Goal: Task Accomplishment & Management: Manage account settings

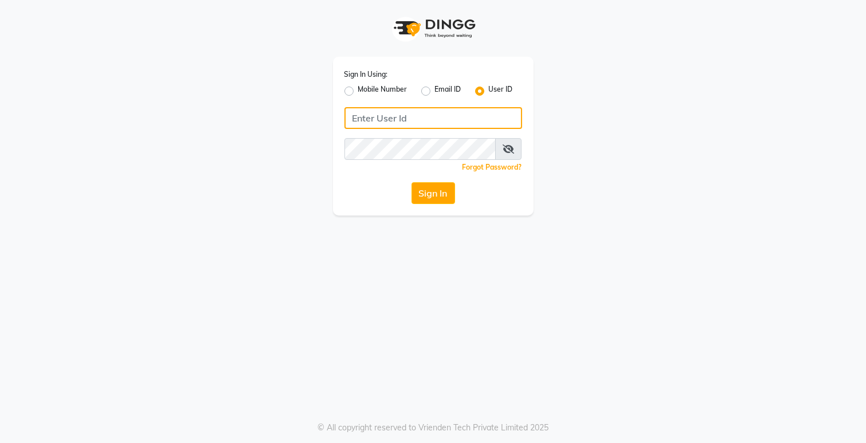
type input "Dedios123"
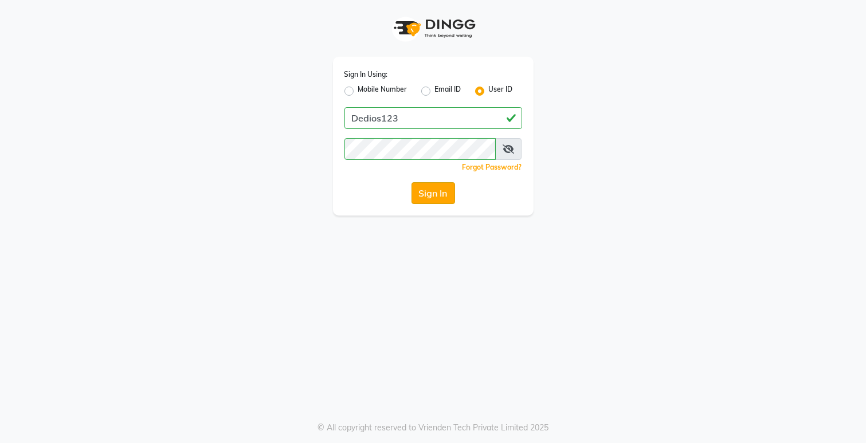
click at [443, 202] on button "Sign In" at bounding box center [434, 193] width 44 height 22
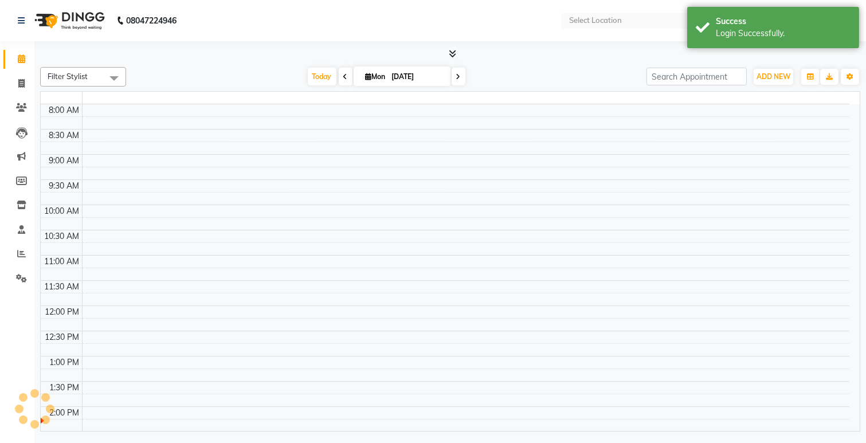
select select "en"
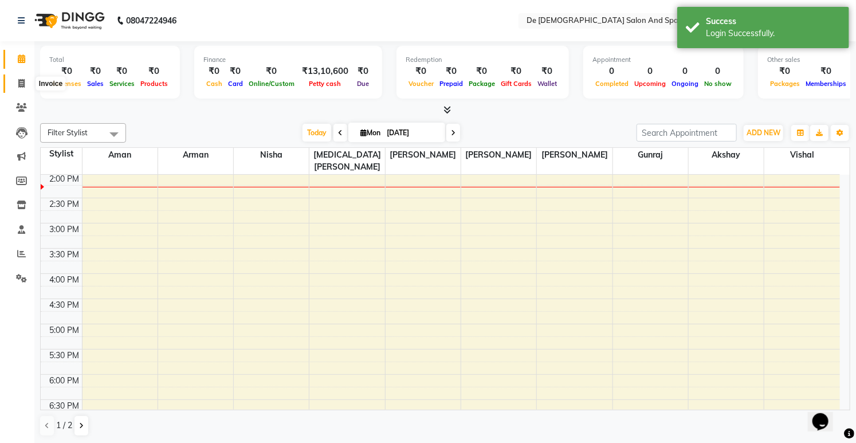
click at [19, 89] on span at bounding box center [21, 83] width 20 height 13
select select "service"
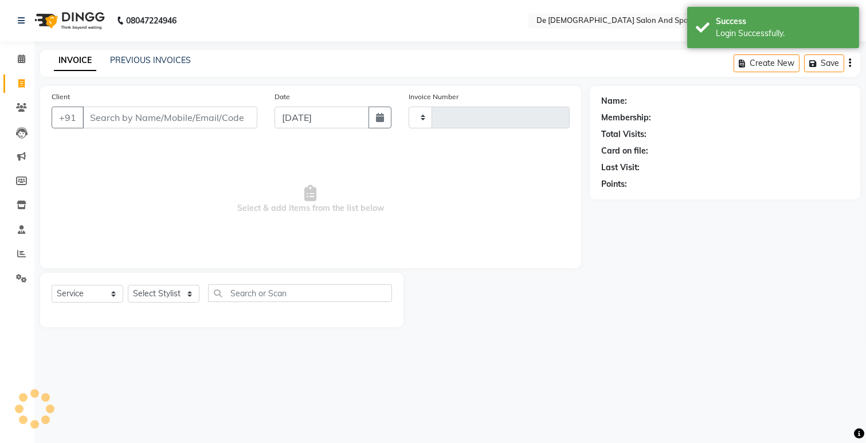
type input "2505"
select select "6431"
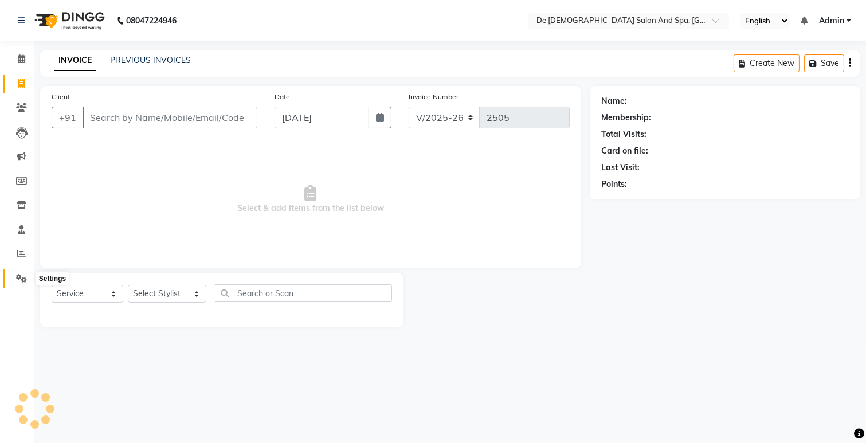
click at [19, 281] on icon at bounding box center [21, 278] width 11 height 9
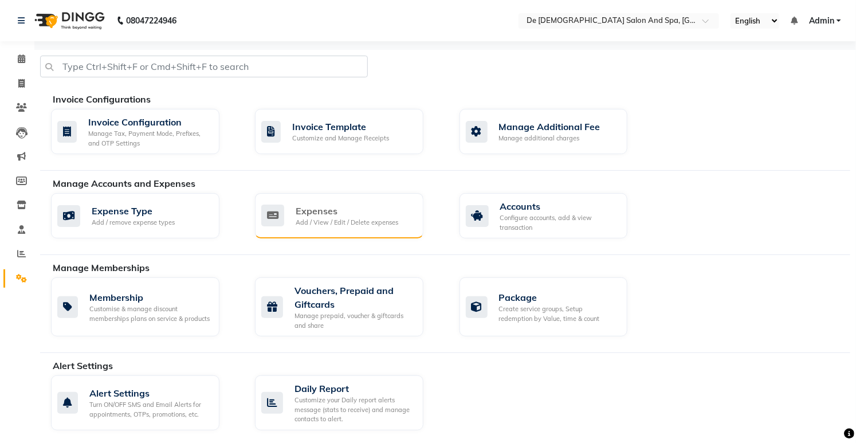
click at [369, 217] on div "Expenses" at bounding box center [347, 211] width 103 height 14
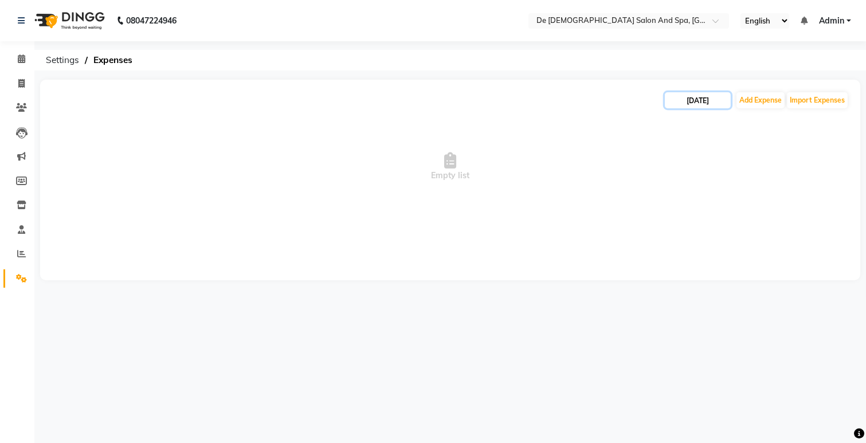
click at [723, 107] on input "[DATE]" at bounding box center [698, 100] width 66 height 16
select select "9"
select select "2025"
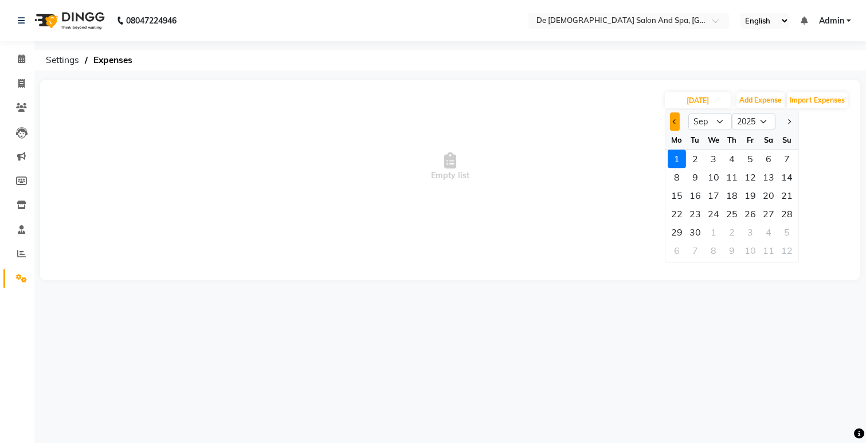
click at [675, 125] on button "Previous month" at bounding box center [675, 121] width 10 height 18
select select "8"
click at [766, 178] on div "9" at bounding box center [768, 177] width 18 height 18
type input "[DATE]"
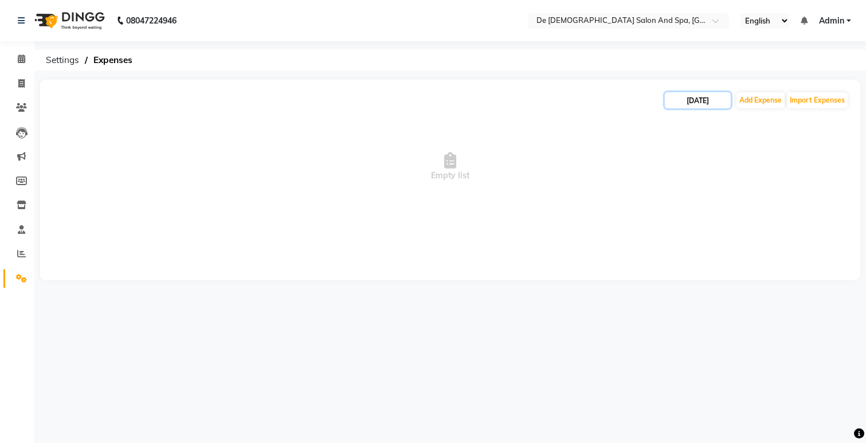
click at [695, 93] on input "[DATE]" at bounding box center [698, 100] width 66 height 16
select select "8"
select select "2025"
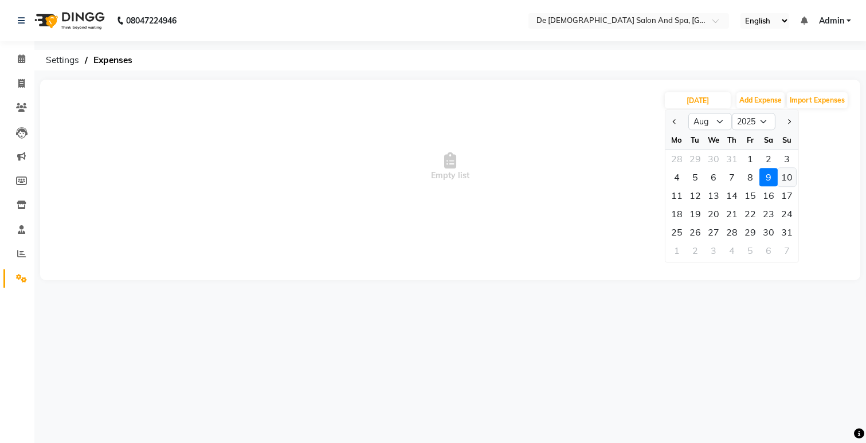
click at [785, 174] on div "10" at bounding box center [787, 177] width 18 height 18
type input "[DATE]"
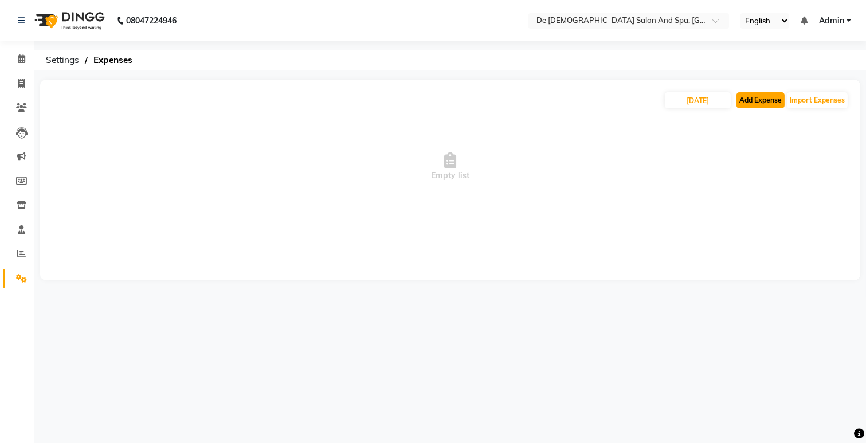
click at [746, 100] on button "Add Expense" at bounding box center [760, 100] width 48 height 16
select select "5448"
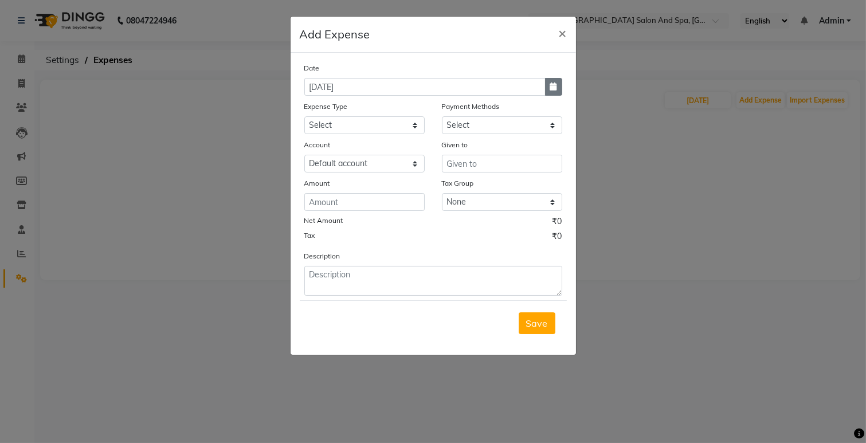
click at [550, 87] on icon "button" at bounding box center [553, 87] width 7 height 8
select select "9"
select select "2025"
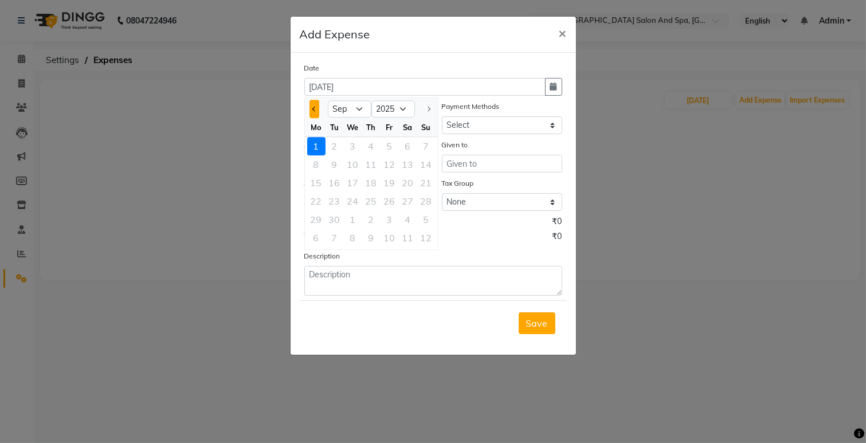
click at [313, 104] on button "Previous month" at bounding box center [314, 109] width 10 height 18
select select "8"
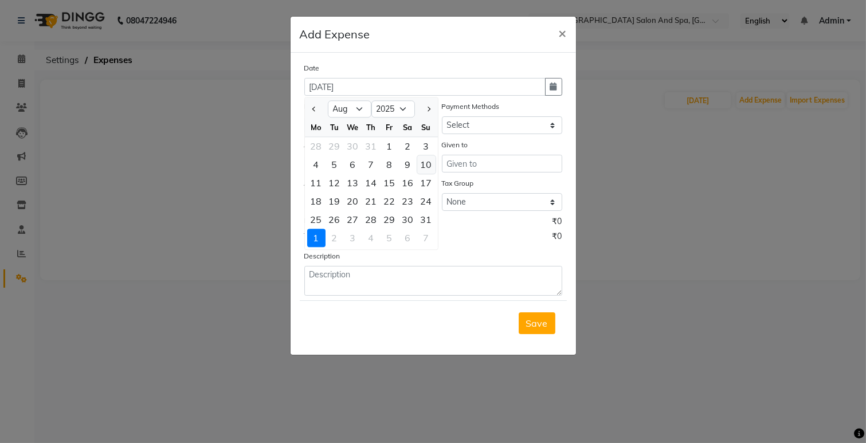
click at [421, 164] on div "10" at bounding box center [426, 164] width 18 height 18
type input "[DATE]"
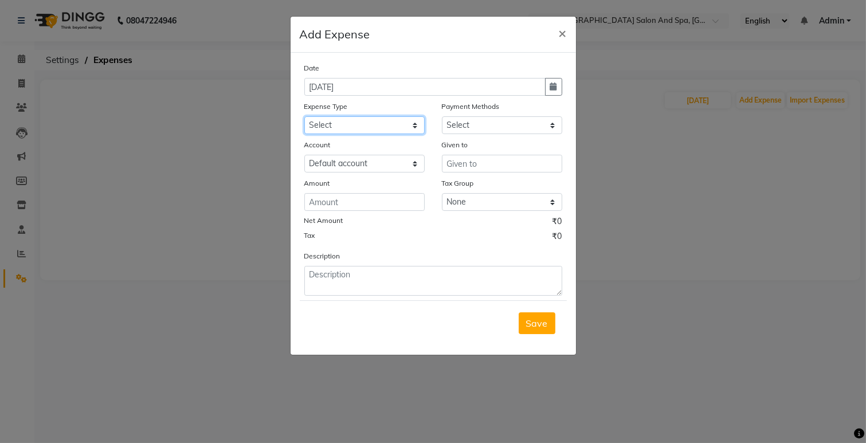
click at [369, 121] on select "Select Advance Salary Bank charges Car maintenance Cash transfer to bank Cash t…" at bounding box center [364, 125] width 120 height 18
click at [304, 116] on select "Select Advance Salary Bank charges Car maintenance Cash transfer to bank Cash t…" at bounding box center [364, 125] width 120 height 18
click at [359, 127] on select "Select Advance Salary Bank charges Car maintenance Cash transfer to bank Cash t…" at bounding box center [364, 125] width 120 height 18
select select "17"
click at [304, 116] on select "Select Advance Salary Bank charges Car maintenance Cash transfer to bank Cash t…" at bounding box center [364, 125] width 120 height 18
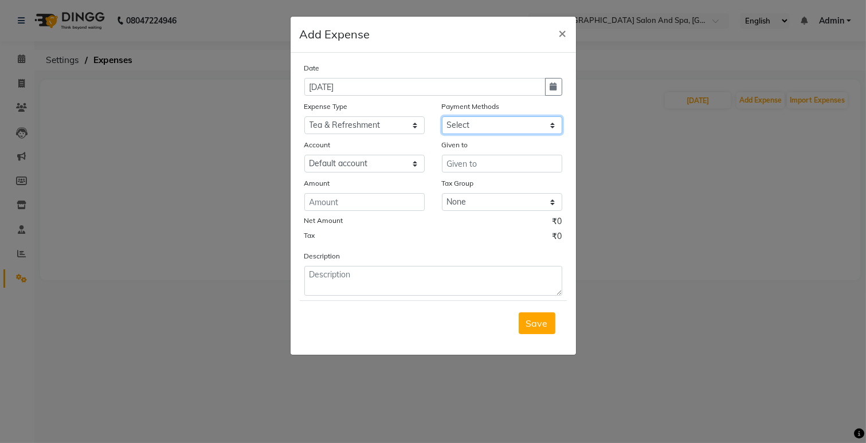
click at [496, 124] on select "Select Cash. Voucher CARD Wallet GPay" at bounding box center [502, 125] width 120 height 18
select select "116"
click at [442, 116] on select "Select Cash. Voucher CARD Wallet GPay" at bounding box center [502, 125] width 120 height 18
click at [448, 170] on input "text" at bounding box center [502, 164] width 120 height 18
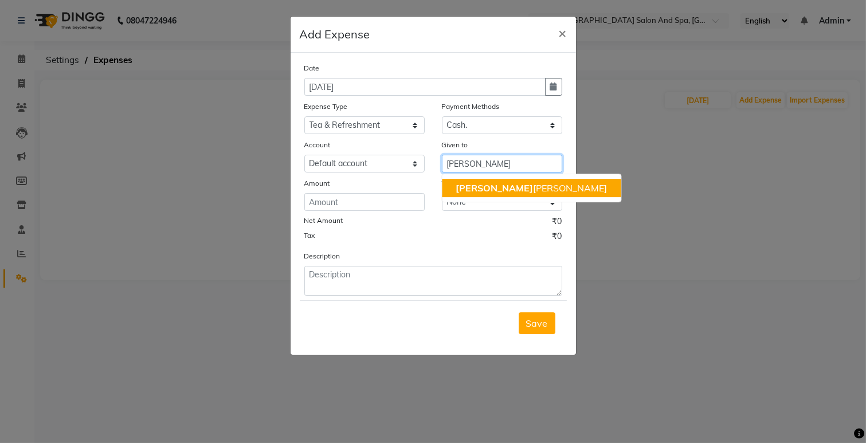
click at [479, 187] on ngb-highlight "[PERSON_NAME] [PERSON_NAME]" at bounding box center [531, 187] width 151 height 11
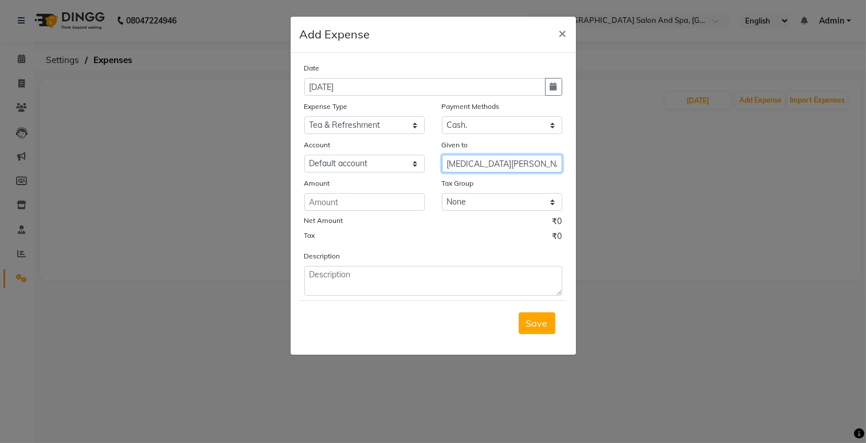
type input "[MEDICAL_DATA][PERSON_NAME]"
click at [385, 207] on input "number" at bounding box center [364, 202] width 120 height 18
type input "180"
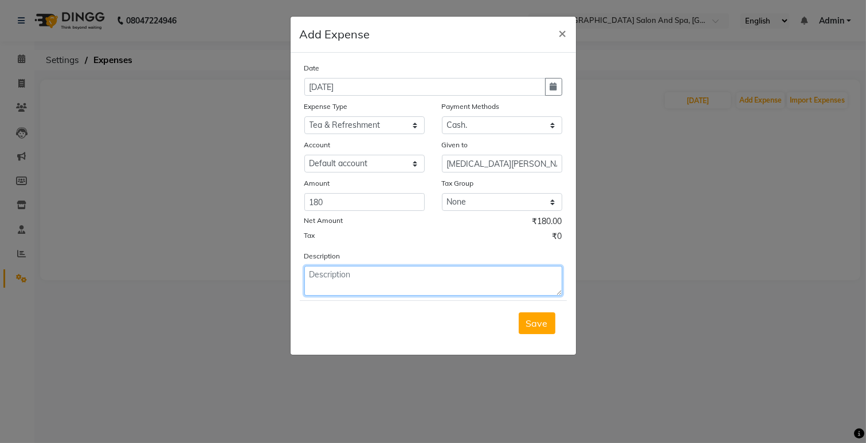
click at [380, 279] on textarea at bounding box center [433, 281] width 258 height 30
type textarea "tea"
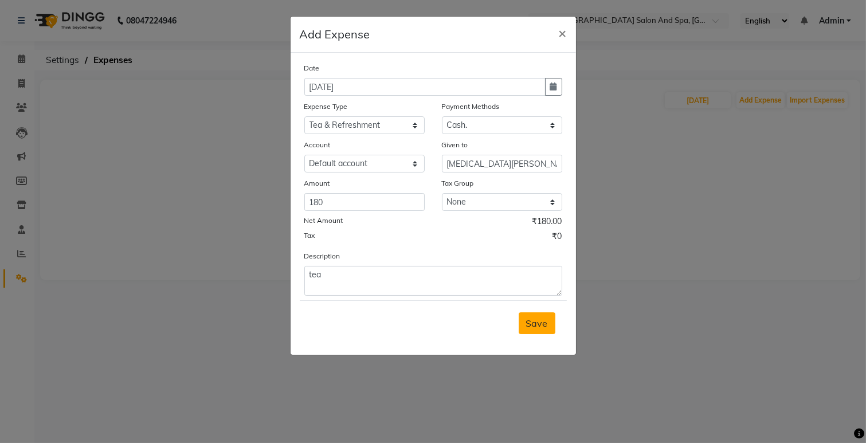
click at [544, 330] on button "Save" at bounding box center [537, 323] width 37 height 22
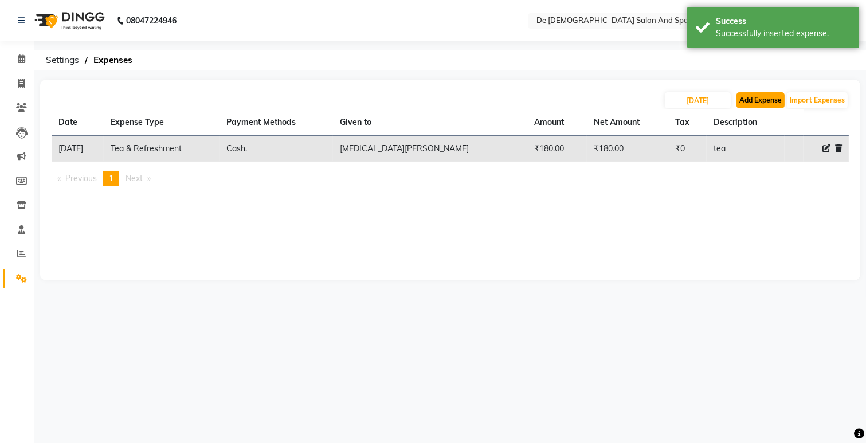
click at [745, 92] on button "Add Expense" at bounding box center [760, 100] width 48 height 16
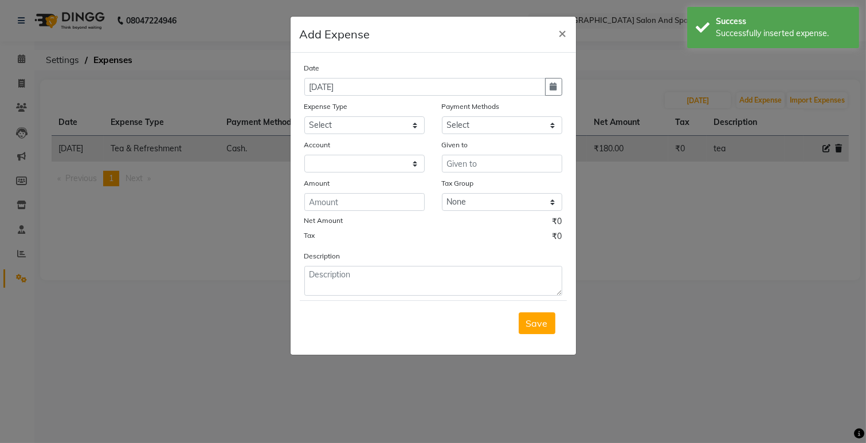
select select "5448"
click at [563, 89] on div "Date [DATE]" at bounding box center [433, 79] width 275 height 34
click at [550, 86] on icon "button" at bounding box center [553, 87] width 7 height 8
select select "9"
select select "2025"
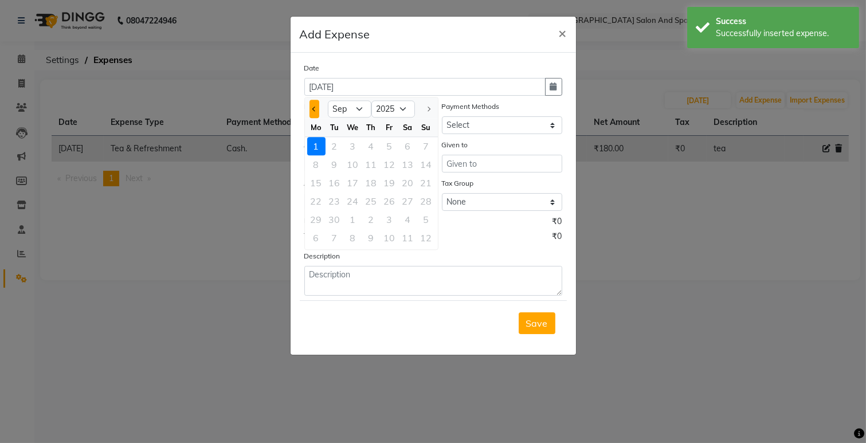
click at [312, 115] on button "Previous month" at bounding box center [314, 109] width 10 height 18
select select "8"
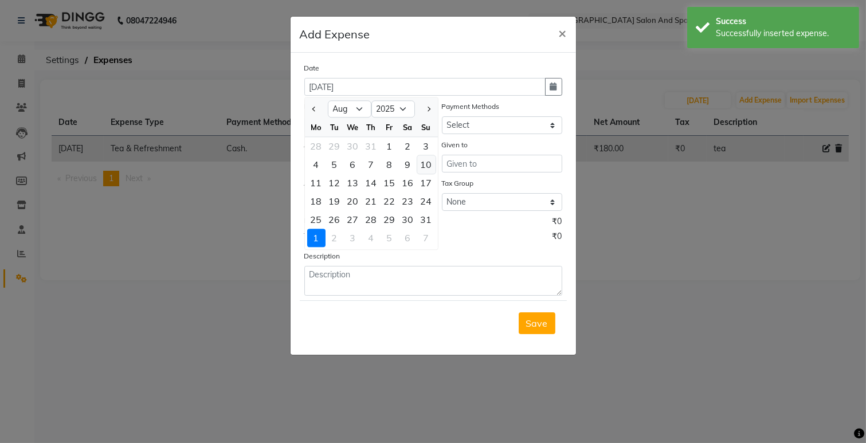
click at [426, 164] on div "10" at bounding box center [426, 164] width 18 height 18
type input "[DATE]"
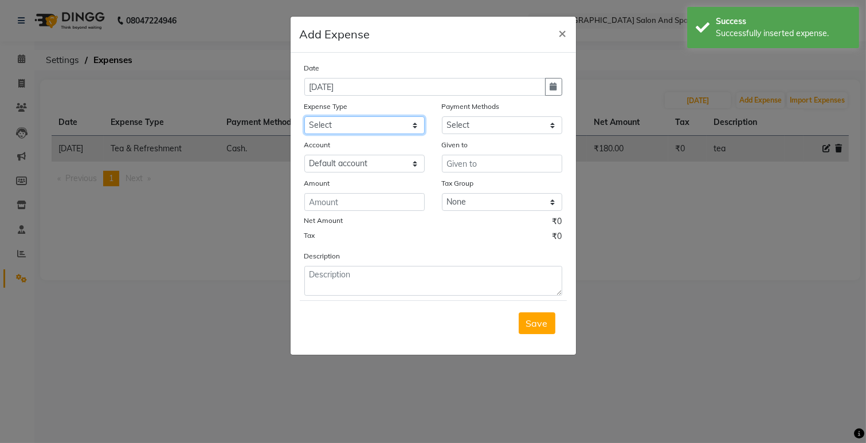
click at [390, 132] on select "Select Advance Salary Bank charges Car maintenance Cash transfer to bank Cash t…" at bounding box center [364, 125] width 120 height 18
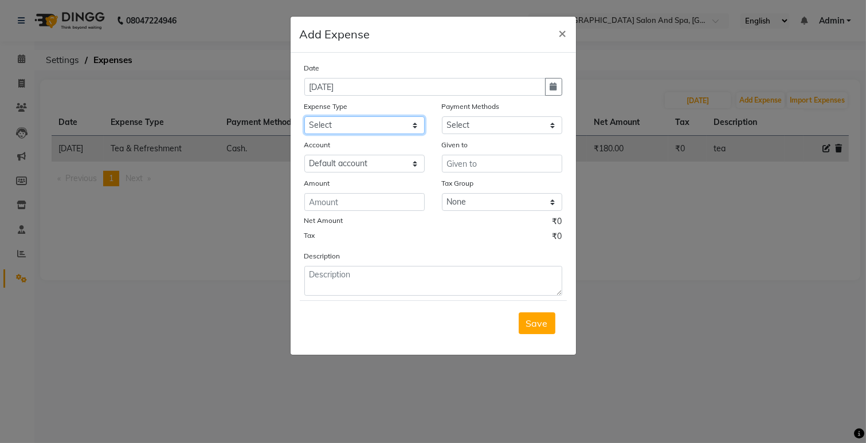
select select "26"
click at [304, 116] on select "Select Advance Salary Bank charges Car maintenance Cash transfer to bank Cash t…" at bounding box center [364, 125] width 120 height 18
click at [477, 118] on select "Select Cash. Voucher CARD Wallet GPay" at bounding box center [502, 125] width 120 height 18
select select "116"
click at [442, 116] on select "Select Cash. Voucher CARD Wallet GPay" at bounding box center [502, 125] width 120 height 18
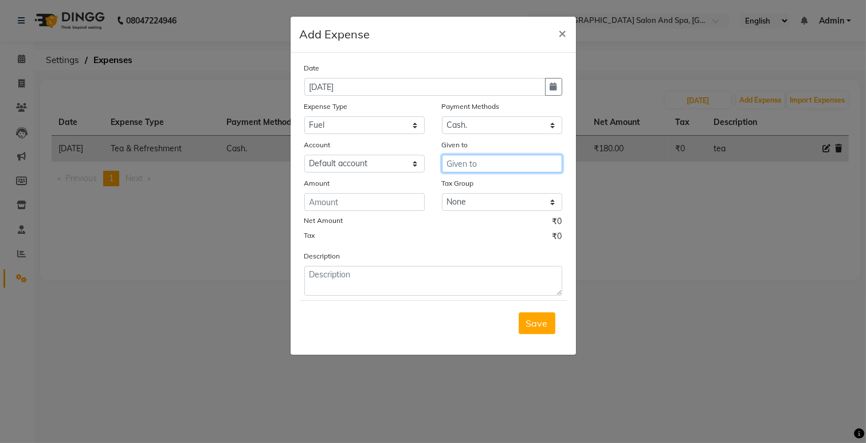
click at [452, 163] on input "text" at bounding box center [502, 164] width 120 height 18
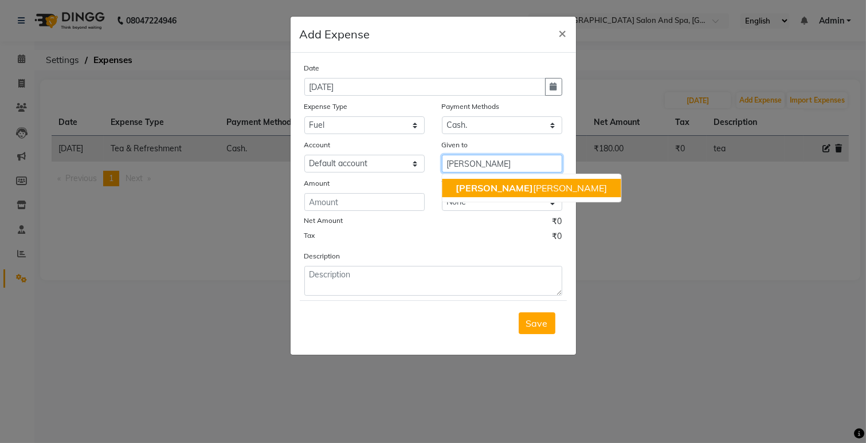
click at [471, 184] on ngb-highlight "[PERSON_NAME] [PERSON_NAME]" at bounding box center [531, 187] width 151 height 11
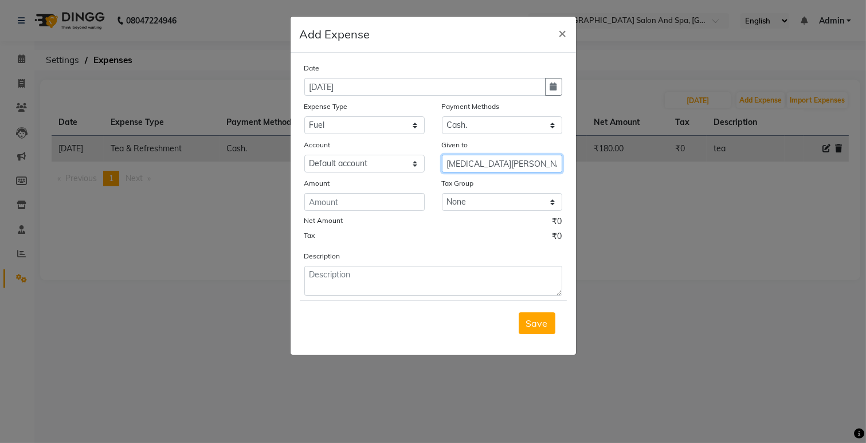
type input "[MEDICAL_DATA][PERSON_NAME]"
click at [321, 198] on input "number" at bounding box center [364, 202] width 120 height 18
type input "1500"
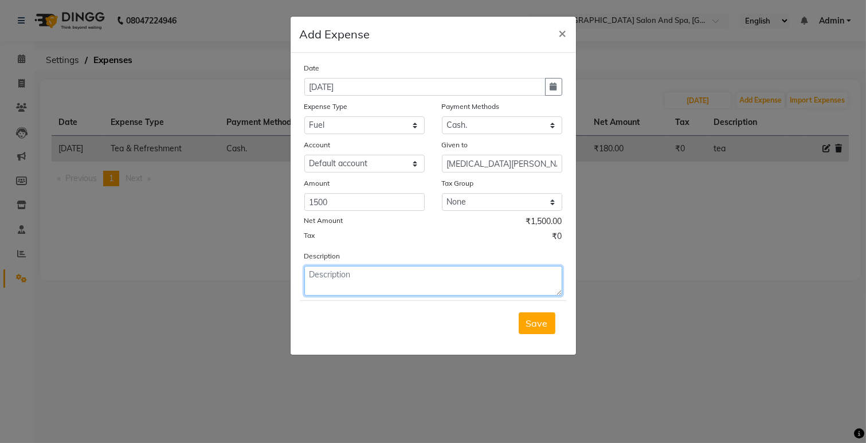
click at [371, 289] on textarea at bounding box center [433, 281] width 258 height 30
type textarea "diesel"
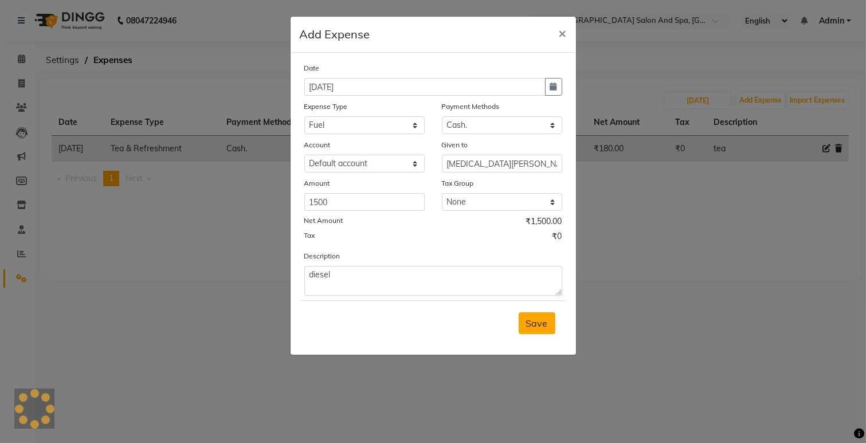
click at [552, 323] on button "Save" at bounding box center [537, 323] width 37 height 22
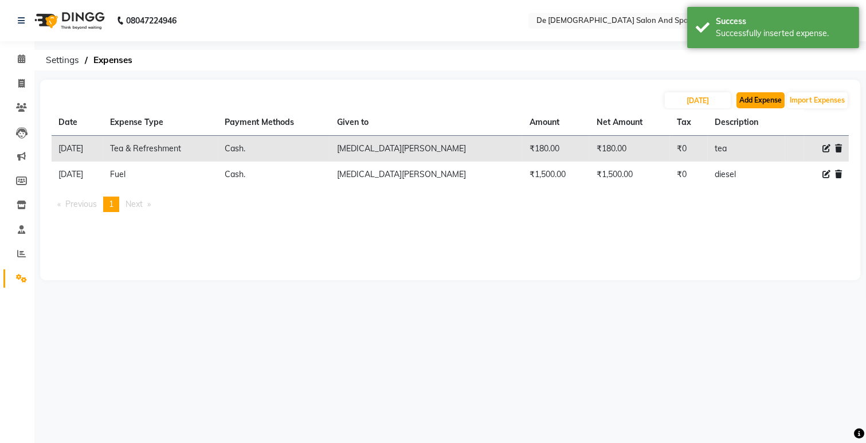
click at [737, 104] on button "Add Expense" at bounding box center [760, 100] width 48 height 16
select select "5448"
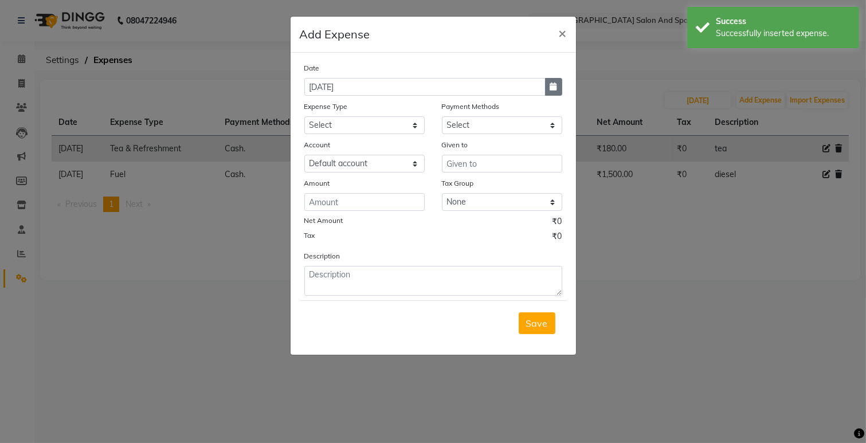
click at [550, 90] on icon "button" at bounding box center [553, 87] width 7 height 8
select select "9"
select select "2025"
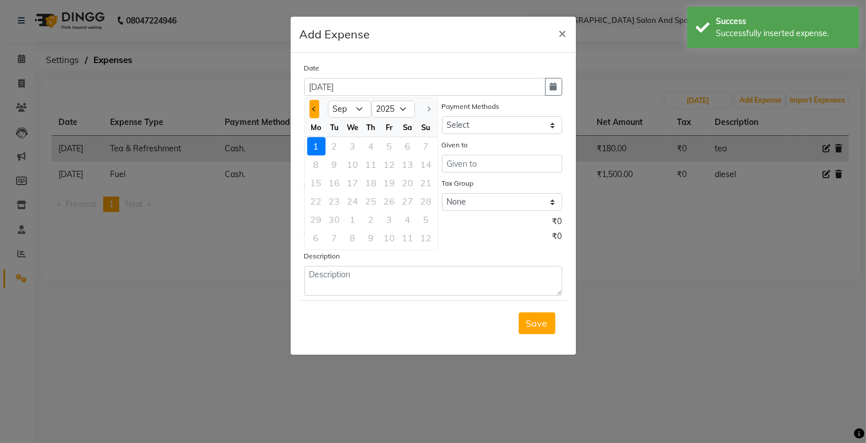
click at [311, 109] on button "Previous month" at bounding box center [314, 109] width 10 height 18
select select "8"
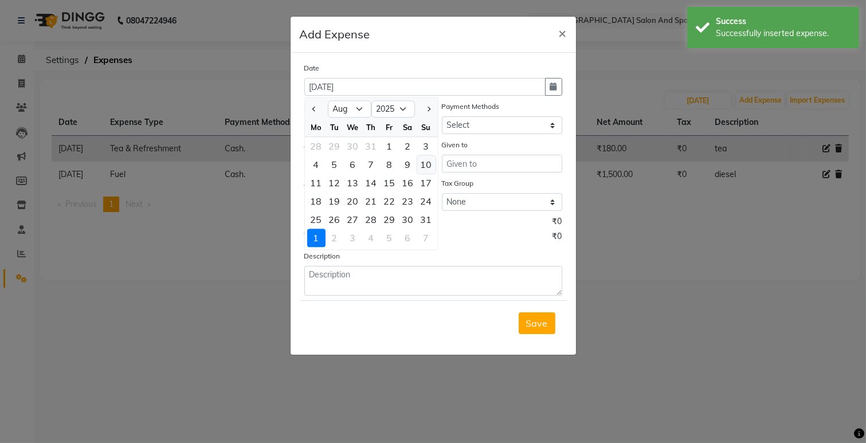
click at [422, 162] on div "10" at bounding box center [426, 164] width 18 height 18
type input "[DATE]"
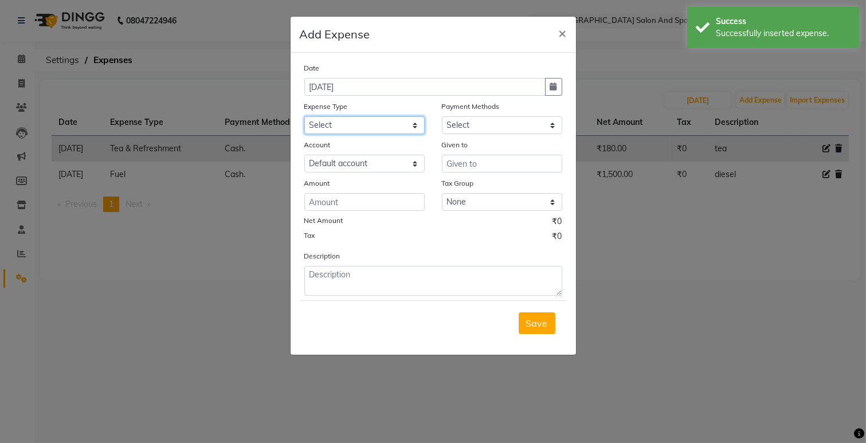
click at [356, 121] on select "Select Advance Salary Bank charges Car maintenance Cash transfer to bank Cash t…" at bounding box center [364, 125] width 120 height 18
select select "26"
click at [304, 116] on select "Select Advance Salary Bank charges Car maintenance Cash transfer to bank Cash t…" at bounding box center [364, 125] width 120 height 18
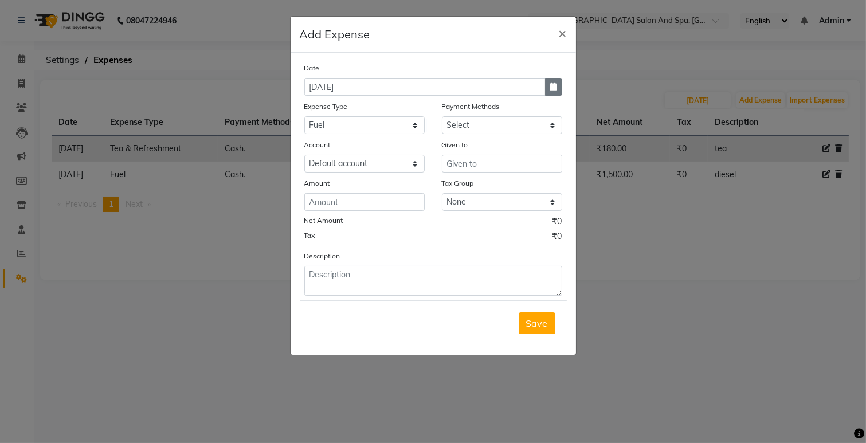
click at [561, 88] on button "button" at bounding box center [553, 87] width 17 height 18
select select "8"
select select "2025"
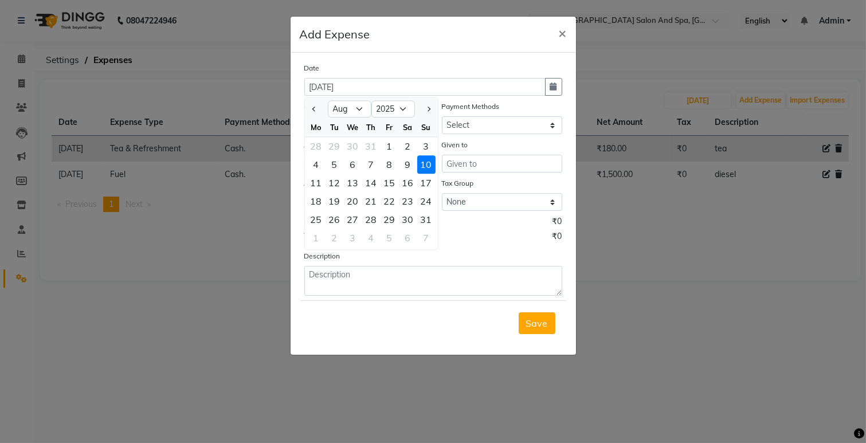
click at [425, 161] on div "10" at bounding box center [426, 164] width 18 height 18
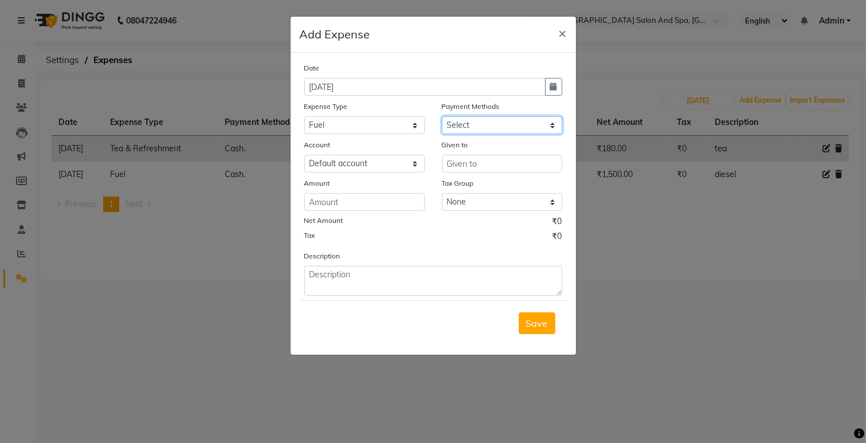
click at [467, 124] on select "Select Cash. Voucher CARD Wallet GPay" at bounding box center [502, 125] width 120 height 18
click at [509, 132] on select "Select Cash. Voucher CARD Wallet GPay" at bounding box center [502, 125] width 120 height 18
select select "116"
click at [442, 116] on select "Select Cash. Voucher CARD Wallet GPay" at bounding box center [502, 125] width 120 height 18
click at [465, 164] on input "text" at bounding box center [502, 164] width 120 height 18
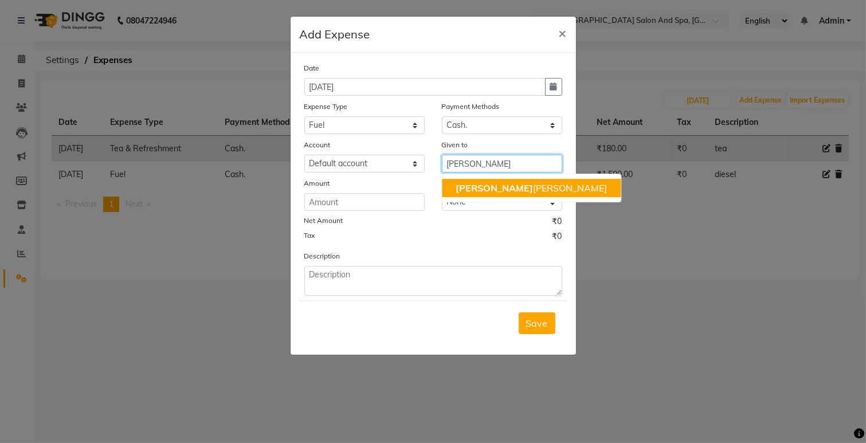
click at [470, 190] on span "[PERSON_NAME]" at bounding box center [494, 187] width 77 height 11
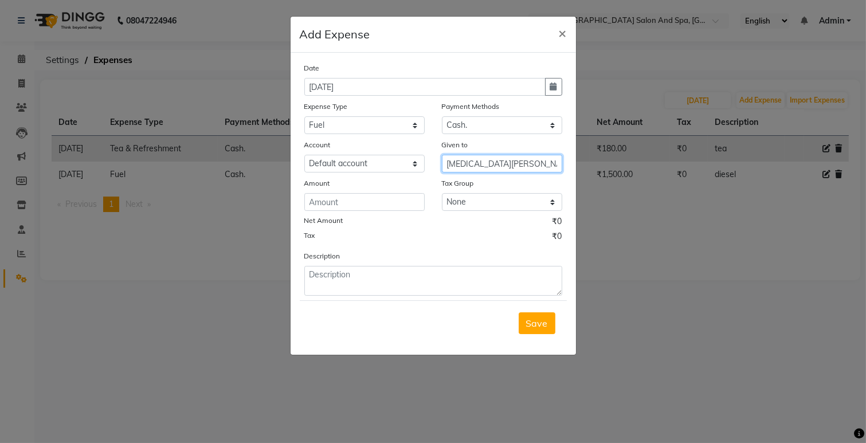
type input "[MEDICAL_DATA][PERSON_NAME]"
click at [354, 203] on input "number" at bounding box center [364, 202] width 120 height 18
type input "200"
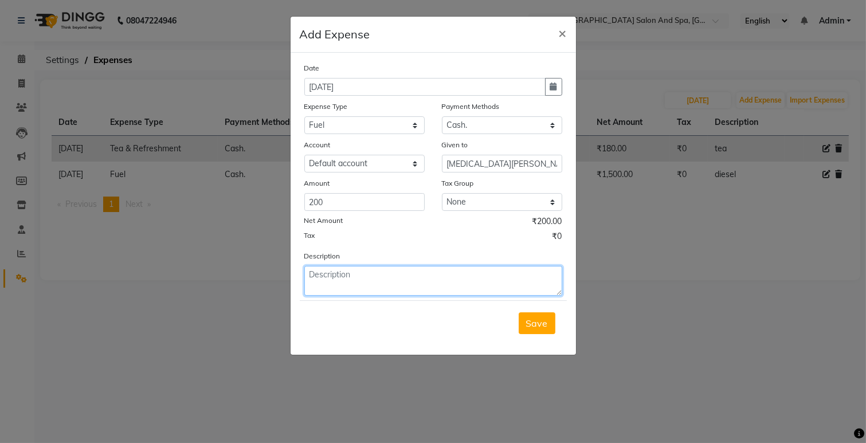
click at [395, 289] on textarea at bounding box center [433, 281] width 258 height 30
type textarea "petrol"
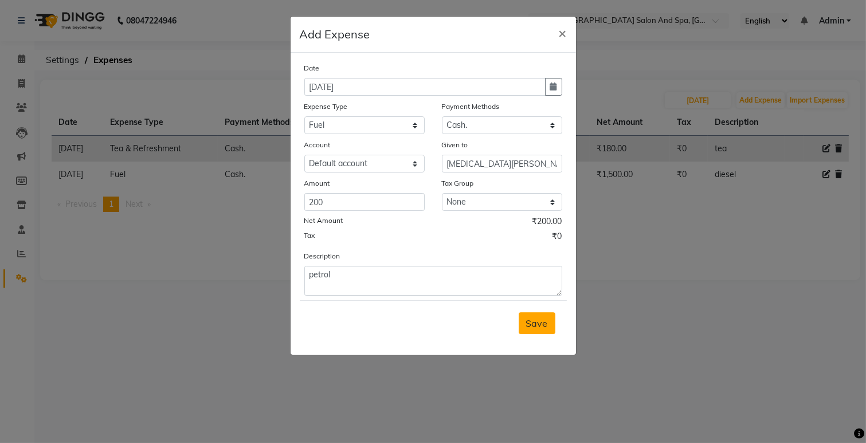
click at [524, 315] on button "Save" at bounding box center [537, 323] width 37 height 22
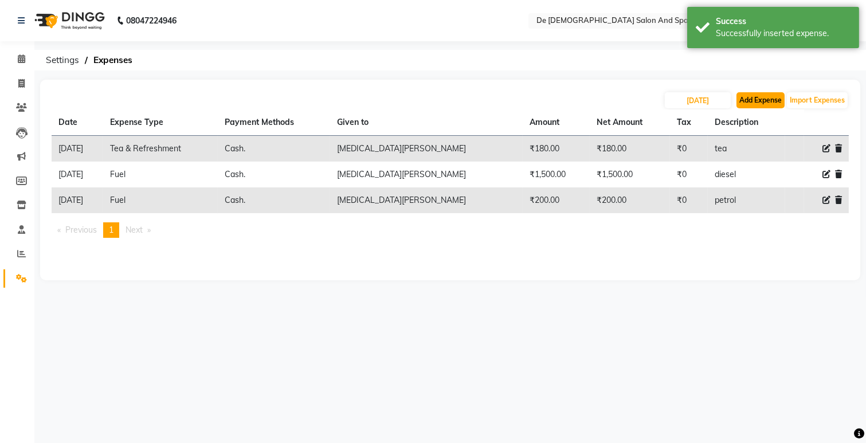
click at [755, 100] on button "Add Expense" at bounding box center [760, 100] width 48 height 16
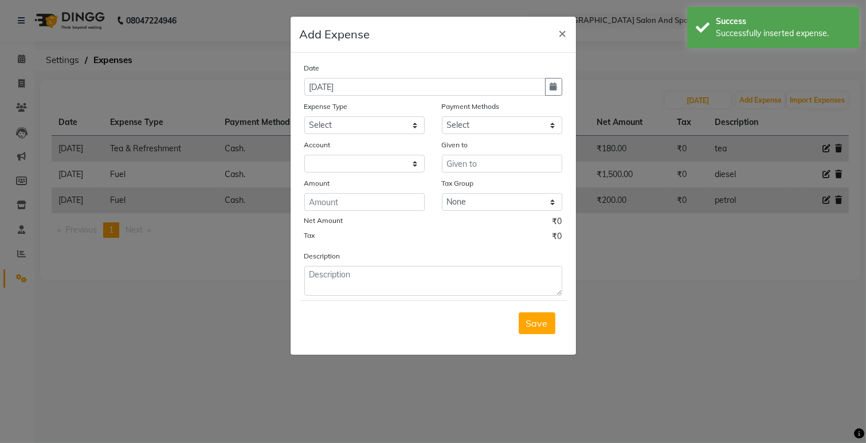
select select "5448"
click at [558, 89] on button "button" at bounding box center [553, 87] width 17 height 18
select select "9"
select select "2025"
click at [307, 112] on div at bounding box center [316, 109] width 23 height 18
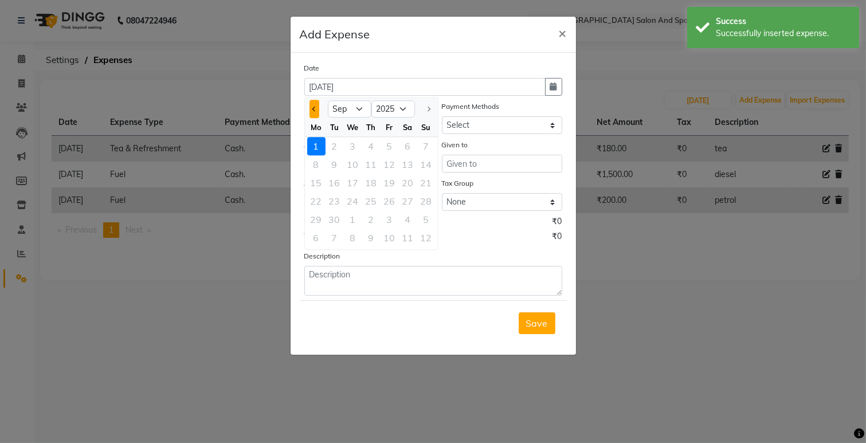
click at [309, 109] on button "Previous month" at bounding box center [314, 109] width 10 height 18
select select "8"
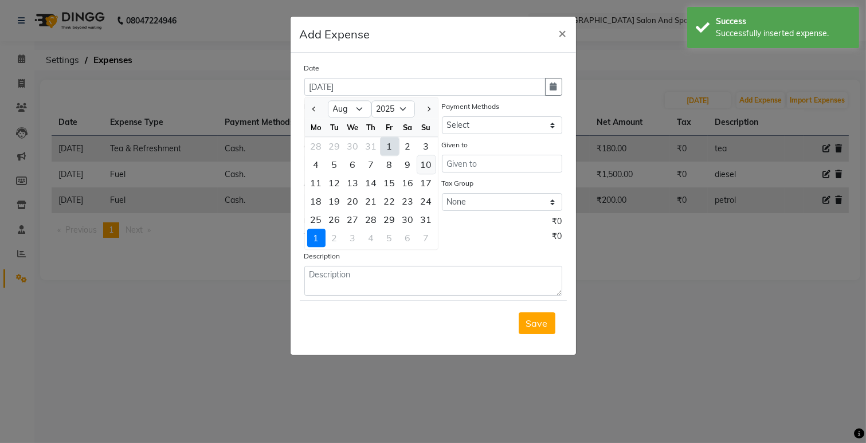
click at [432, 163] on div "10" at bounding box center [426, 164] width 18 height 18
type input "[DATE]"
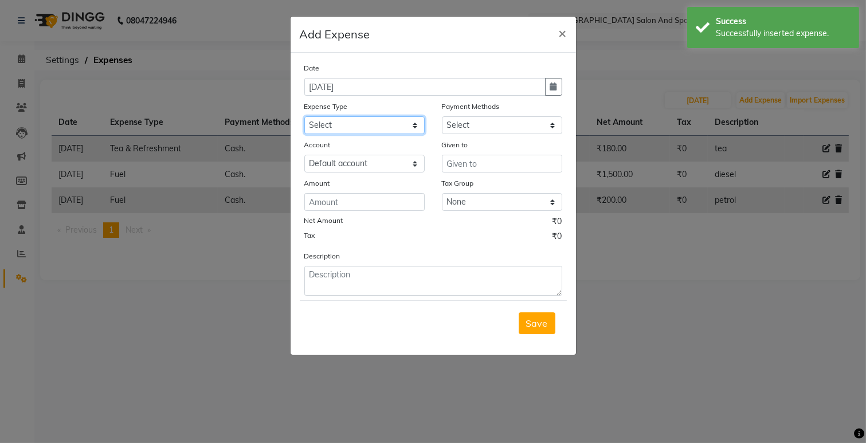
click at [393, 130] on select "Select Advance Salary Bank charges Car maintenance Cash transfer to bank Cash t…" at bounding box center [364, 125] width 120 height 18
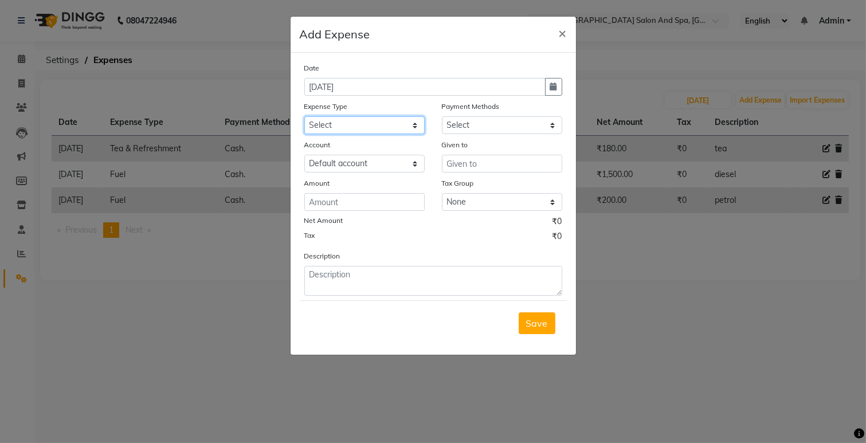
select select "17"
click at [304, 116] on select "Select Advance Salary Bank charges Car maintenance Cash transfer to bank Cash t…" at bounding box center [364, 125] width 120 height 18
click at [495, 128] on select "Select Cash. Voucher CARD Wallet GPay" at bounding box center [502, 125] width 120 height 18
click at [442, 116] on select "Select Cash. Voucher CARD Wallet GPay" at bounding box center [502, 125] width 120 height 18
click at [477, 167] on input "text" at bounding box center [502, 164] width 120 height 18
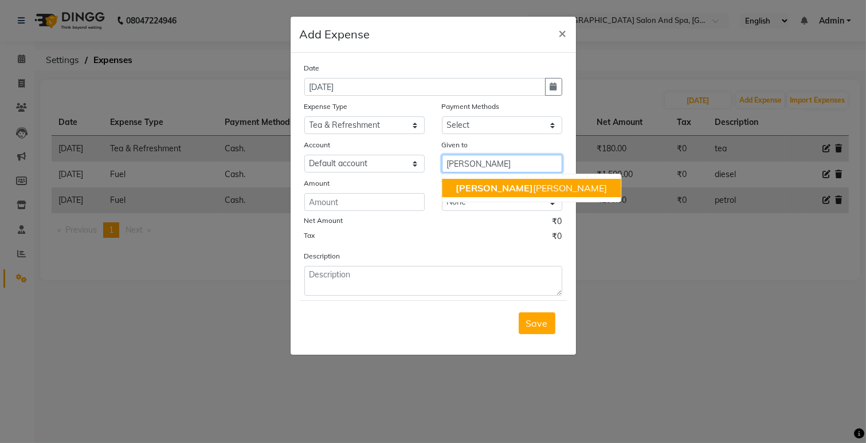
click at [473, 191] on ngb-highlight "[PERSON_NAME] [PERSON_NAME]" at bounding box center [531, 187] width 151 height 11
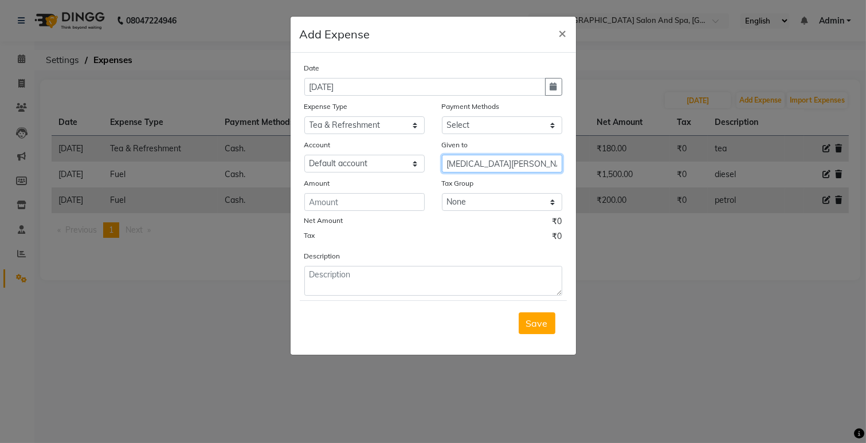
type input "[MEDICAL_DATA][PERSON_NAME]"
click at [378, 209] on input "number" at bounding box center [364, 202] width 120 height 18
type input "240"
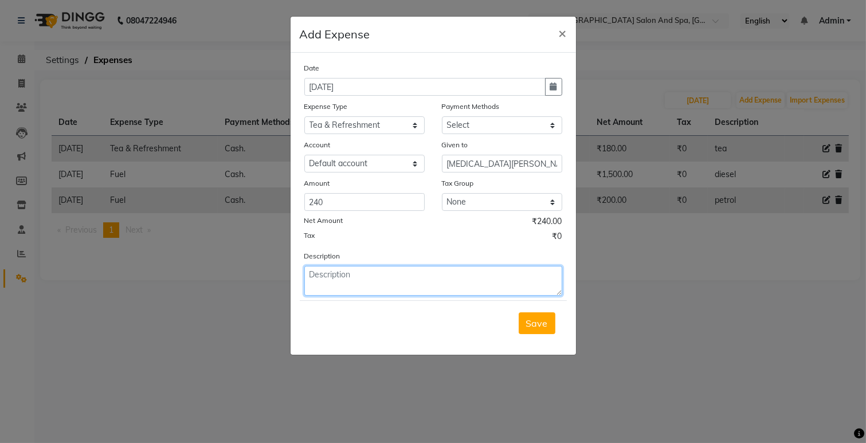
click at [416, 285] on textarea at bounding box center [433, 281] width 258 height 30
type textarea "green tea"
click at [516, 336] on div "Save" at bounding box center [433, 322] width 267 height 45
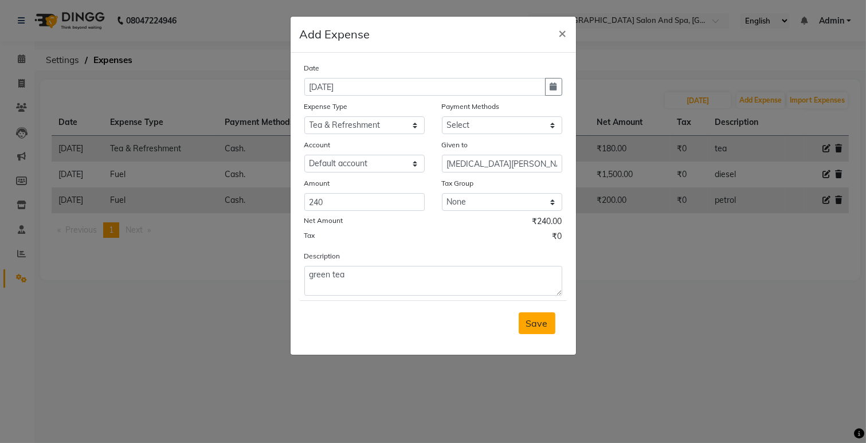
click at [535, 319] on span "Save" at bounding box center [537, 323] width 22 height 11
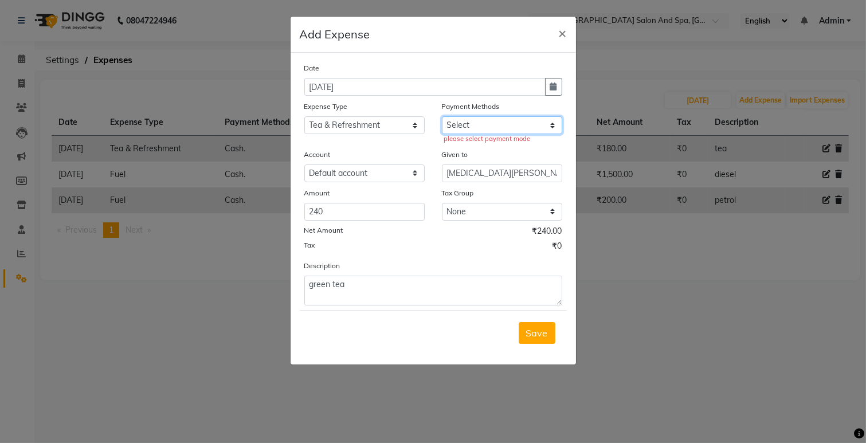
click at [467, 119] on select "Select Cash. Voucher CARD Wallet GPay" at bounding box center [502, 125] width 120 height 18
select select "116"
click at [442, 116] on select "Select Cash. Voucher CARD Wallet GPay" at bounding box center [502, 125] width 120 height 18
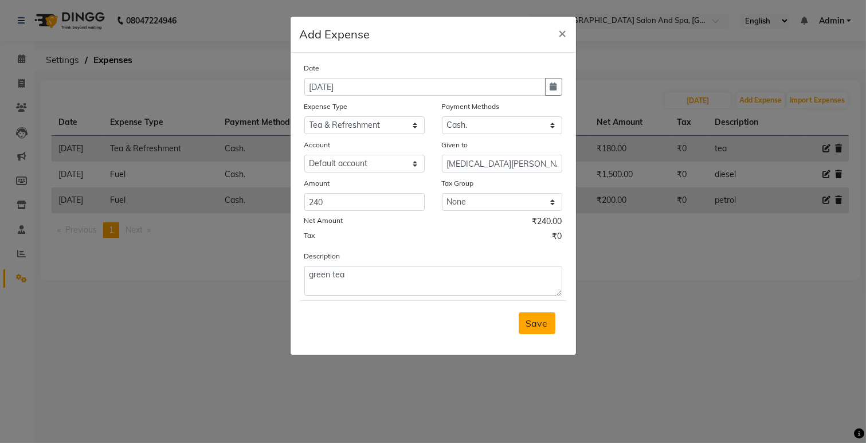
click at [542, 323] on span "Save" at bounding box center [537, 323] width 22 height 11
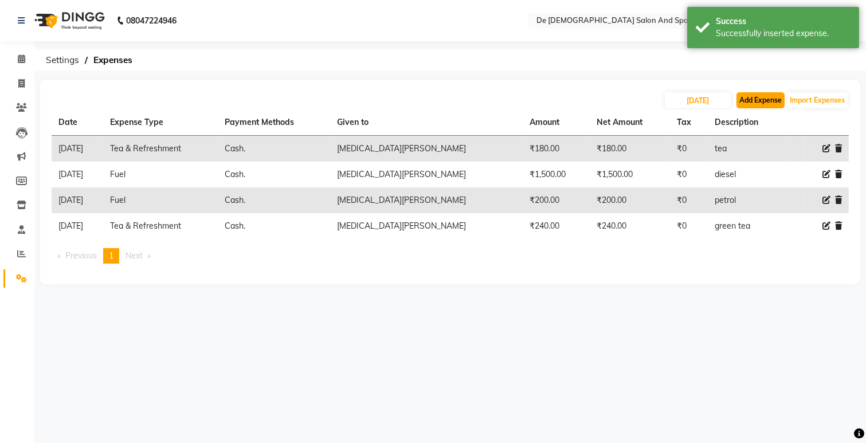
click at [759, 105] on button "Add Expense" at bounding box center [760, 100] width 48 height 16
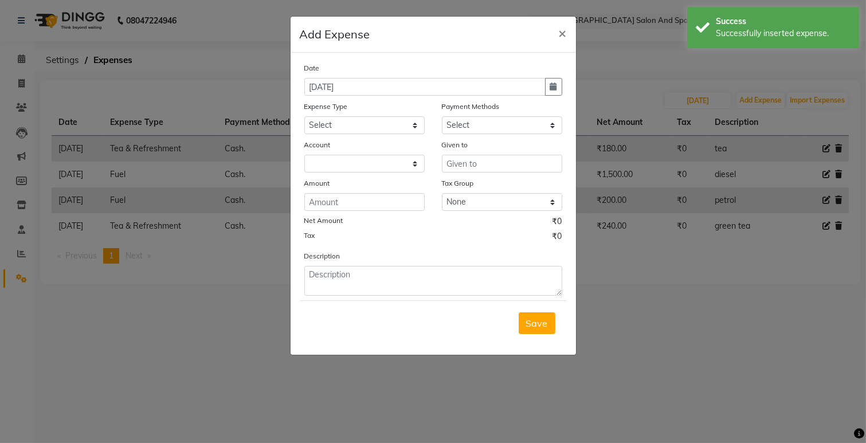
select select "5448"
click at [561, 87] on button "button" at bounding box center [553, 87] width 17 height 18
select select "9"
select select "2025"
click at [309, 113] on button "Previous month" at bounding box center [314, 109] width 10 height 18
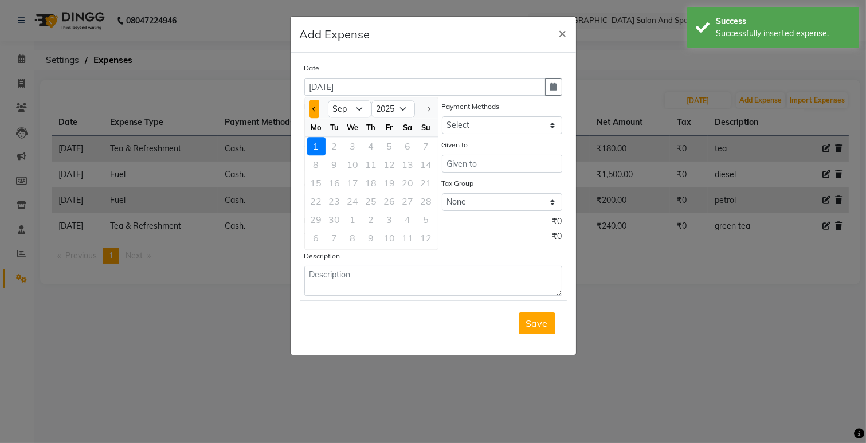
select select "8"
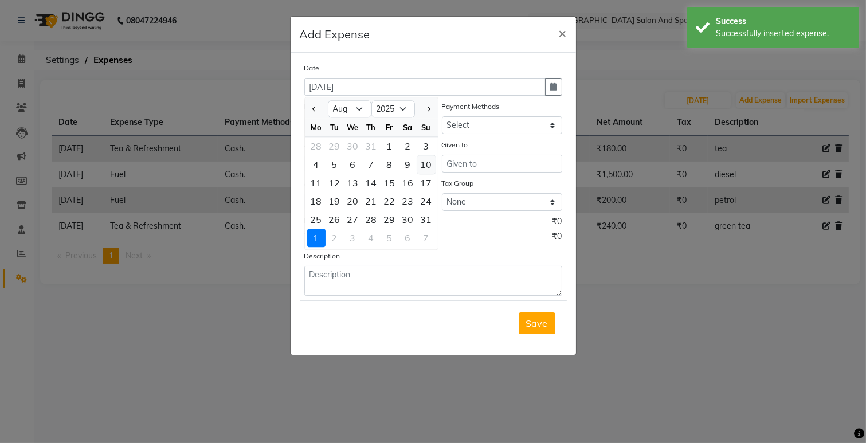
click at [428, 161] on div "10" at bounding box center [426, 164] width 18 height 18
type input "[DATE]"
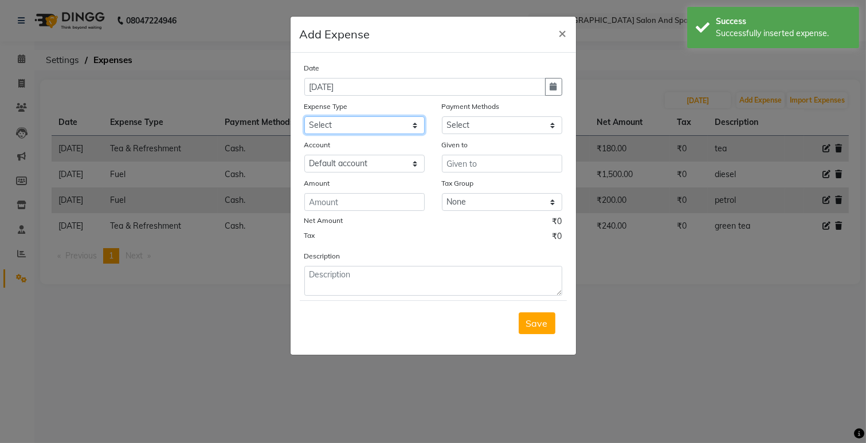
click at [408, 126] on select "Select Advance Salary Bank charges Car maintenance Cash transfer to bank Cash t…" at bounding box center [364, 125] width 120 height 18
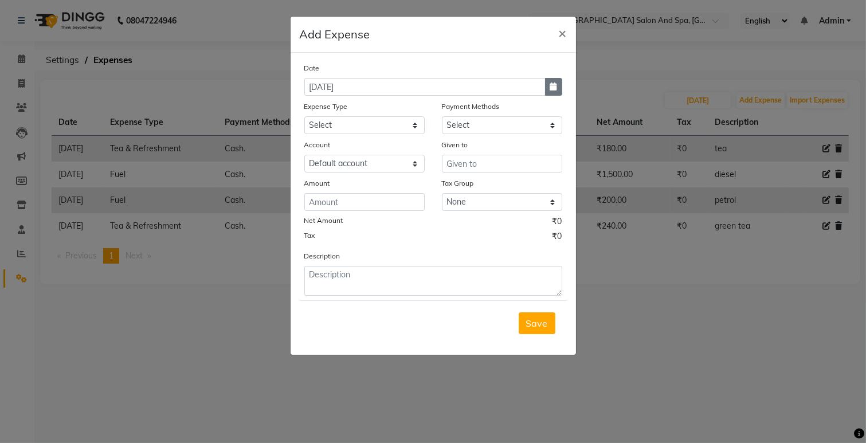
click at [553, 78] on button "button" at bounding box center [553, 87] width 17 height 18
select select "8"
select select "2025"
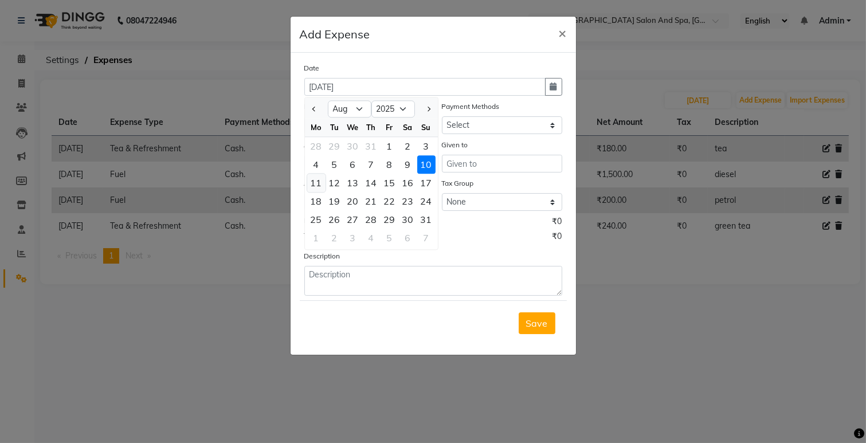
click at [314, 182] on div "11" at bounding box center [316, 183] width 18 height 18
type input "[DATE]"
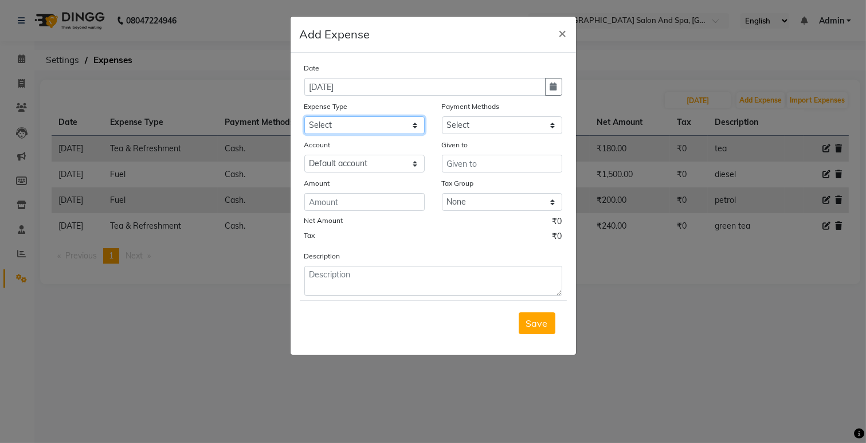
click at [354, 125] on select "Select Advance Salary Bank charges Car maintenance Cash transfer to bank Cash t…" at bounding box center [364, 125] width 120 height 18
select select "17"
click at [304, 116] on select "Select Advance Salary Bank charges Car maintenance Cash transfer to bank Cash t…" at bounding box center [364, 125] width 120 height 18
click at [463, 117] on select "Select Cash. Voucher CARD Wallet GPay" at bounding box center [502, 125] width 120 height 18
select select "116"
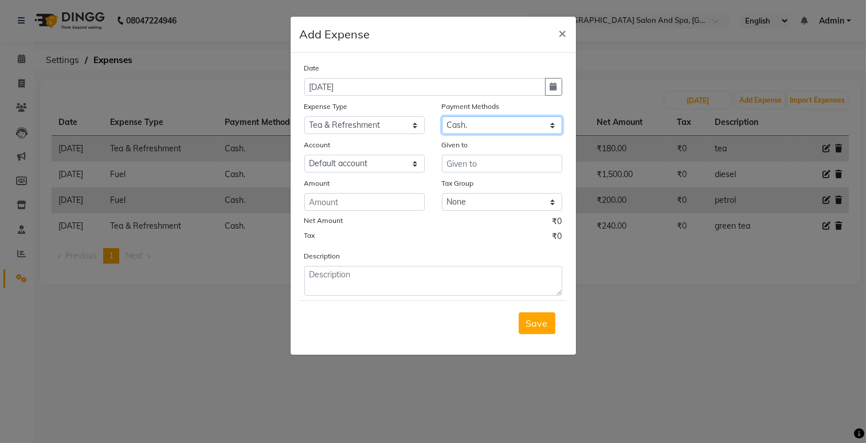
click at [442, 116] on select "Select Cash. Voucher CARD Wallet GPay" at bounding box center [502, 125] width 120 height 18
click at [479, 168] on input "text" at bounding box center [502, 164] width 120 height 18
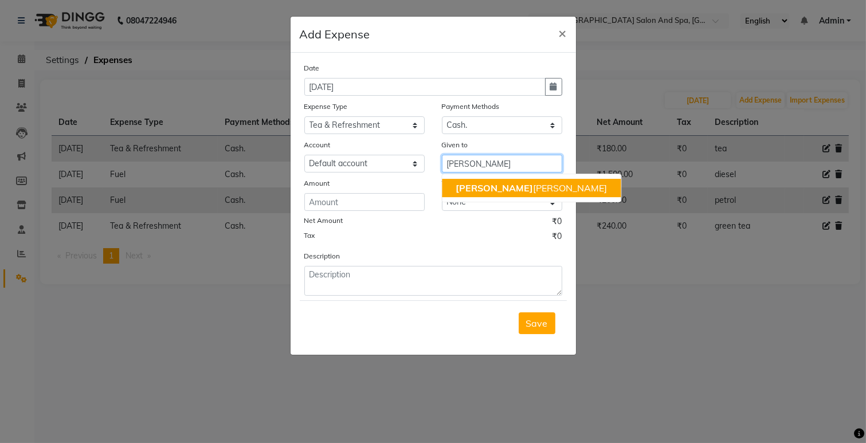
drag, startPoint x: 483, startPoint y: 191, endPoint x: 473, endPoint y: 192, distance: 9.2
click at [483, 191] on ngb-highlight "[PERSON_NAME] [PERSON_NAME]" at bounding box center [531, 187] width 151 height 11
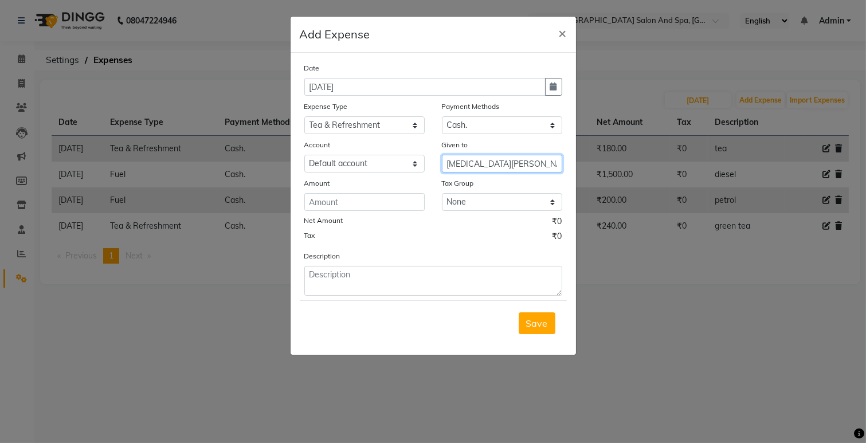
type input "[MEDICAL_DATA][PERSON_NAME]"
click at [359, 202] on input "number" at bounding box center [364, 202] width 120 height 18
type input "160"
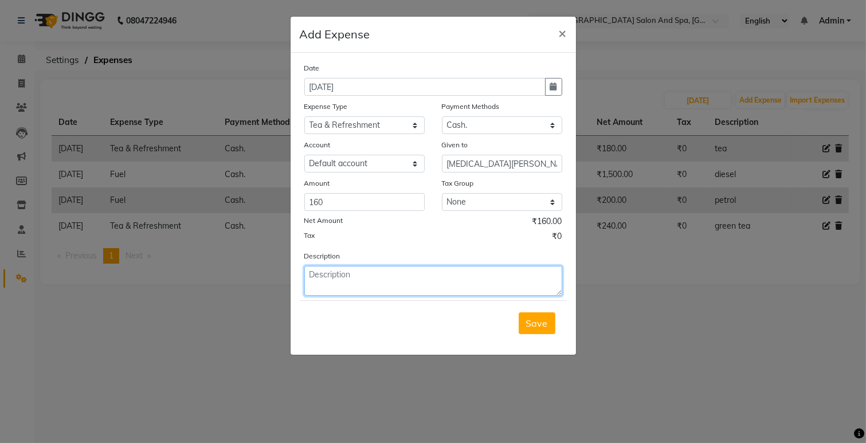
click at [314, 275] on textarea at bounding box center [433, 281] width 258 height 30
type textarea "tea"
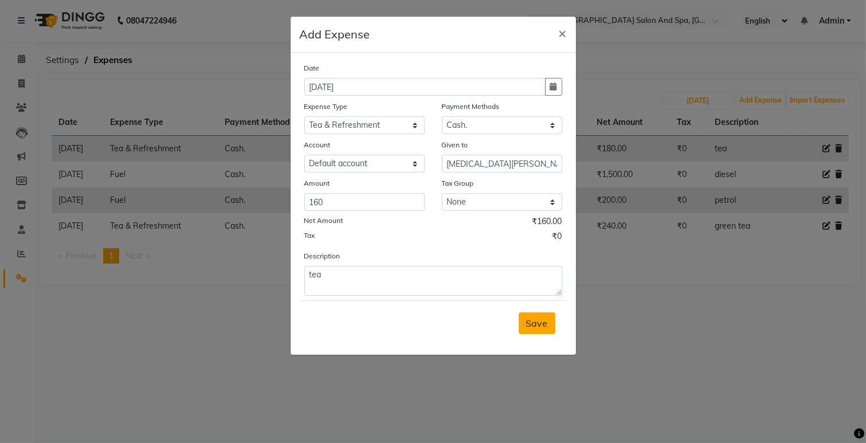
click at [546, 322] on span "Save" at bounding box center [537, 323] width 22 height 11
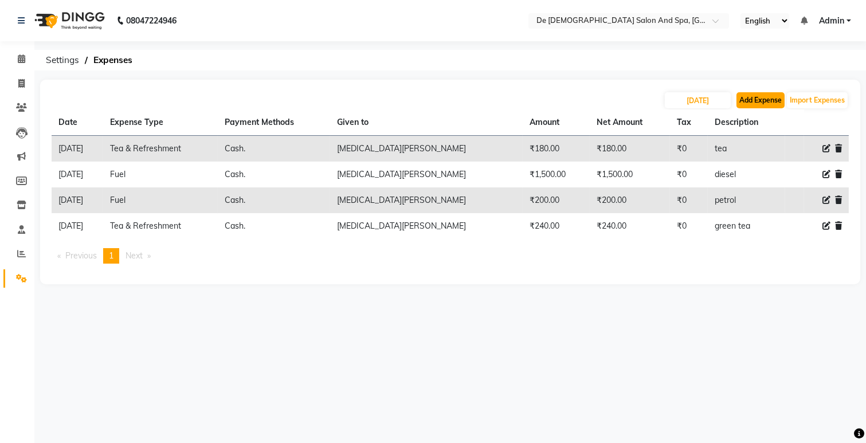
click at [754, 99] on button "Add Expense" at bounding box center [760, 100] width 48 height 16
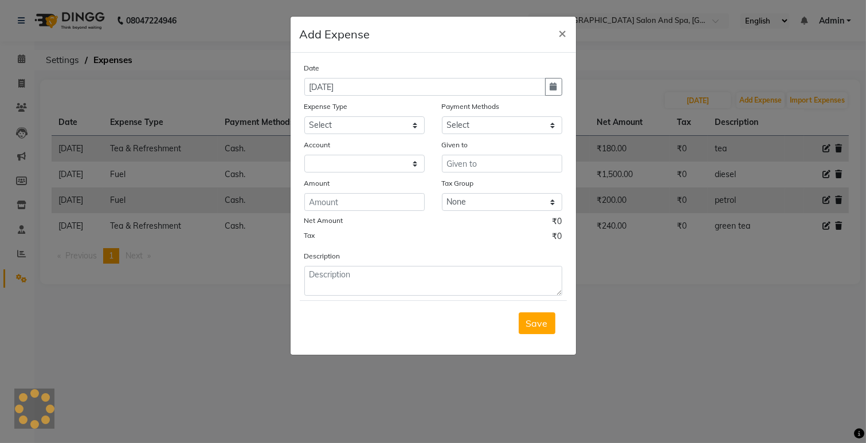
select select "5448"
click at [554, 88] on icon "button" at bounding box center [553, 87] width 7 height 8
select select "9"
select select "2025"
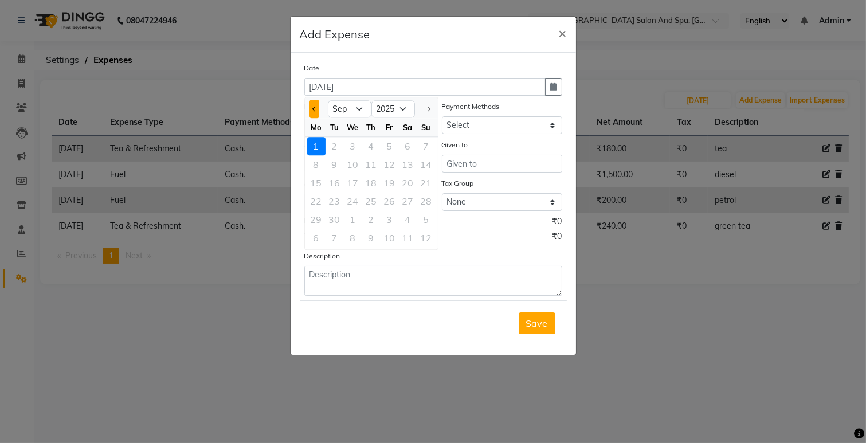
click at [318, 112] on button "Previous month" at bounding box center [314, 109] width 10 height 18
select select "8"
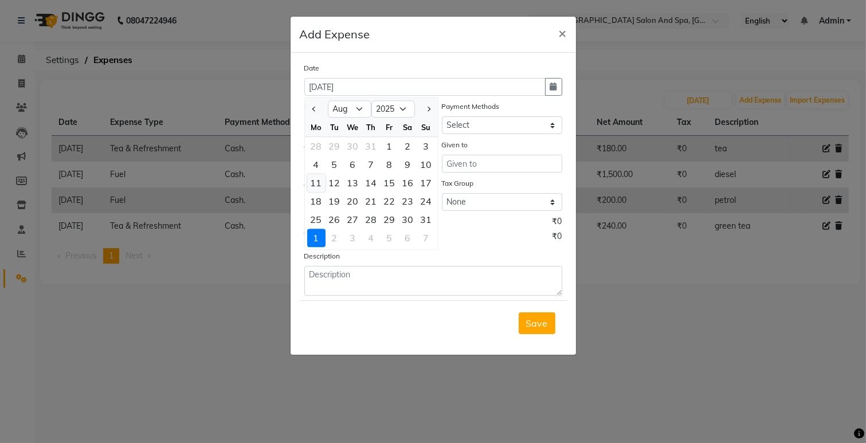
click at [316, 185] on div "11" at bounding box center [316, 183] width 18 height 18
type input "[DATE]"
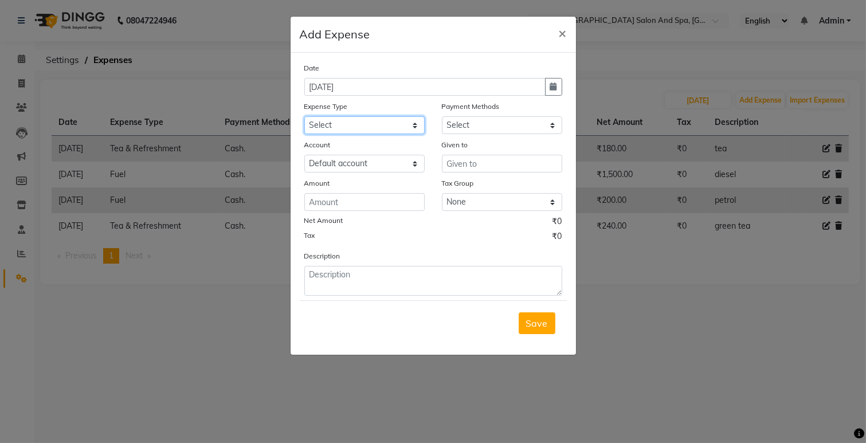
click at [343, 126] on select "Select Advance Salary Bank charges Car maintenance Cash transfer to bank Cash t…" at bounding box center [364, 125] width 120 height 18
select select "17"
click at [304, 116] on select "Select Advance Salary Bank charges Car maintenance Cash transfer to bank Cash t…" at bounding box center [364, 125] width 120 height 18
click at [447, 123] on select "Select Cash. Voucher CARD Wallet GPay" at bounding box center [502, 125] width 120 height 18
select select "116"
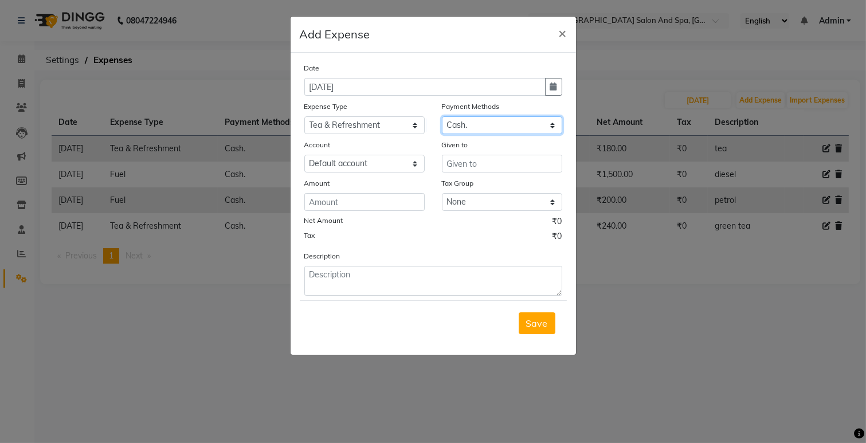
click at [442, 116] on select "Select Cash. Voucher CARD Wallet GPay" at bounding box center [502, 125] width 120 height 18
click at [462, 163] on input "text" at bounding box center [502, 164] width 120 height 18
click at [479, 167] on input "text" at bounding box center [502, 164] width 120 height 18
click at [466, 163] on input "text" at bounding box center [502, 164] width 120 height 18
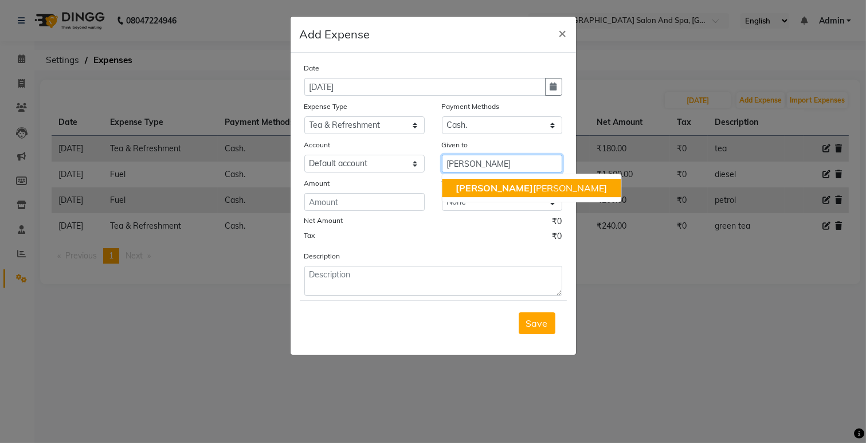
click at [460, 191] on span "[PERSON_NAME]" at bounding box center [494, 187] width 77 height 11
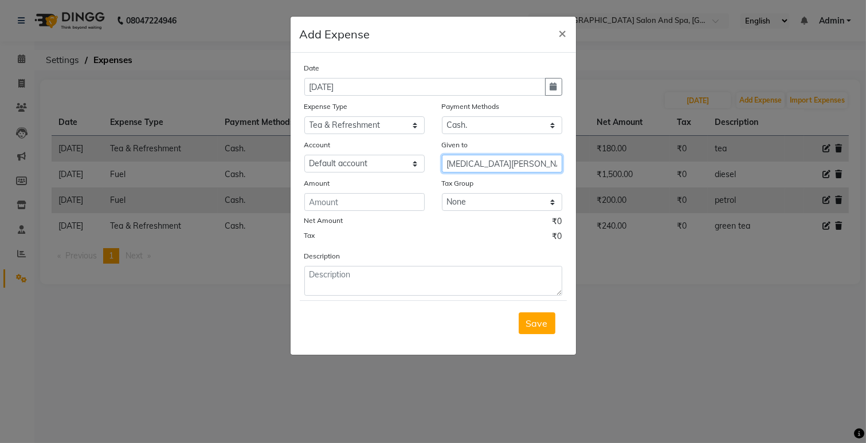
type input "[MEDICAL_DATA][PERSON_NAME]"
click at [342, 203] on input "number" at bounding box center [364, 202] width 120 height 18
type input "160"
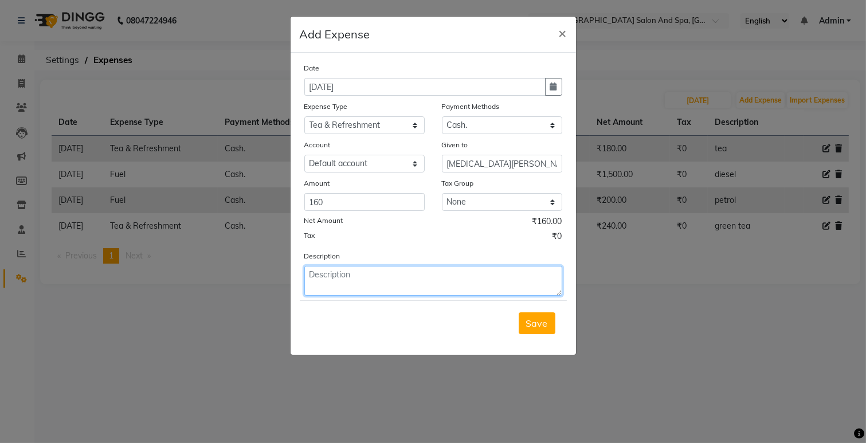
click at [343, 278] on textarea at bounding box center [433, 281] width 258 height 30
type textarea "tea"
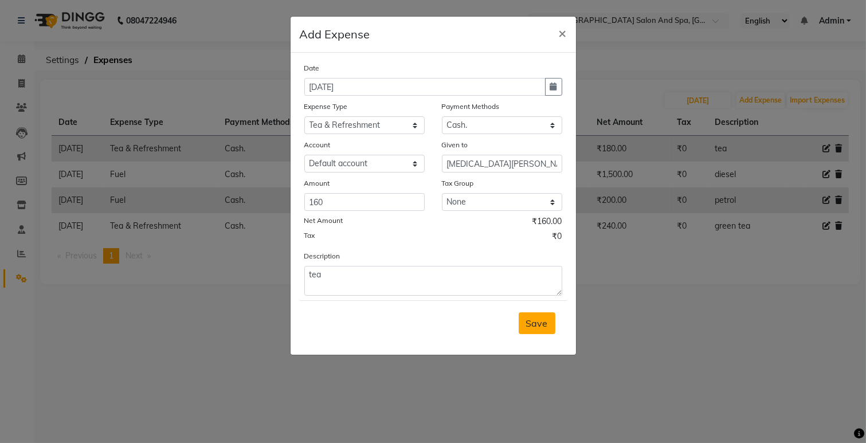
click at [535, 322] on span "Save" at bounding box center [537, 323] width 22 height 11
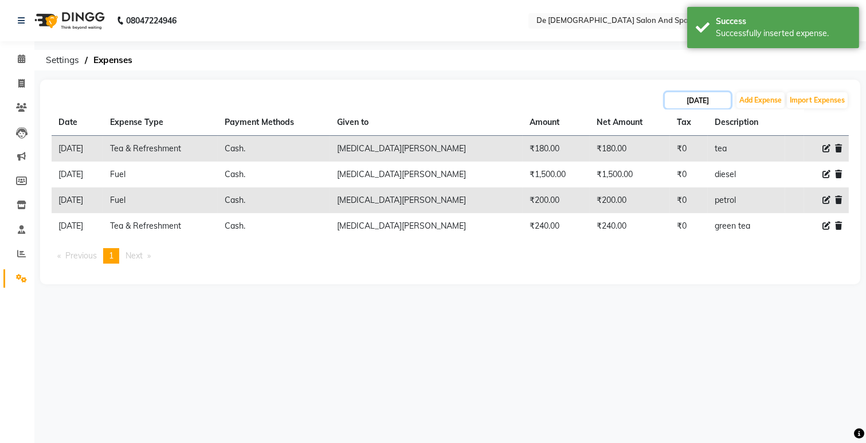
click at [718, 94] on input "[DATE]" at bounding box center [698, 100] width 66 height 16
select select "8"
select select "2025"
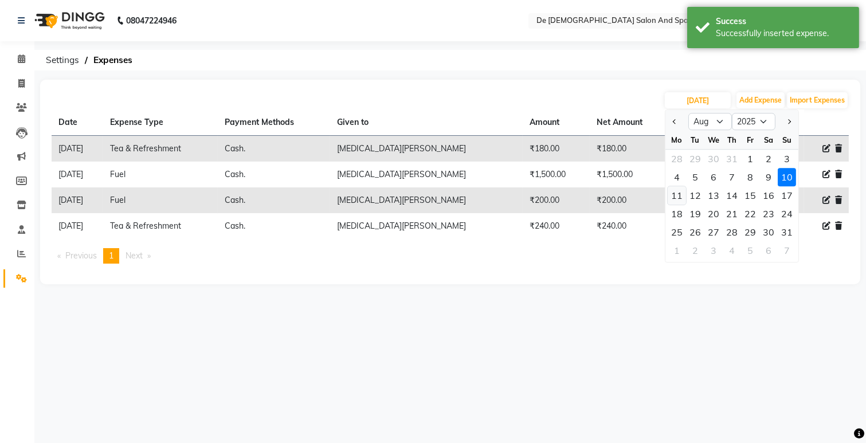
click at [677, 196] on div "11" at bounding box center [677, 195] width 18 height 18
type input "[DATE]"
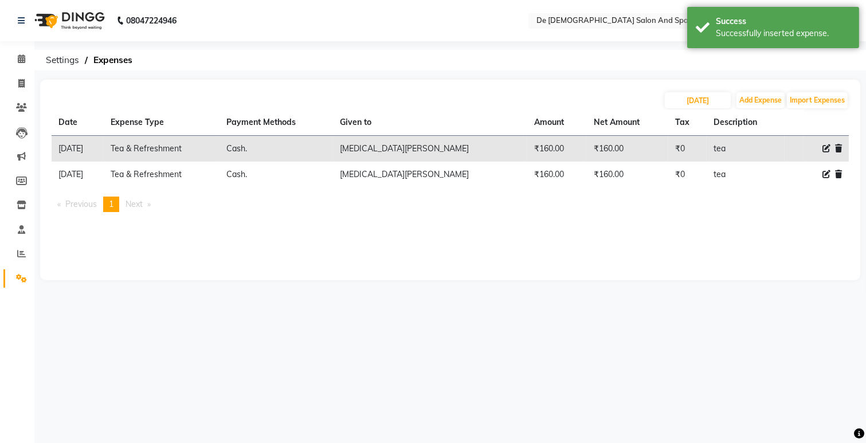
click at [843, 149] on td at bounding box center [826, 149] width 45 height 26
click at [840, 147] on icon at bounding box center [838, 148] width 7 height 8
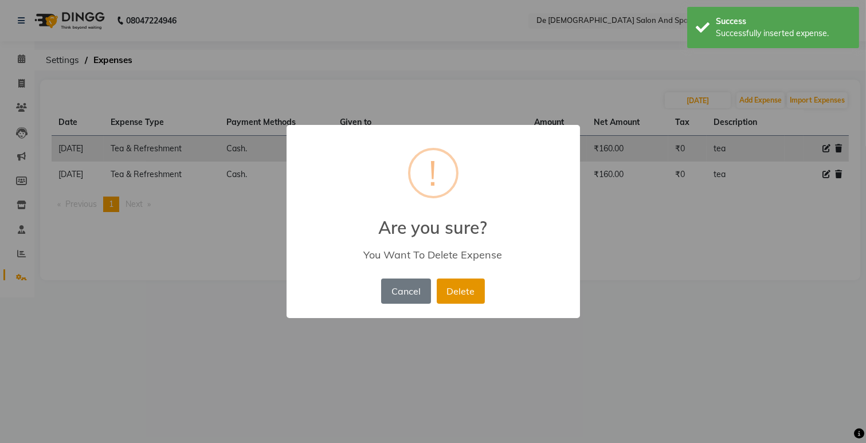
click at [454, 288] on button "Delete" at bounding box center [461, 291] width 48 height 25
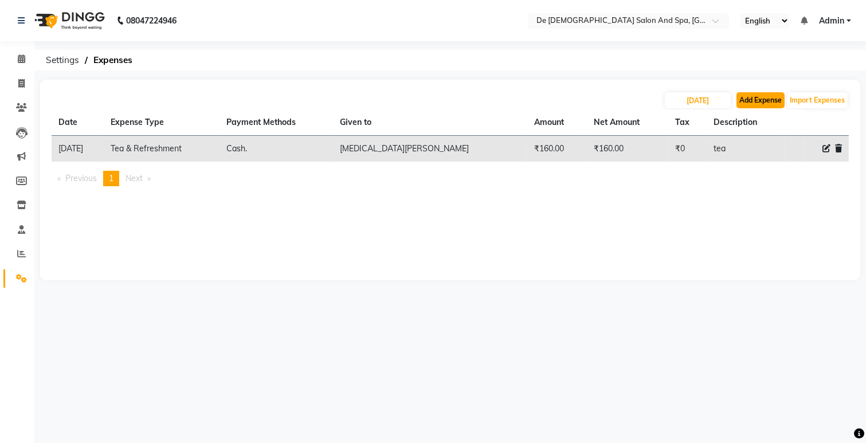
click at [770, 97] on button "Add Expense" at bounding box center [760, 100] width 48 height 16
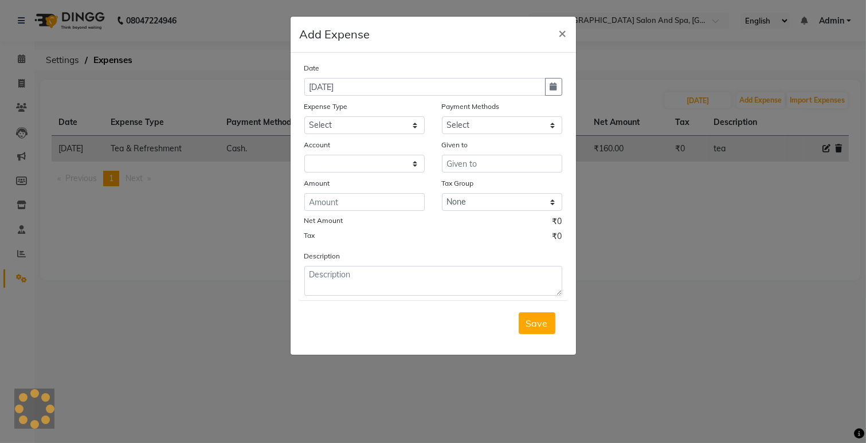
select select "5448"
click at [546, 86] on button "button" at bounding box center [553, 87] width 17 height 18
select select "9"
select select "2025"
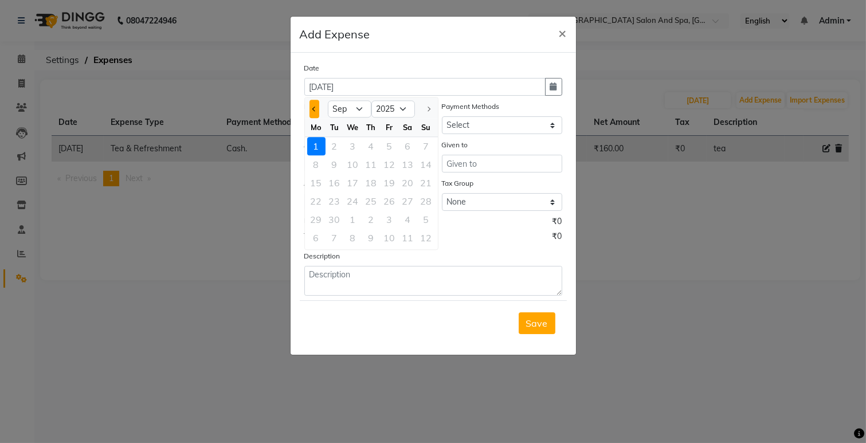
click at [310, 111] on button "Previous month" at bounding box center [314, 109] width 10 height 18
select select "8"
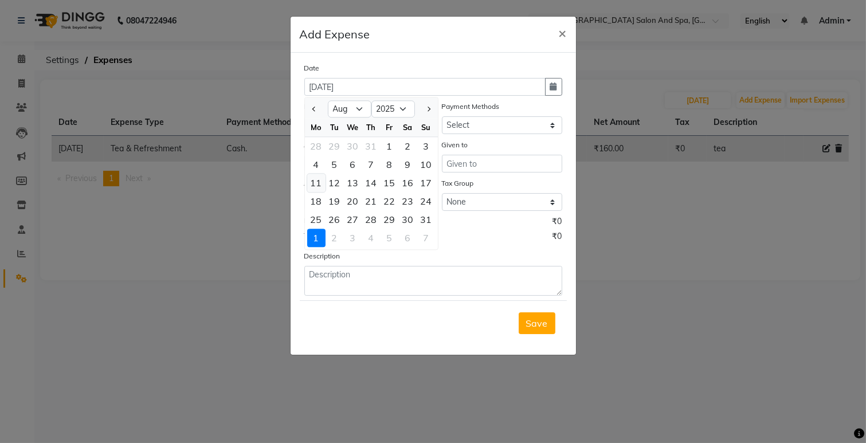
click at [312, 186] on div "11" at bounding box center [316, 183] width 18 height 18
type input "[DATE]"
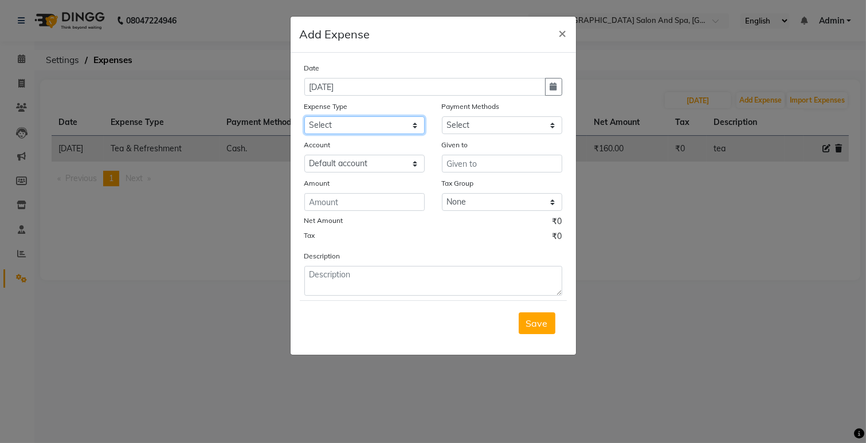
click at [348, 124] on select "Select Advance Salary Bank charges Car maintenance Cash transfer to bank Cash t…" at bounding box center [364, 125] width 120 height 18
select select "8"
click at [304, 116] on select "Select Advance Salary Bank charges Car maintenance Cash transfer to bank Cash t…" at bounding box center [364, 125] width 120 height 18
click at [465, 128] on select "Select Cash. Voucher CARD Wallet GPay" at bounding box center [502, 125] width 120 height 18
select select "116"
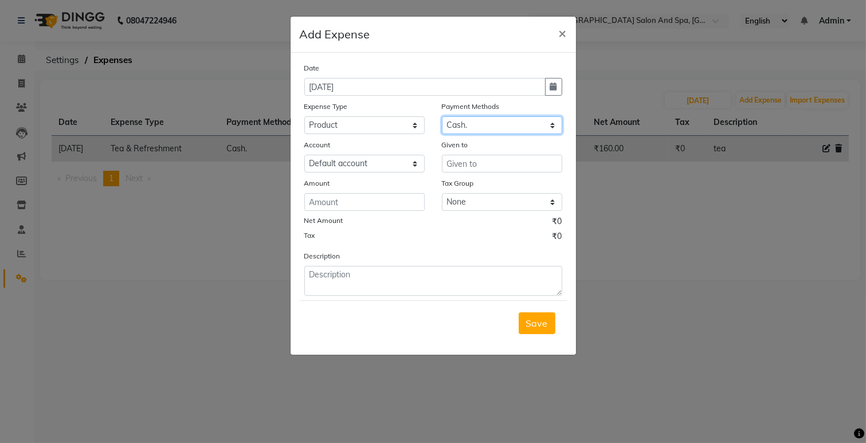
click at [442, 116] on select "Select Cash. Voucher CARD Wallet GPay" at bounding box center [502, 125] width 120 height 18
click at [464, 164] on input "text" at bounding box center [502, 164] width 120 height 18
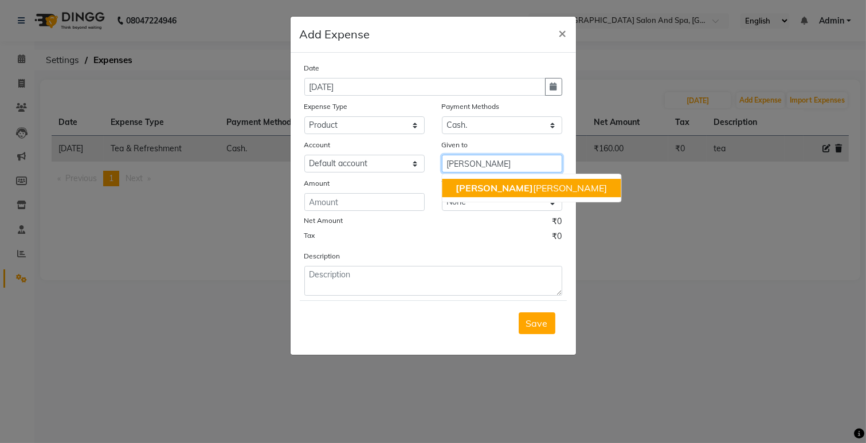
click at [487, 189] on ngb-highlight "[PERSON_NAME] [PERSON_NAME]" at bounding box center [531, 187] width 151 height 11
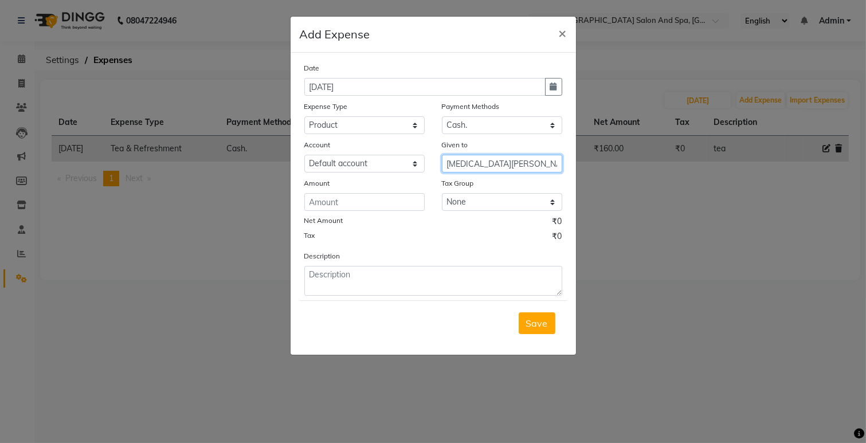
type input "[MEDICAL_DATA][PERSON_NAME]"
click at [380, 210] on input "number" at bounding box center [364, 202] width 120 height 18
type input "5000"
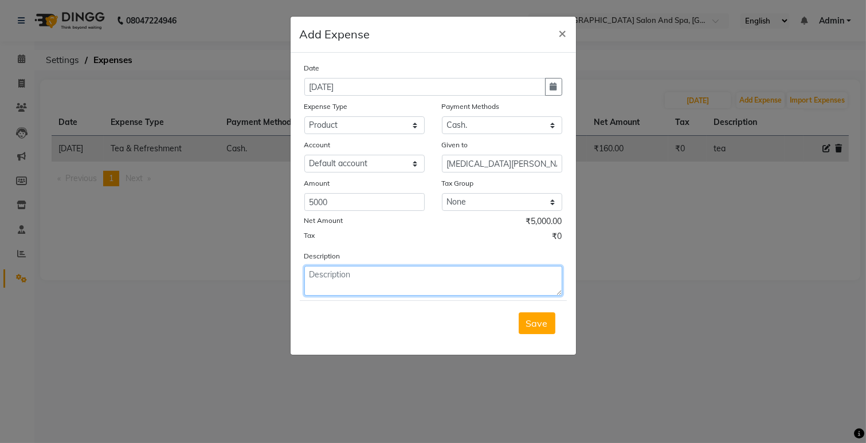
click at [457, 284] on textarea at bounding box center [433, 281] width 258 height 30
type textarea "monika agency"
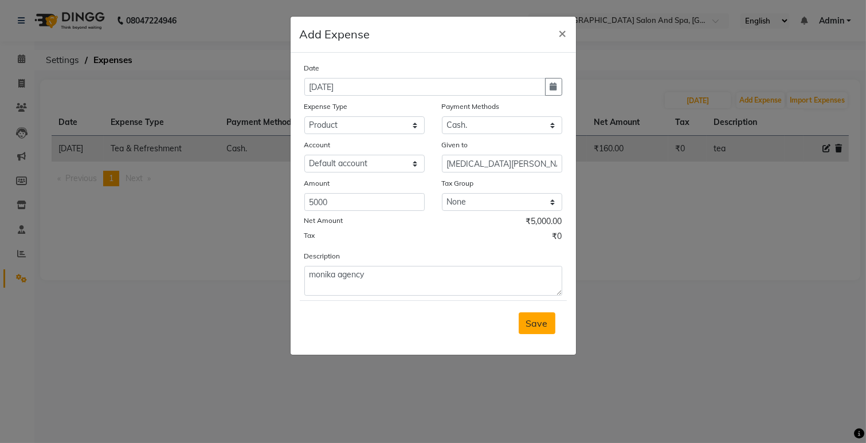
click at [534, 328] on span "Save" at bounding box center [537, 323] width 22 height 11
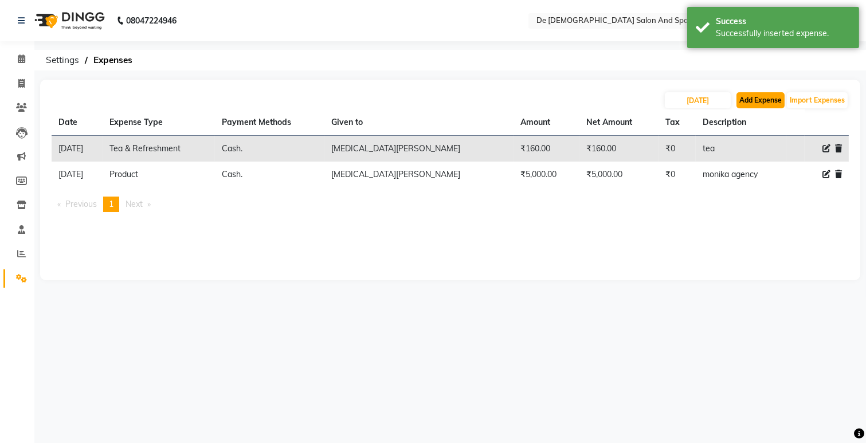
click at [759, 100] on button "Add Expense" at bounding box center [760, 100] width 48 height 16
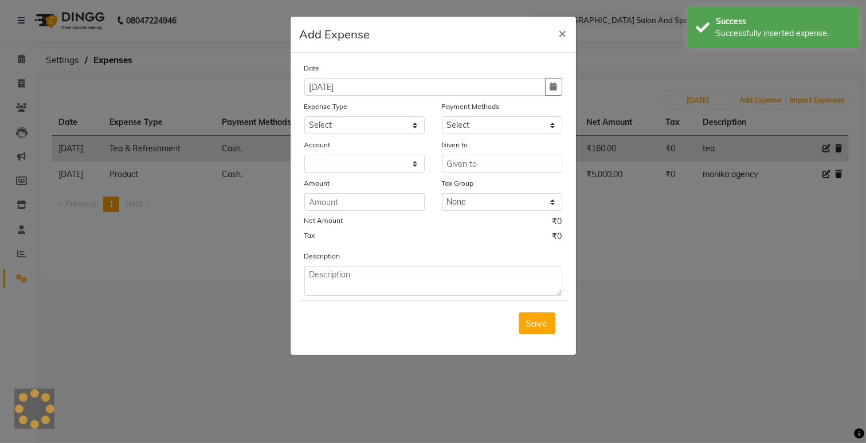
select select "5448"
click at [562, 87] on button "button" at bounding box center [553, 87] width 17 height 18
select select "9"
select select "2025"
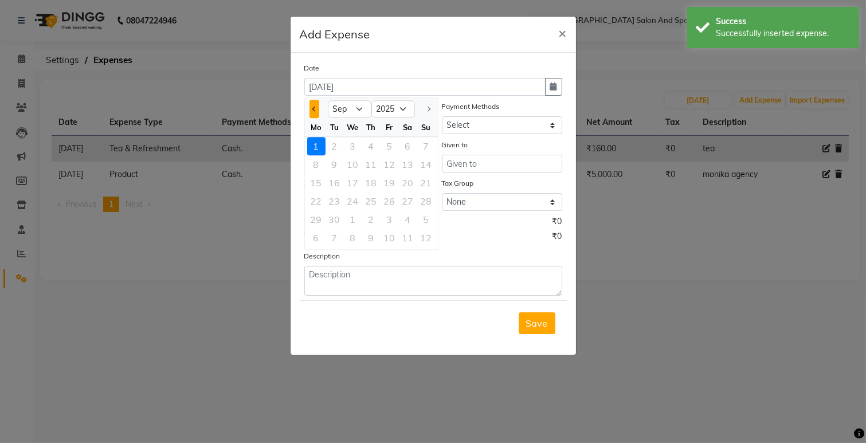
click at [316, 102] on button "Previous month" at bounding box center [314, 109] width 10 height 18
select select "8"
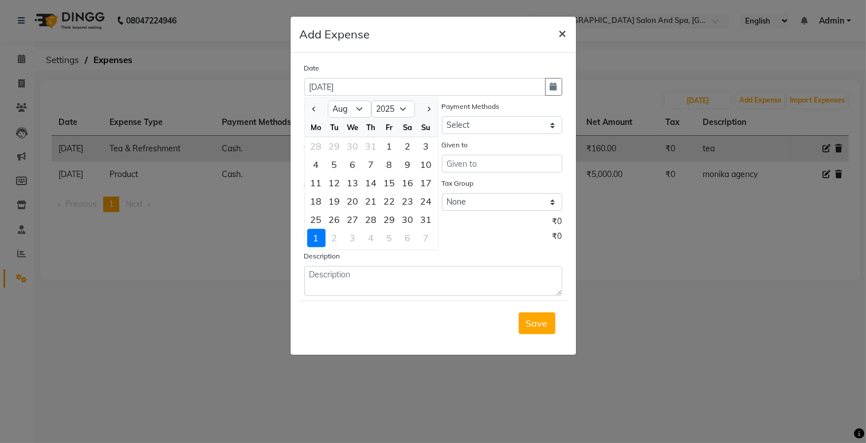
click at [566, 36] on span "×" at bounding box center [563, 32] width 8 height 17
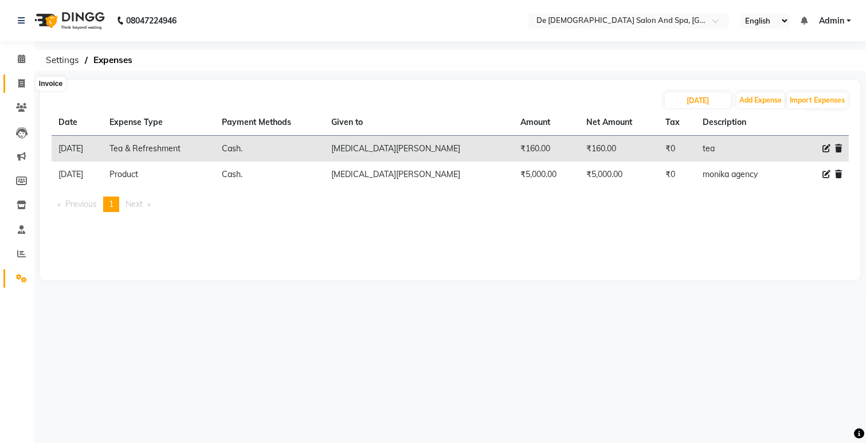
click at [22, 87] on icon at bounding box center [21, 83] width 6 height 9
select select "6431"
select select "service"
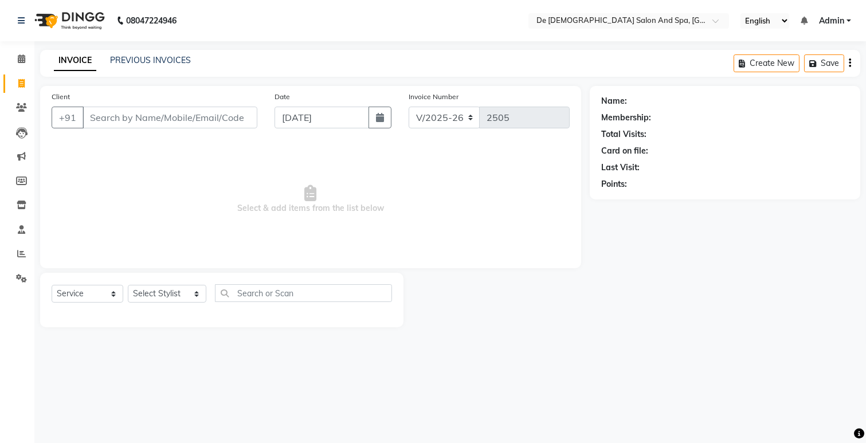
click at [169, 107] on input "Client" at bounding box center [170, 118] width 175 height 22
click at [167, 119] on input "Client" at bounding box center [170, 118] width 175 height 22
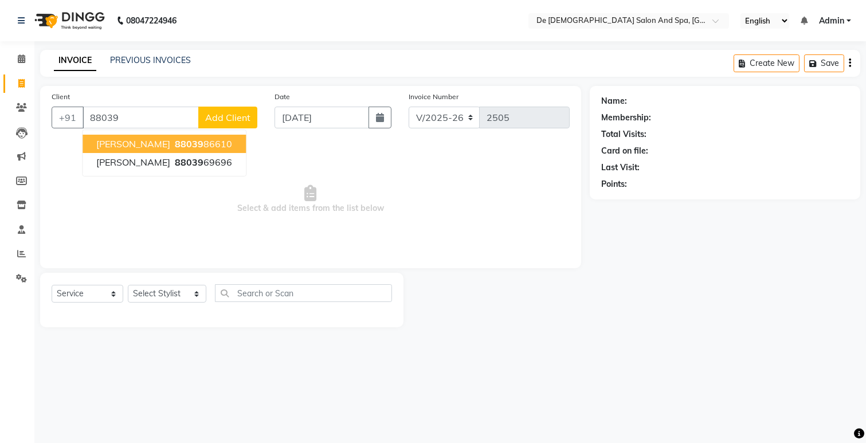
click at [455, 35] on nav "08047224946 Select Location × De Dios Salon And Spa, Gandhi Nagar English ENGLI…" at bounding box center [433, 20] width 866 height 41
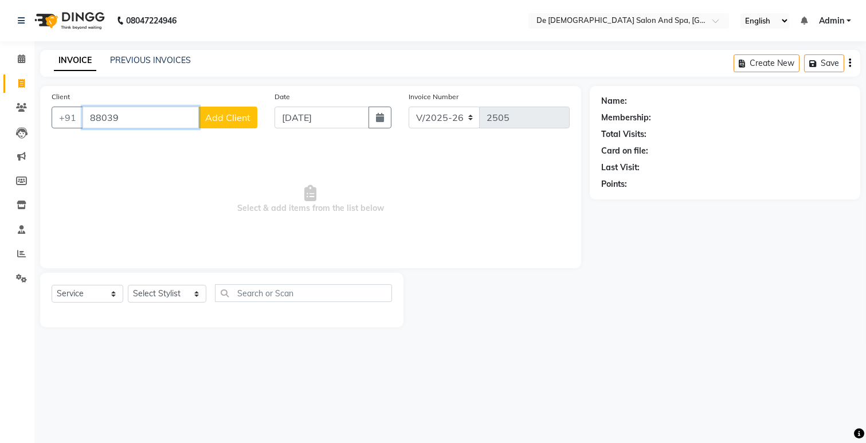
click at [149, 124] on input "88039" at bounding box center [141, 118] width 116 height 22
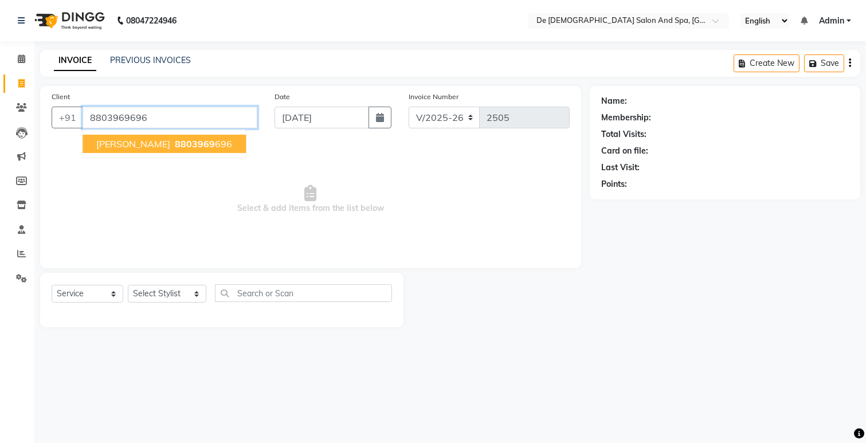
type input "8803969696"
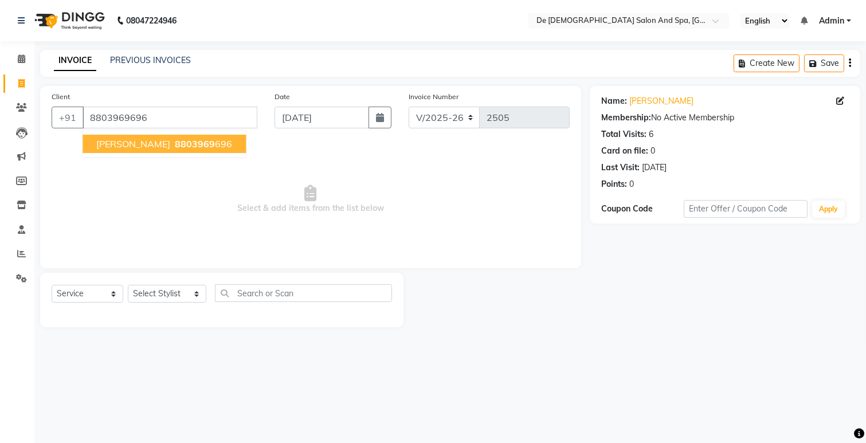
click at [164, 150] on button "[PERSON_NAME] 8803969 696" at bounding box center [164, 144] width 163 height 18
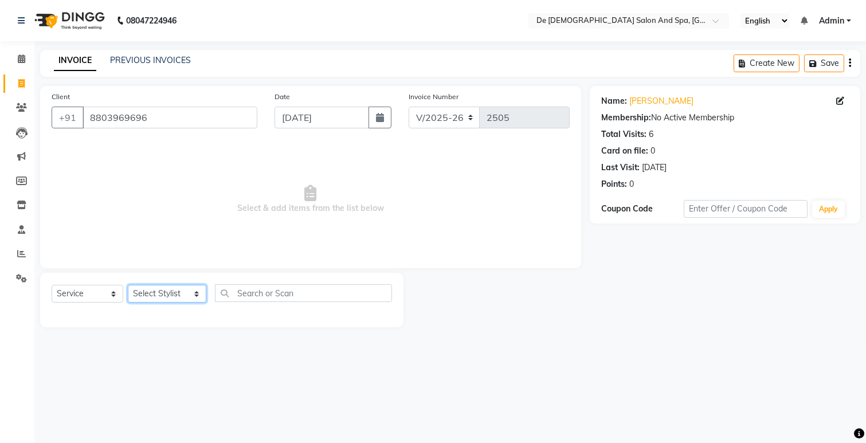
click at [170, 293] on select "Select Stylist akshay aman [PERSON_NAME] [PERSON_NAME] [MEDICAL_DATA][PERSON_NA…" at bounding box center [167, 294] width 79 height 18
select select "49201"
click at [128, 285] on select "Select Stylist akshay aman [PERSON_NAME] [PERSON_NAME] [MEDICAL_DATA][PERSON_NA…" at bounding box center [167, 294] width 79 height 18
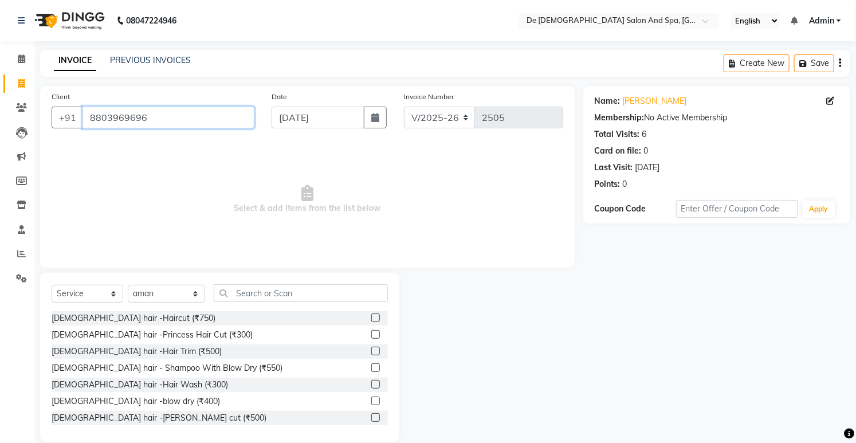
click at [211, 119] on input "8803969696" at bounding box center [169, 118] width 172 height 22
click at [241, 293] on input "text" at bounding box center [301, 293] width 174 height 18
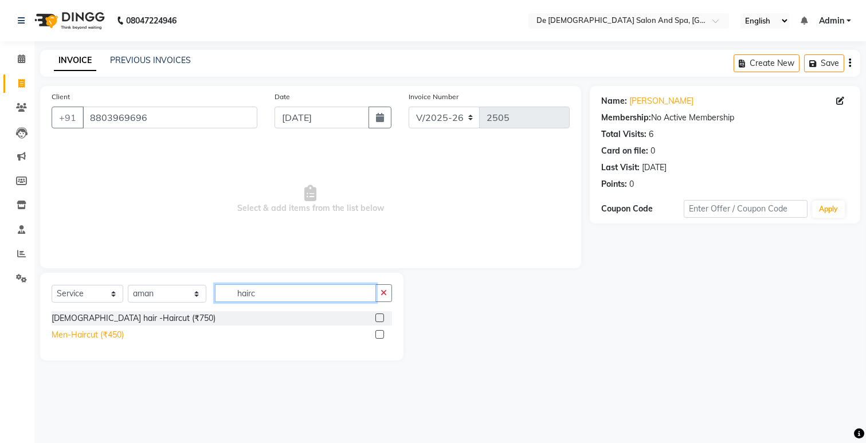
type input "hairc"
click at [90, 336] on div "Men-Haircut (₹450)" at bounding box center [88, 335] width 72 height 12
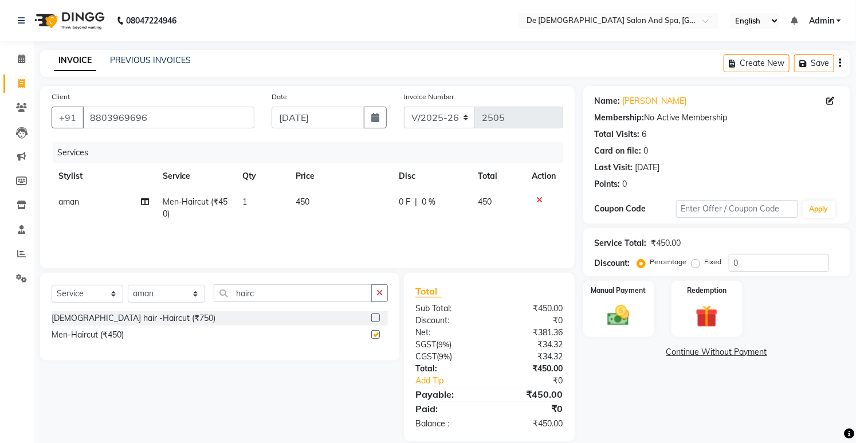
checkbox input "false"
click at [374, 285] on button "button" at bounding box center [379, 293] width 17 height 18
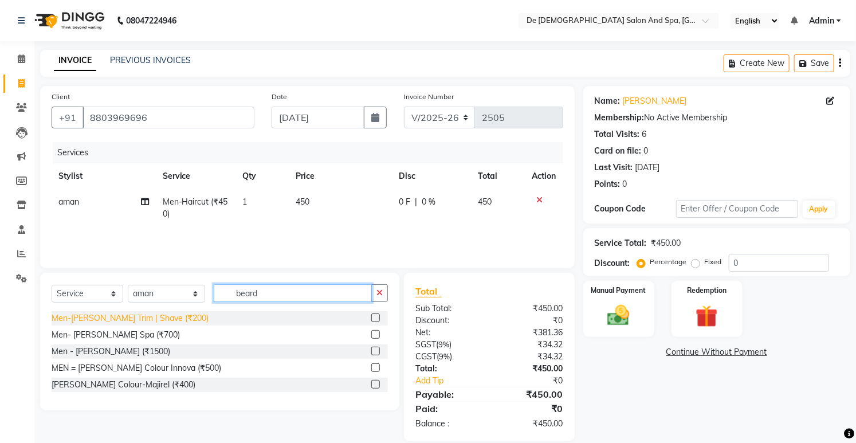
type input "beard"
click at [155, 321] on div "Men-[PERSON_NAME] Trim | Shave (₹200)" at bounding box center [130, 318] width 157 height 12
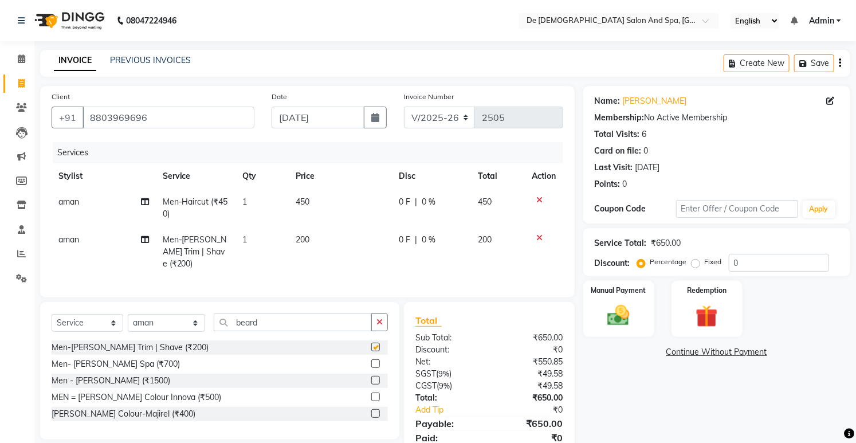
checkbox input "false"
click at [729, 257] on input "0" at bounding box center [779, 263] width 100 height 18
type input "20"
click at [602, 324] on img at bounding box center [619, 316] width 38 height 26
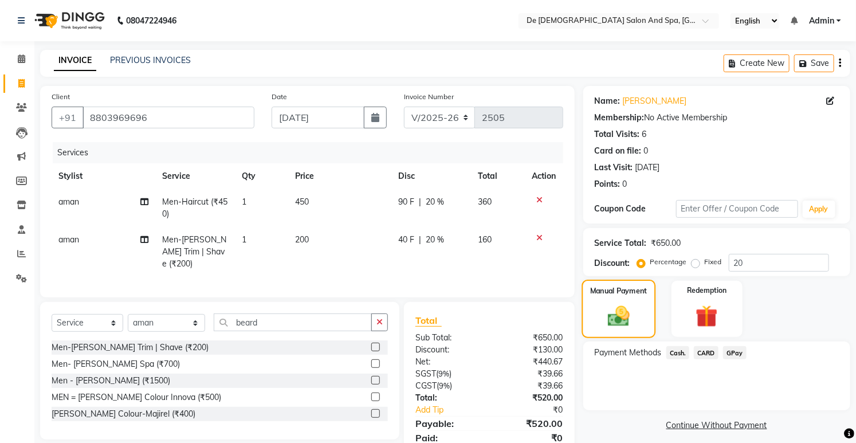
scroll to position [42, 0]
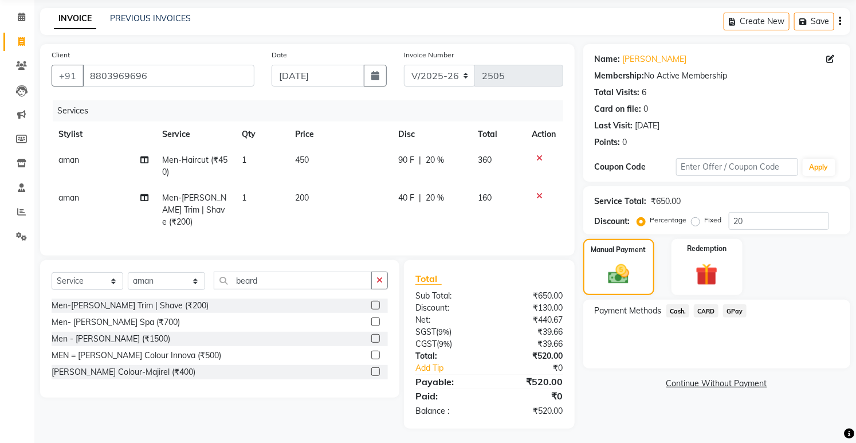
click at [681, 315] on span "Cash." at bounding box center [678, 310] width 23 height 13
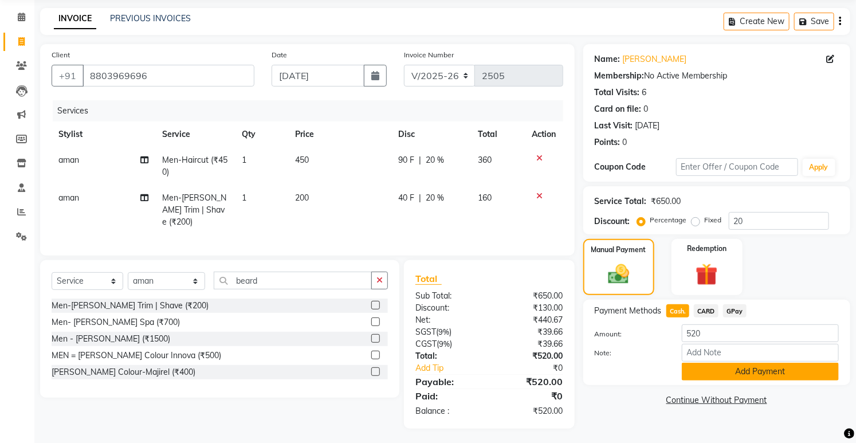
click at [695, 371] on button "Add Payment" at bounding box center [760, 372] width 157 height 18
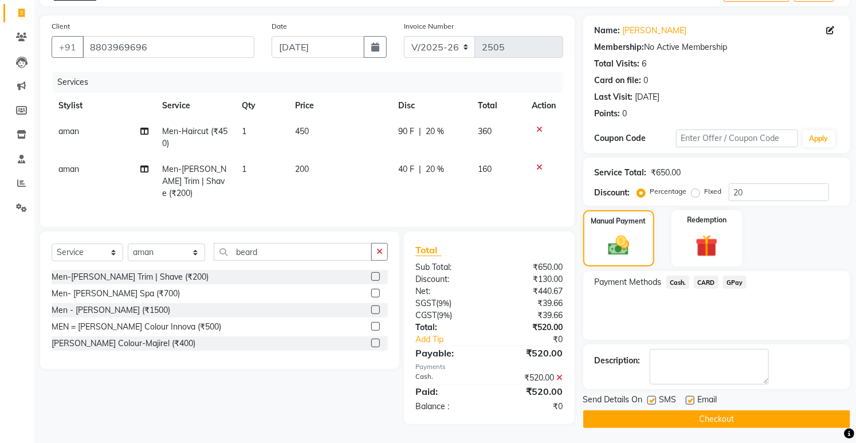
scroll to position [72, 0]
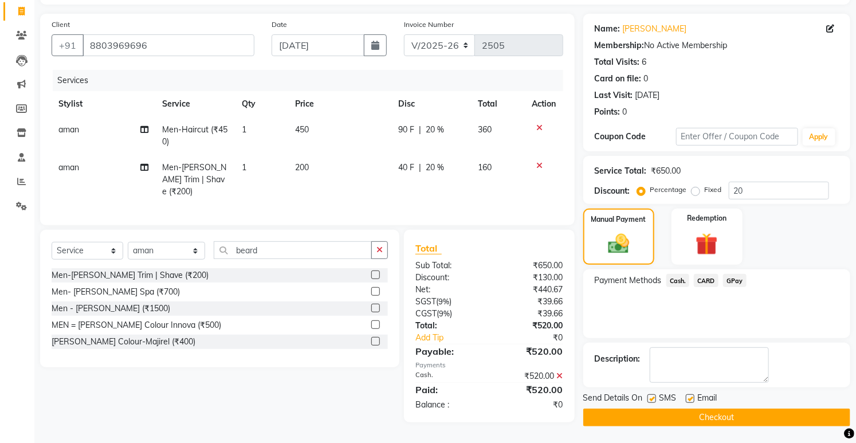
click at [675, 410] on button "Checkout" at bounding box center [716, 418] width 267 height 18
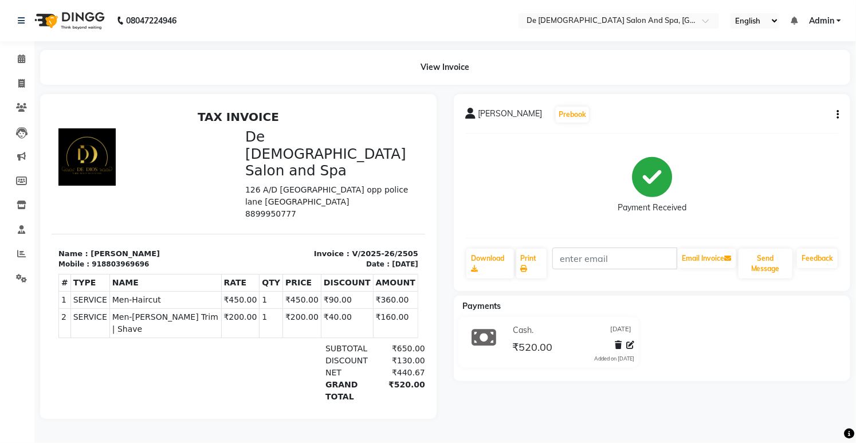
scroll to position [2, 0]
click at [15, 77] on span at bounding box center [21, 83] width 20 height 13
select select "service"
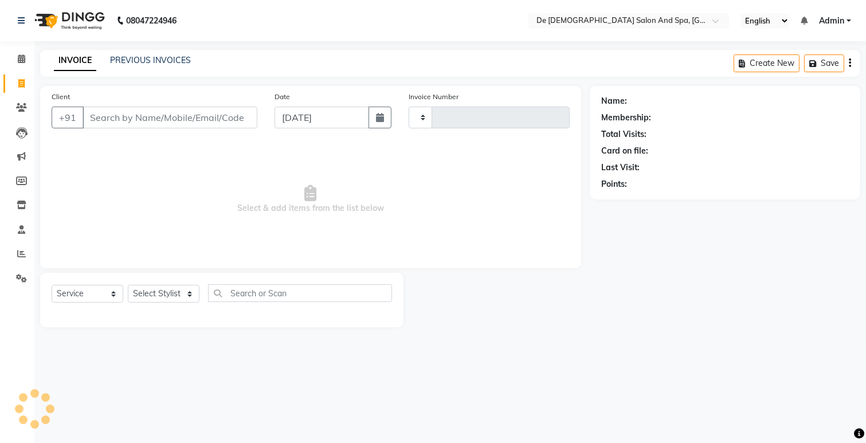
type input "2506"
select select "6431"
click at [145, 293] on select "Select Stylist akshay aman [PERSON_NAME] [PERSON_NAME] [MEDICAL_DATA][PERSON_NA…" at bounding box center [167, 294] width 79 height 18
select select "69629"
click at [128, 285] on select "Select Stylist akshay aman [PERSON_NAME] [PERSON_NAME] [MEDICAL_DATA][PERSON_NA…" at bounding box center [167, 294] width 79 height 18
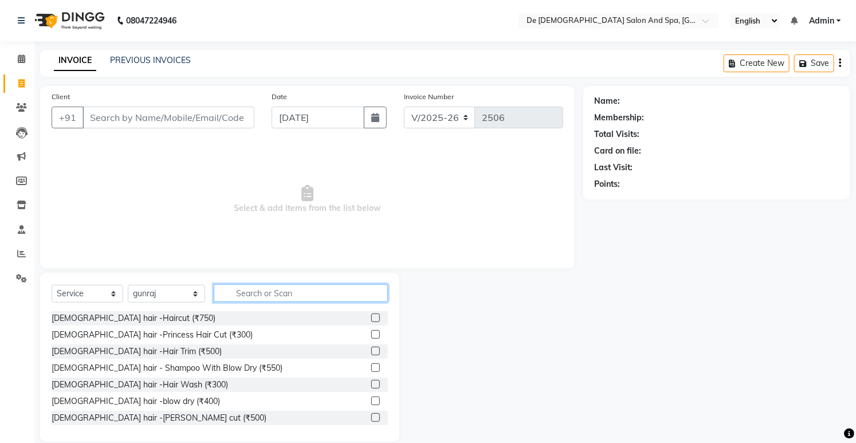
click at [252, 293] on input "text" at bounding box center [301, 293] width 174 height 18
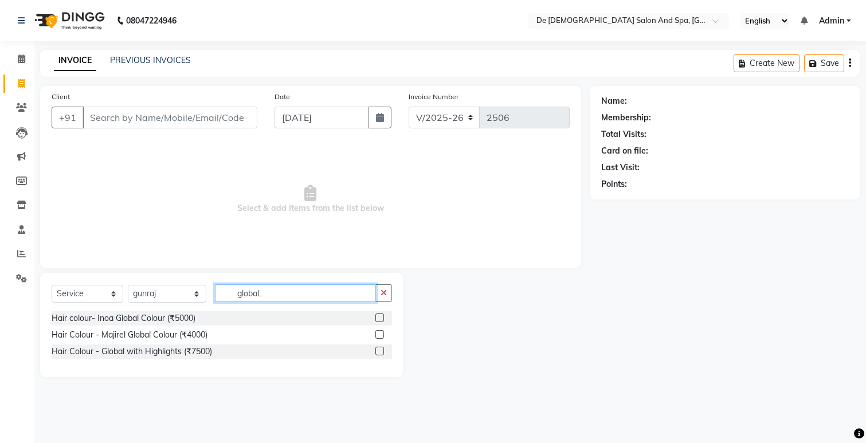
type input "globaL"
click at [706, 374] on div "Name: Membership: Total Visits: Card on file: Last Visit: Points:" at bounding box center [729, 231] width 279 height 291
click at [386, 298] on button "button" at bounding box center [383, 293] width 17 height 18
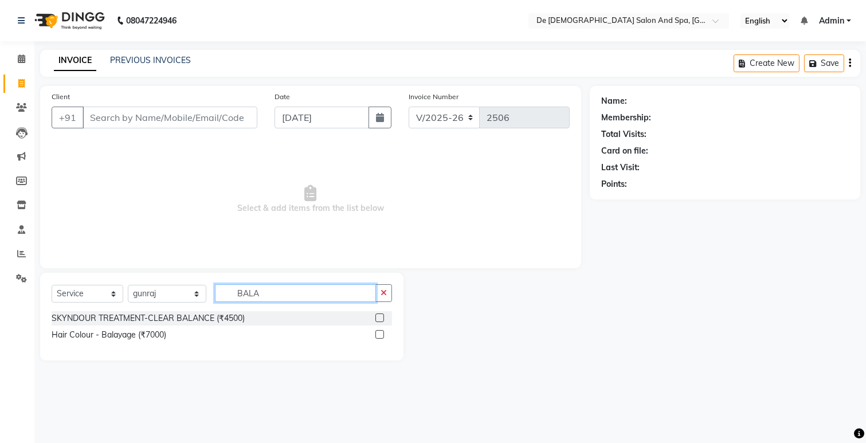
type input "BALA"
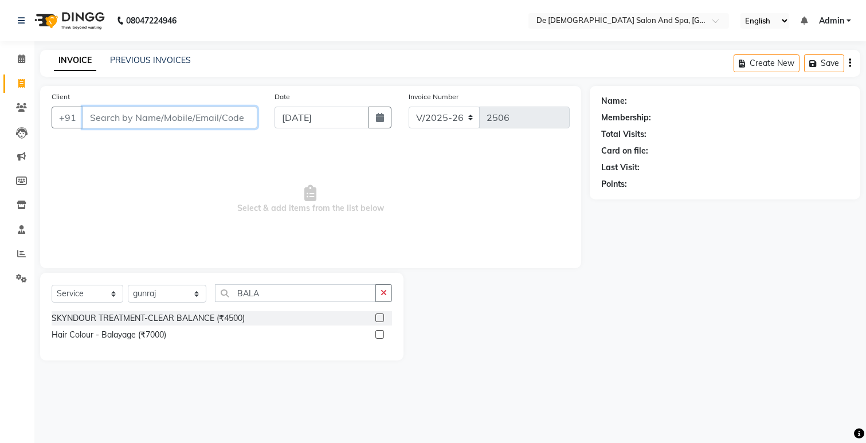
click at [110, 119] on input "Client" at bounding box center [170, 118] width 175 height 22
click at [136, 115] on input "Client" at bounding box center [170, 118] width 175 height 22
type input "9596054208"
click at [215, 117] on span "Add Client" at bounding box center [227, 117] width 45 height 11
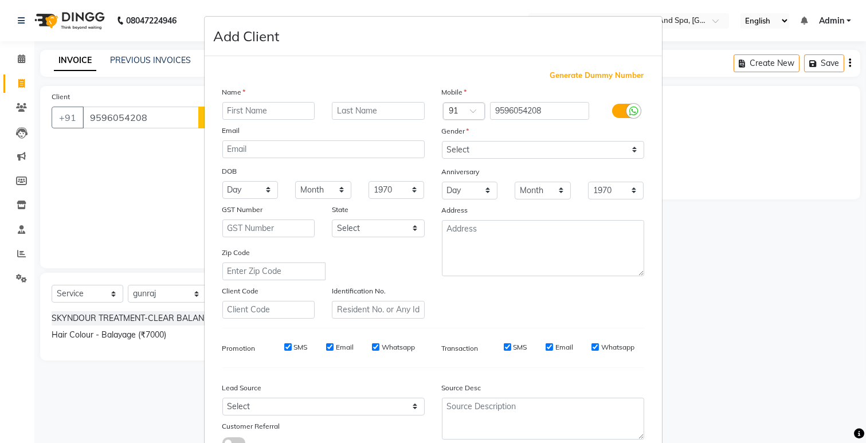
click at [230, 117] on input "text" at bounding box center [268, 111] width 93 height 18
type input "JYOTI"
click at [475, 144] on select "Select [DEMOGRAPHIC_DATA] [DEMOGRAPHIC_DATA] Other Prefer Not To Say" at bounding box center [543, 150] width 202 height 18
select select "[DEMOGRAPHIC_DATA]"
click at [442, 141] on select "Select [DEMOGRAPHIC_DATA] [DEMOGRAPHIC_DATA] Other Prefer Not To Say" at bounding box center [543, 150] width 202 height 18
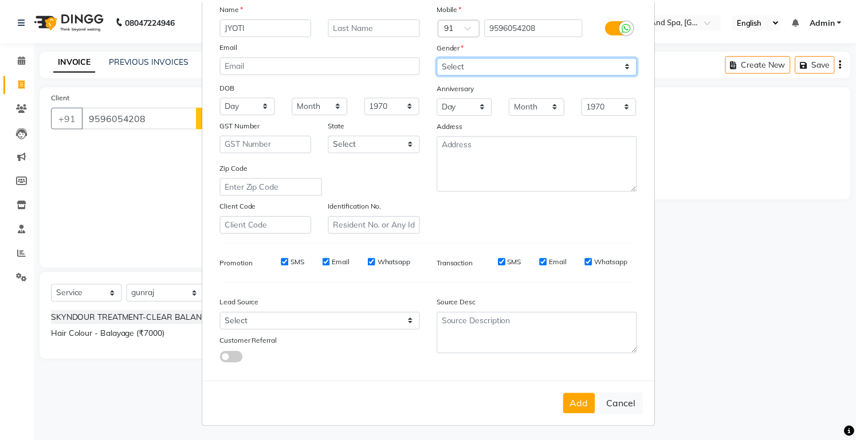
scroll to position [87, 0]
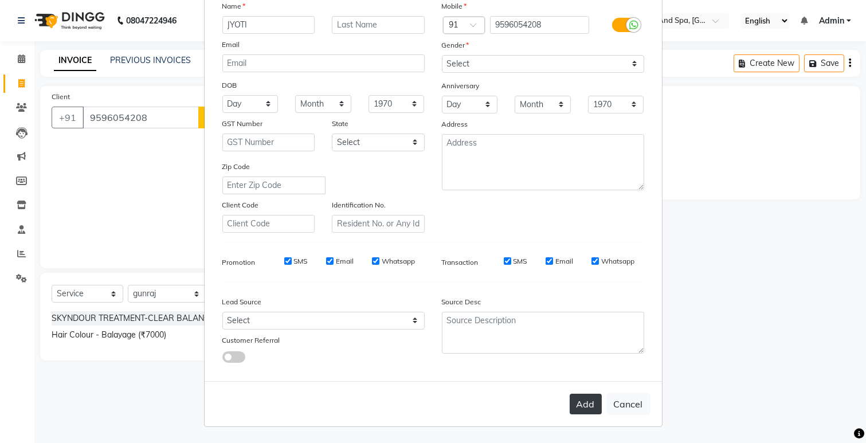
click at [573, 405] on button "Add" at bounding box center [586, 404] width 32 height 21
select select
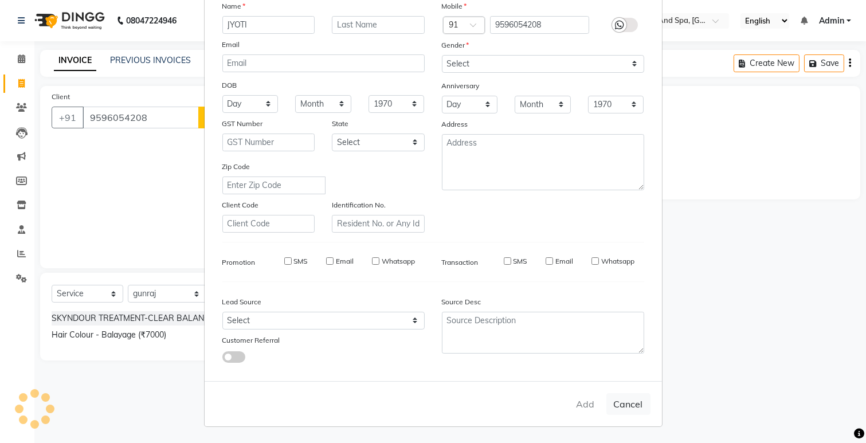
select select
checkbox input "false"
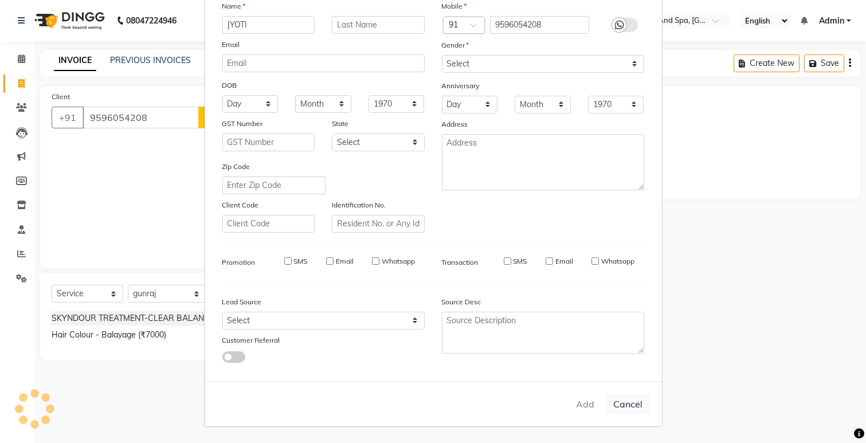
checkbox input "false"
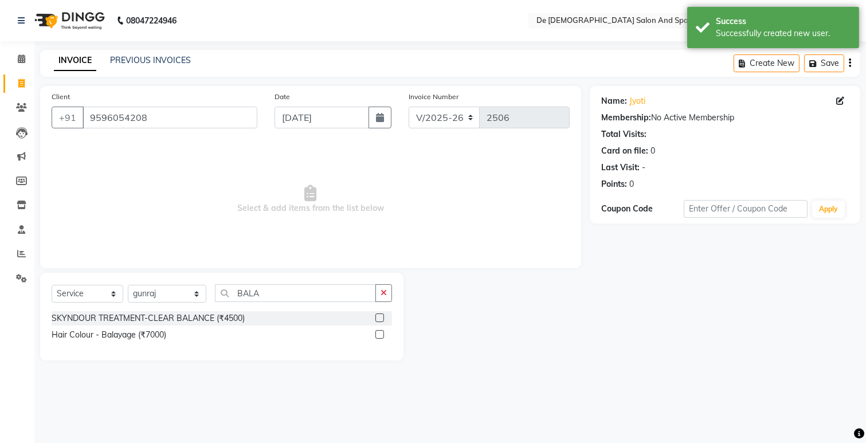
click at [384, 293] on icon "button" at bounding box center [384, 293] width 6 height 8
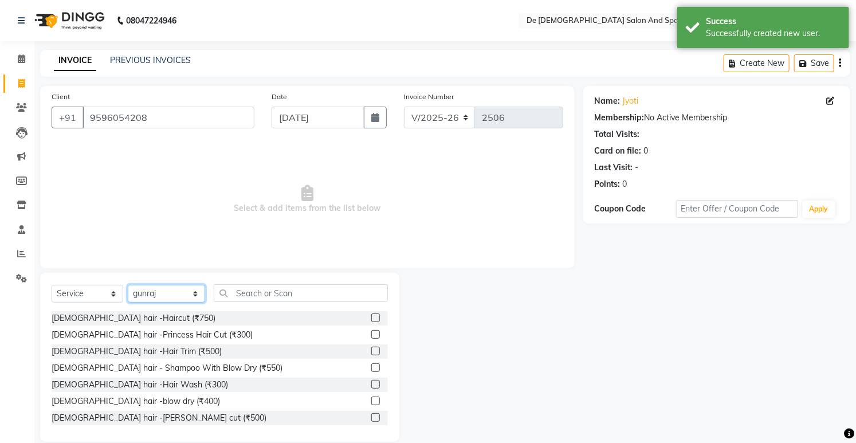
click at [155, 299] on select "Select Stylist akshay aman [PERSON_NAME] [PERSON_NAME] [MEDICAL_DATA][PERSON_NA…" at bounding box center [166, 294] width 77 height 18
select select "61511"
click at [128, 285] on select "Select Stylist akshay aman [PERSON_NAME] [PERSON_NAME] [MEDICAL_DATA][PERSON_NA…" at bounding box center [166, 294] width 77 height 18
click at [253, 296] on input "text" at bounding box center [301, 293] width 174 height 18
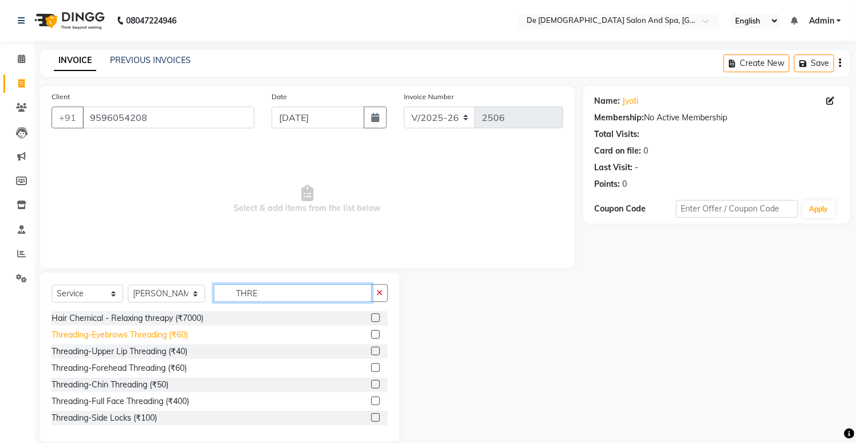
type input "THRE"
click at [172, 340] on div "Threading-Eyebrows Threading (₹60)" at bounding box center [120, 335] width 136 height 12
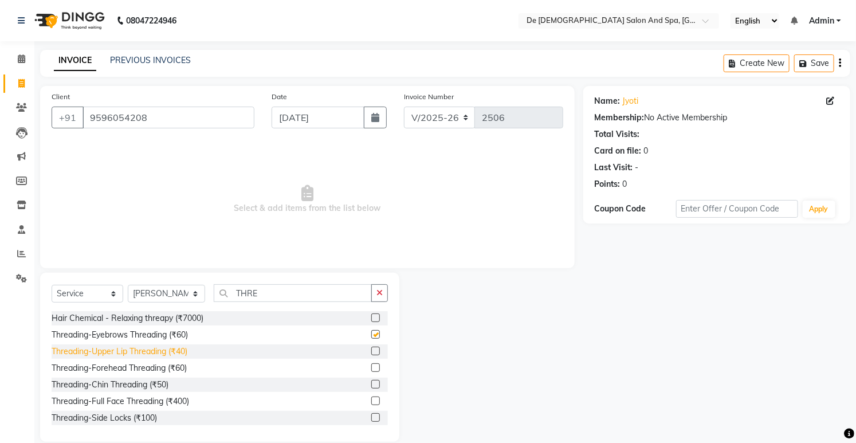
checkbox input "false"
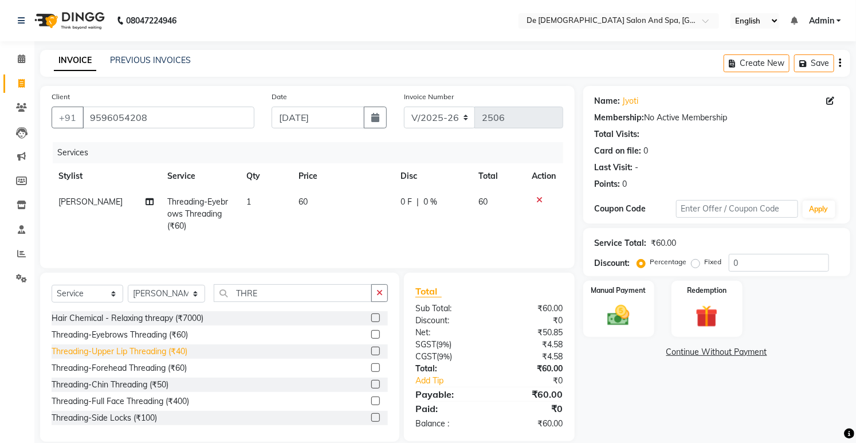
click at [151, 354] on div "Threading-Upper Lip Threading (₹40)" at bounding box center [120, 352] width 136 height 12
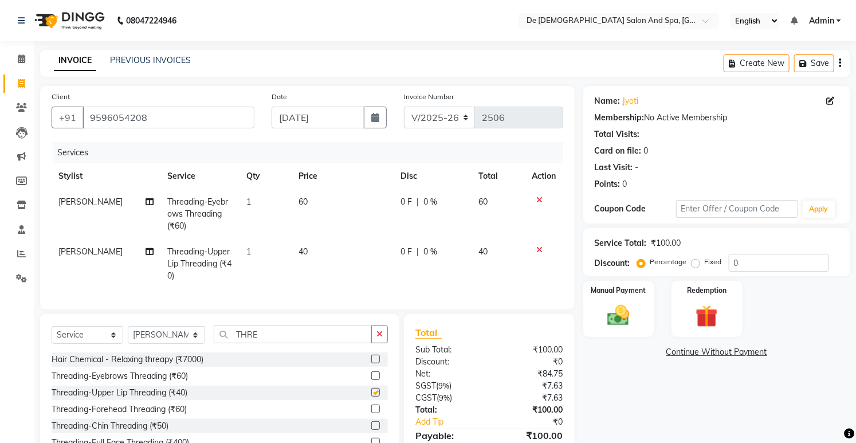
checkbox input "false"
click at [140, 416] on div "Threading-Forehead Threading (₹60)" at bounding box center [119, 409] width 135 height 12
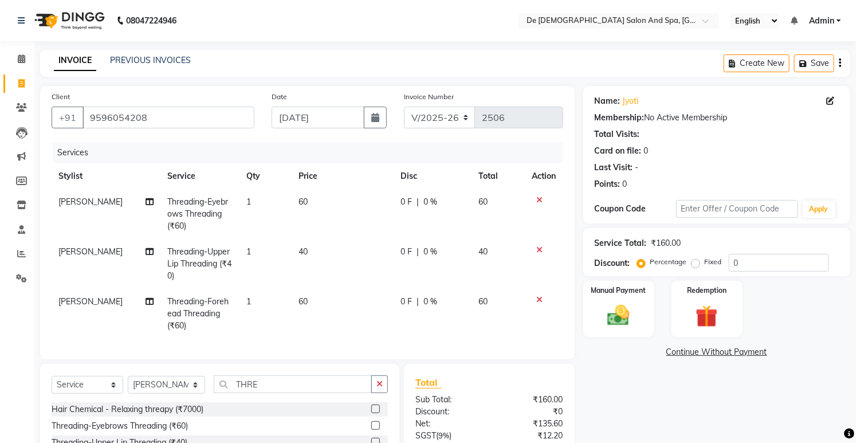
checkbox input "false"
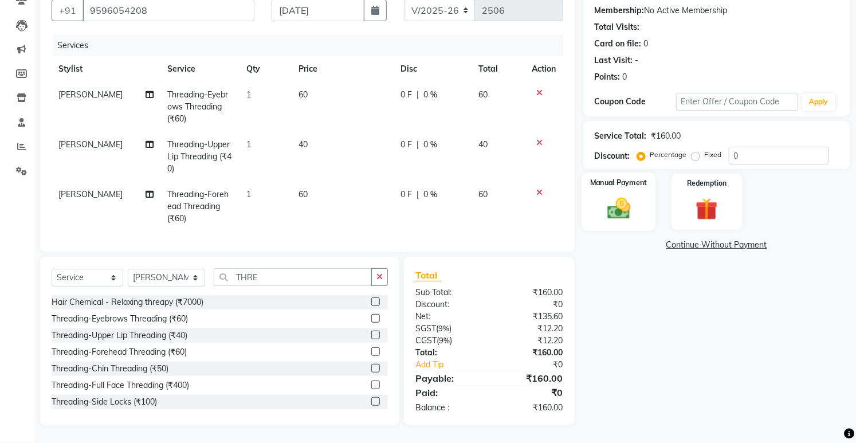
click at [626, 195] on img at bounding box center [619, 208] width 38 height 26
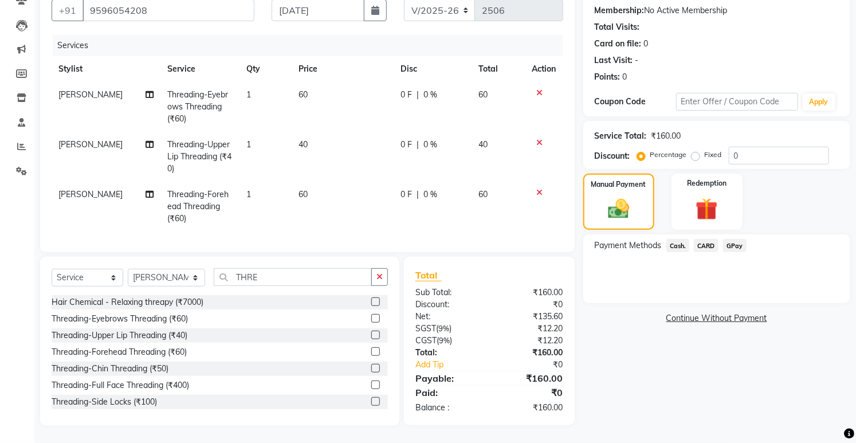
click at [681, 239] on span "Cash." at bounding box center [678, 245] width 23 height 13
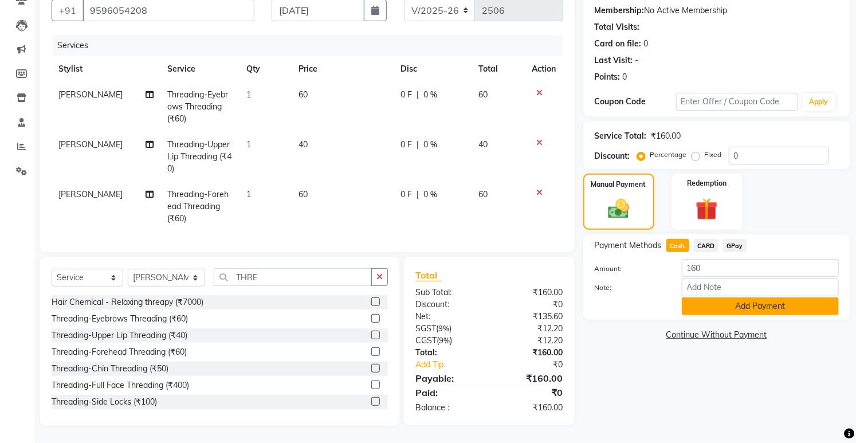
click at [691, 297] on button "Add Payment" at bounding box center [760, 306] width 157 height 18
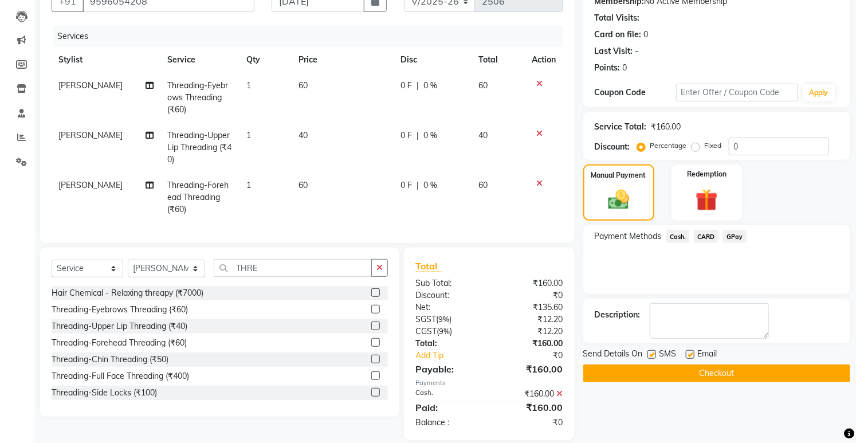
scroll to position [140, 0]
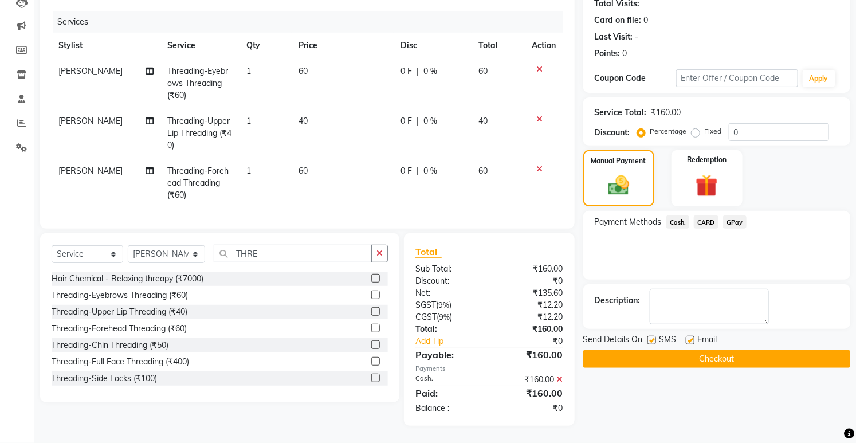
click at [683, 350] on button "Checkout" at bounding box center [716, 359] width 267 height 18
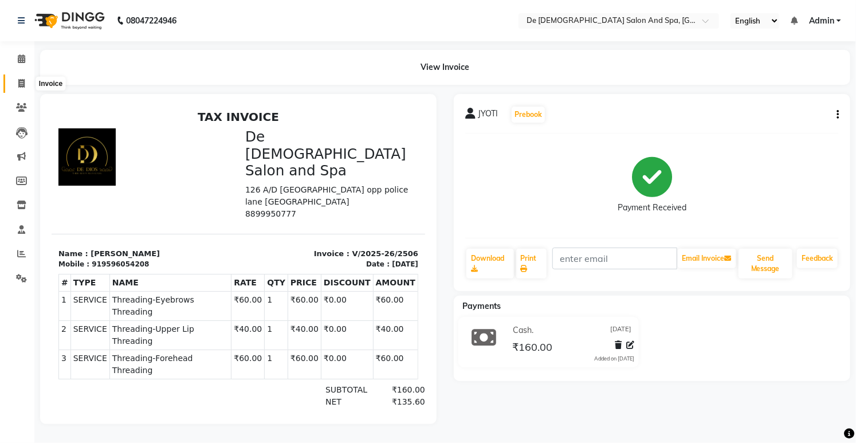
click at [25, 87] on span at bounding box center [21, 83] width 20 height 13
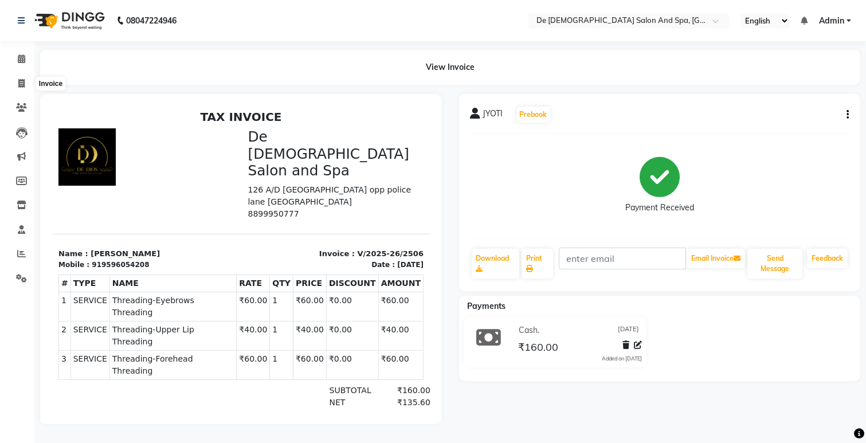
select select "service"
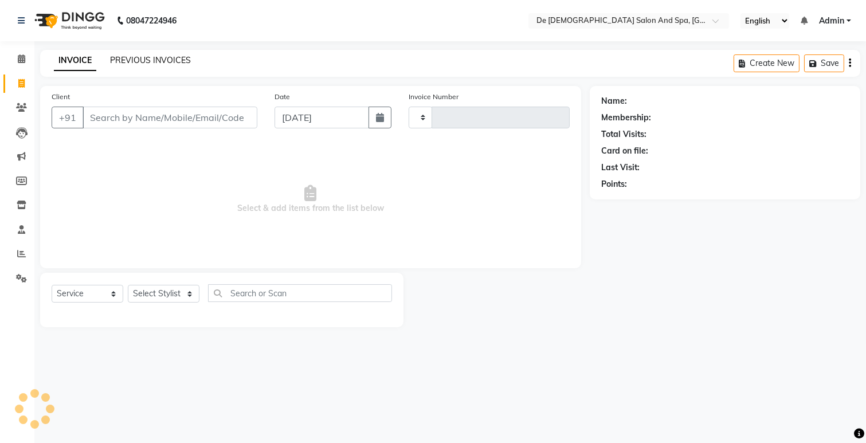
type input "2507"
select select "6431"
click at [132, 61] on link "PREVIOUS INVOICES" at bounding box center [150, 60] width 81 height 10
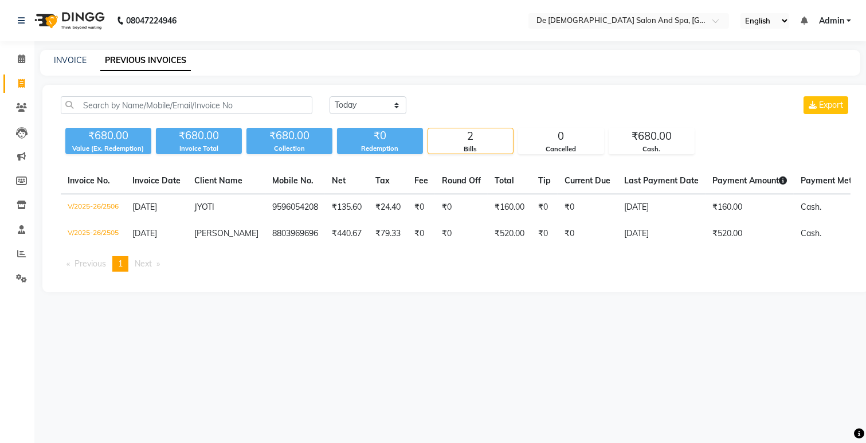
click at [72, 53] on div "INVOICE PREVIOUS INVOICES" at bounding box center [450, 63] width 820 height 26
click at [73, 60] on link "INVOICE" at bounding box center [70, 60] width 33 height 10
select select "6431"
select select "service"
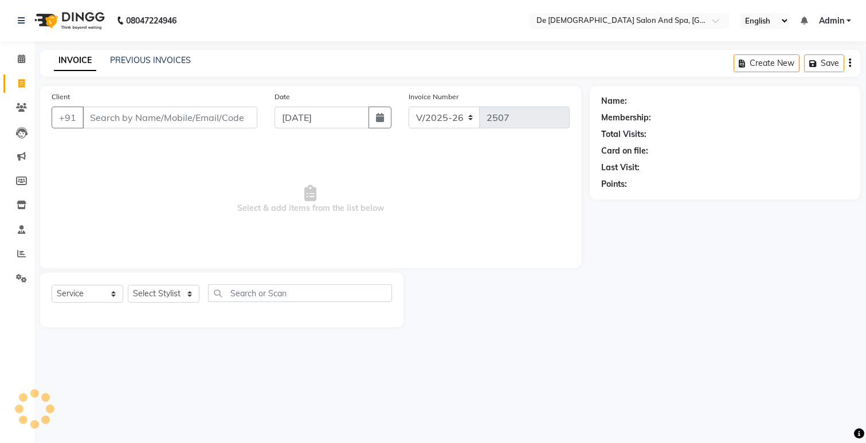
click at [144, 123] on input "Client" at bounding box center [170, 118] width 175 height 22
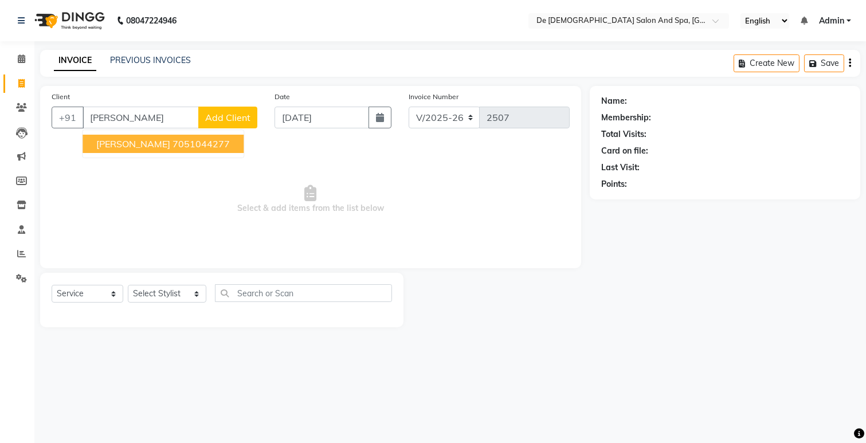
click at [173, 145] on ngb-highlight "7051044277" at bounding box center [201, 143] width 57 height 11
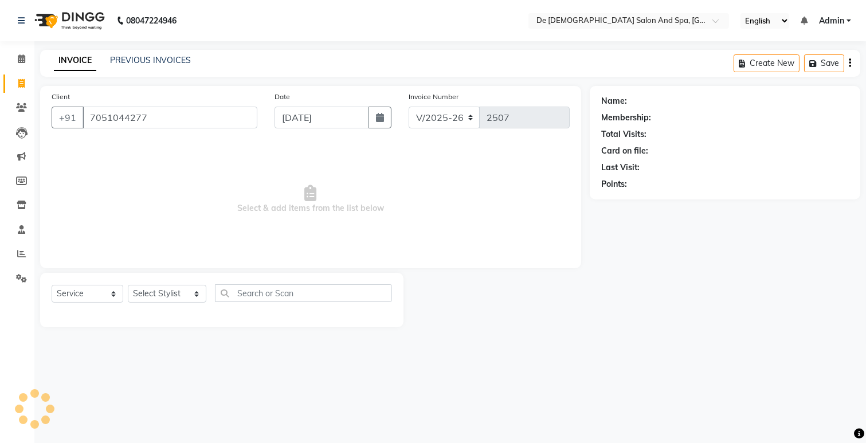
type input "7051044277"
click at [179, 296] on select "Select Stylist akshay aman [PERSON_NAME] [PERSON_NAME] [MEDICAL_DATA][PERSON_NA…" at bounding box center [167, 294] width 79 height 18
select select "1: Object"
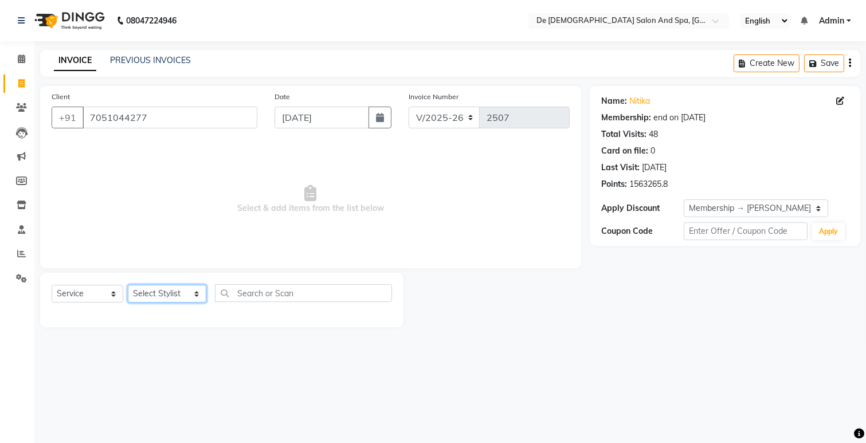
select select "49201"
click at [128, 285] on select "Select Stylist akshay aman [PERSON_NAME] [PERSON_NAME] [MEDICAL_DATA][PERSON_NA…" at bounding box center [167, 294] width 79 height 18
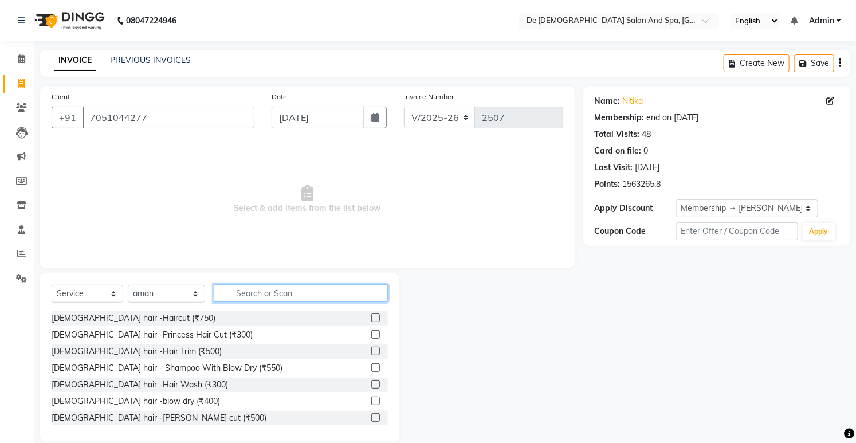
click at [243, 296] on input "text" at bounding box center [301, 293] width 174 height 18
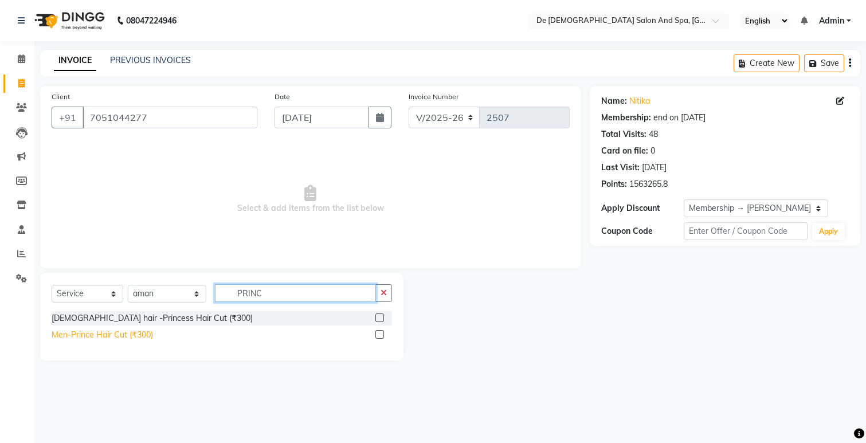
type input "PRINC"
click at [145, 338] on div "Men-Prince Hair Cut (₹300)" at bounding box center [102, 335] width 101 height 12
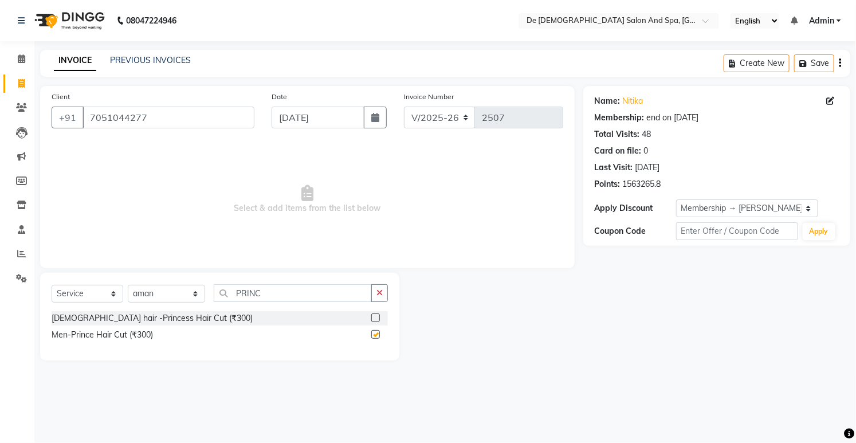
checkbox input "false"
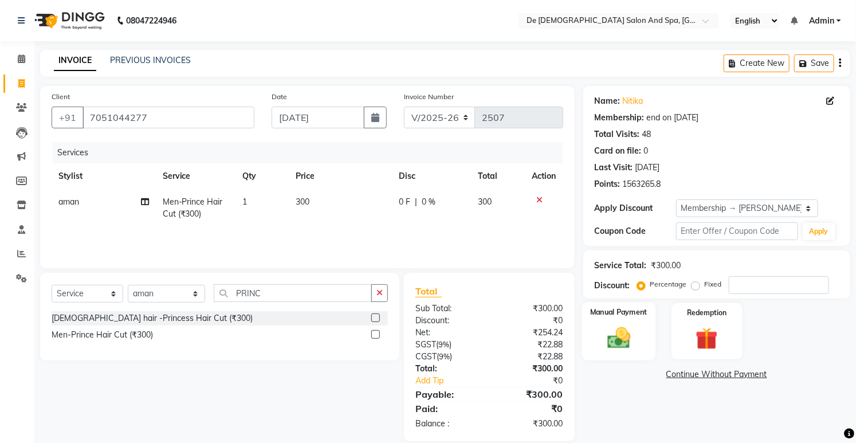
click at [632, 321] on div "Manual Payment" at bounding box center [619, 331] width 74 height 58
click at [678, 375] on span "Cash." at bounding box center [678, 375] width 23 height 13
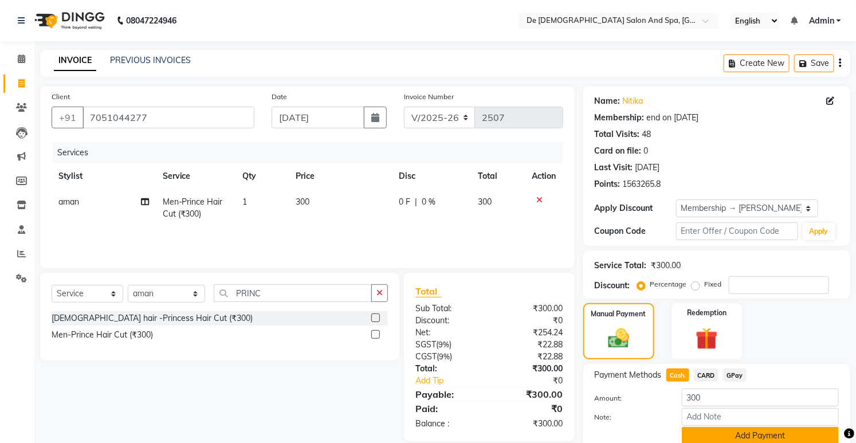
click at [703, 433] on button "Add Payment" at bounding box center [760, 436] width 157 height 18
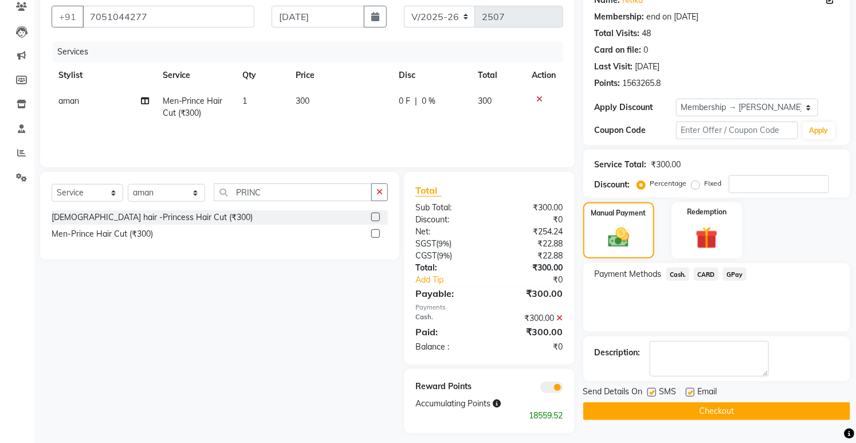
scroll to position [108, 0]
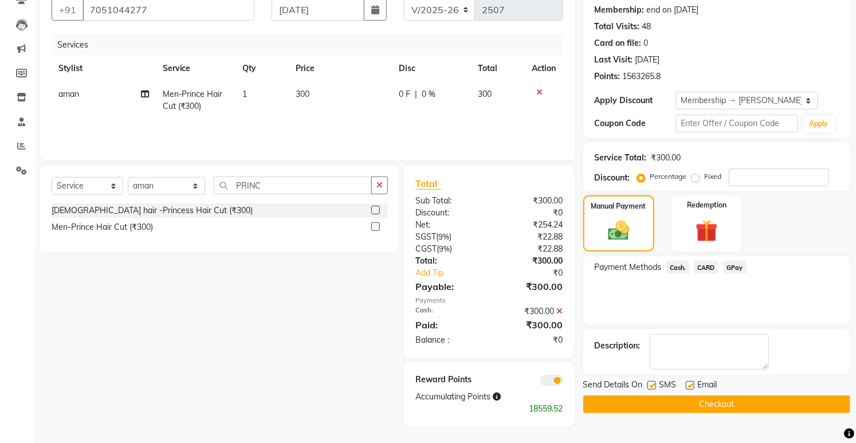
click at [644, 408] on button "Checkout" at bounding box center [716, 404] width 267 height 18
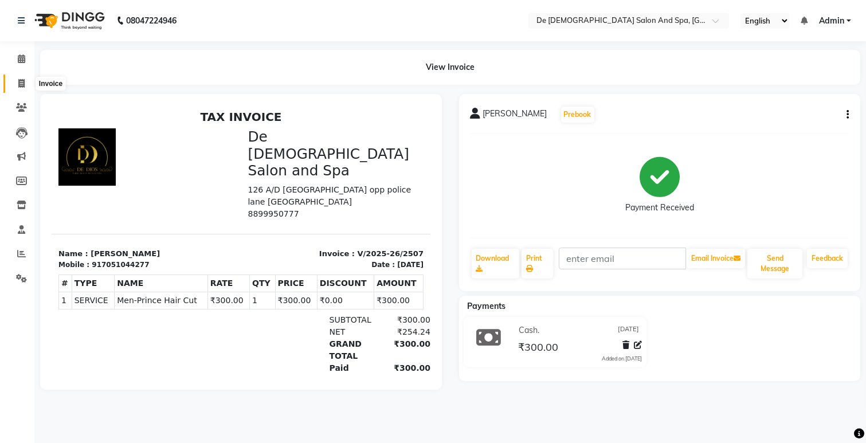
click at [13, 86] on span at bounding box center [21, 83] width 20 height 13
select select "service"
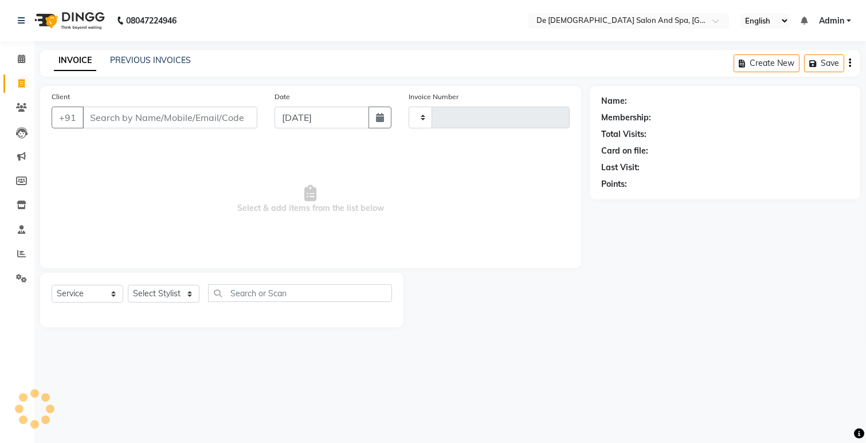
type input "2508"
select select "6431"
click at [167, 67] on div "INVOICE PREVIOUS INVOICES" at bounding box center [122, 60] width 164 height 13
click at [446, 62] on div "INVOICE PREVIOUS INVOICES Create New Save" at bounding box center [450, 63] width 820 height 27
click at [128, 59] on link "PREVIOUS INVOICES" at bounding box center [150, 60] width 81 height 10
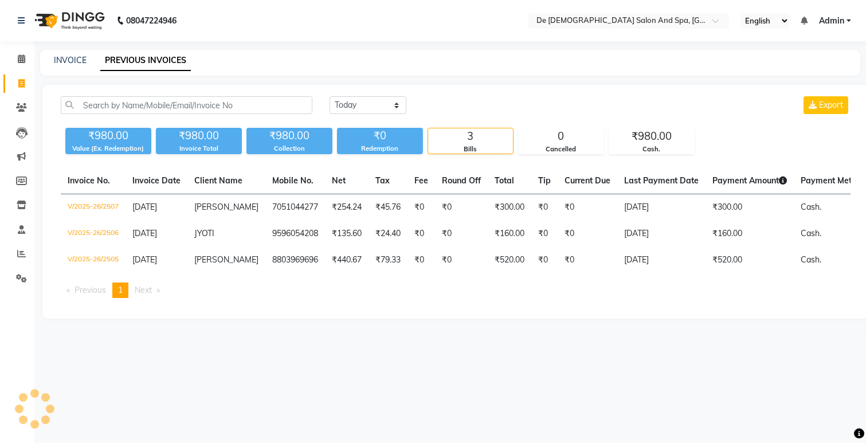
click at [70, 53] on div "INVOICE PREVIOUS INVOICES" at bounding box center [450, 63] width 820 height 26
click at [70, 61] on link "INVOICE" at bounding box center [70, 60] width 33 height 10
select select "service"
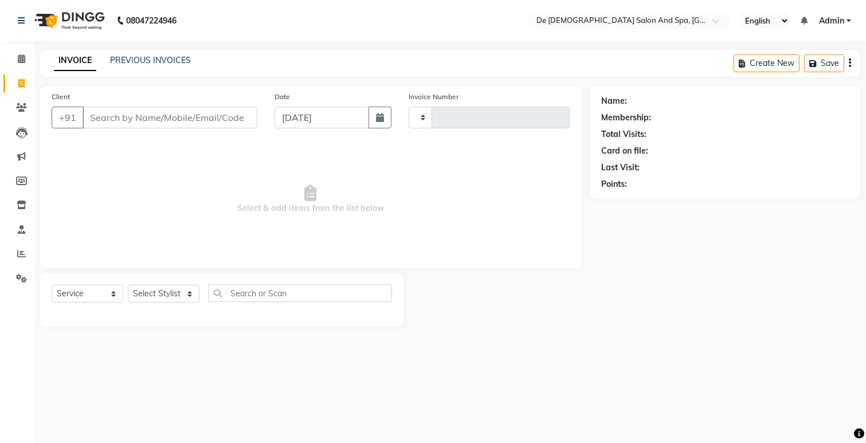
type input "2508"
select select "6431"
click at [171, 65] on div "PREVIOUS INVOICES" at bounding box center [150, 60] width 81 height 12
click at [119, 69] on div "INVOICE PREVIOUS INVOICES Create New Save" at bounding box center [450, 63] width 820 height 27
click at [130, 57] on link "PREVIOUS INVOICES" at bounding box center [150, 60] width 81 height 10
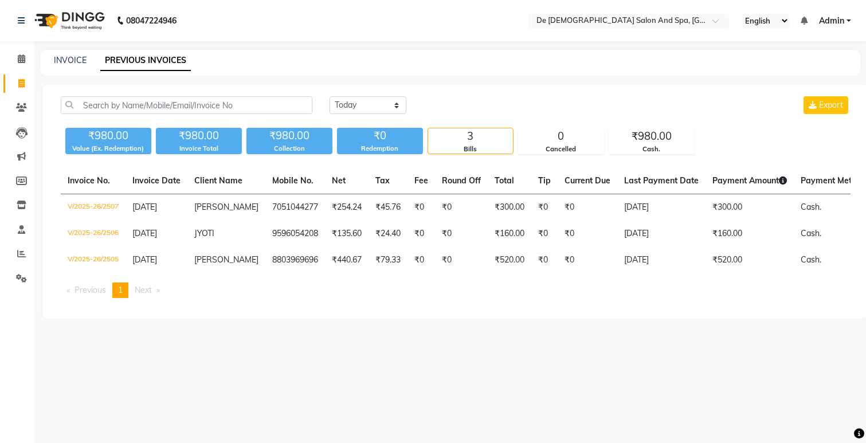
click at [127, 60] on link "PREVIOUS INVOICES" at bounding box center [145, 60] width 91 height 21
click at [75, 58] on link "INVOICE" at bounding box center [70, 60] width 33 height 10
select select "service"
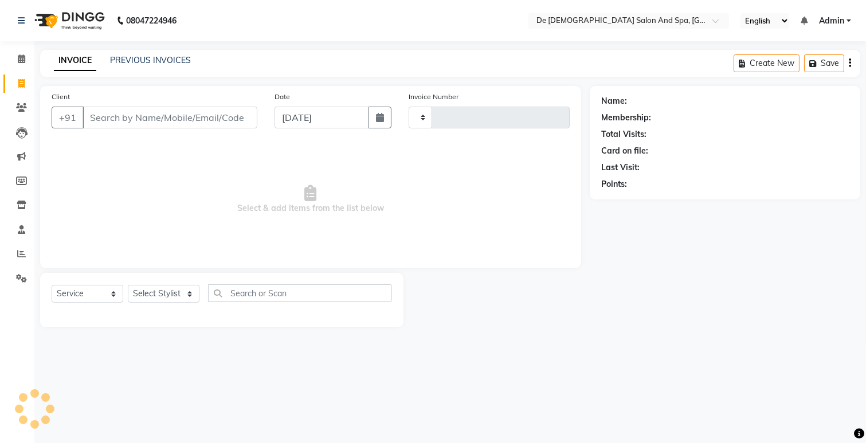
type input "2508"
select select "6431"
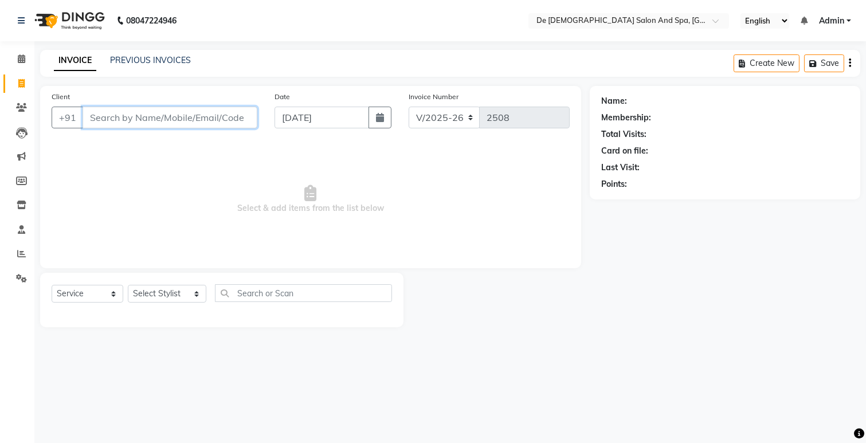
click at [203, 120] on input "Client" at bounding box center [170, 118] width 175 height 22
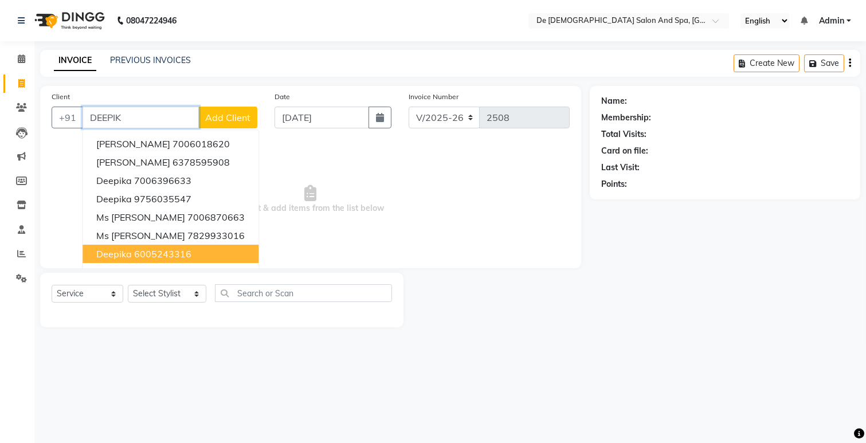
click at [174, 255] on ngb-highlight "6005243316" at bounding box center [162, 253] width 57 height 11
type input "6005243316"
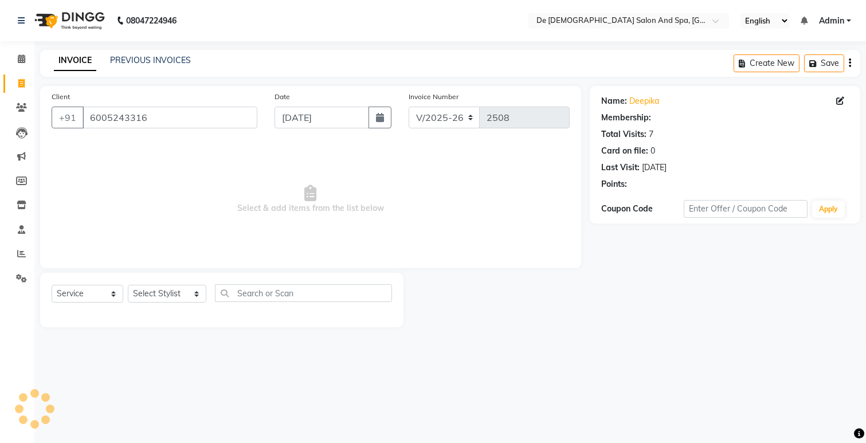
select select "1: Object"
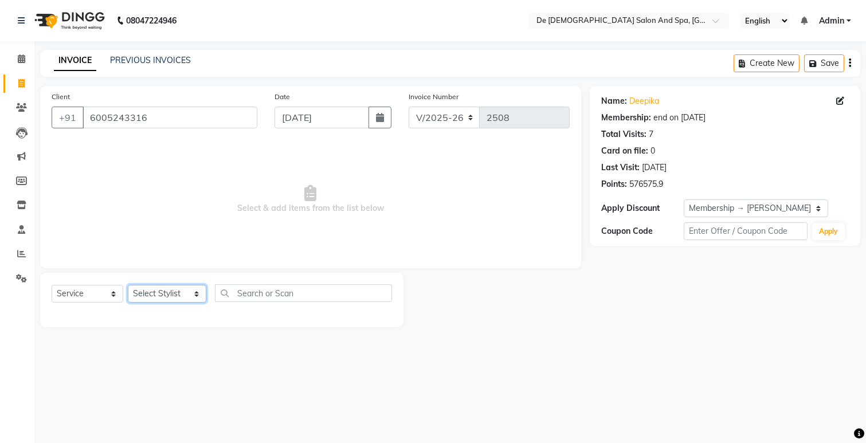
click at [165, 291] on select "Select Stylist akshay aman [PERSON_NAME] [PERSON_NAME] [MEDICAL_DATA][PERSON_NA…" at bounding box center [167, 294] width 79 height 18
select select "79126"
click at [128, 285] on select "Select Stylist akshay aman [PERSON_NAME] [PERSON_NAME] [MEDICAL_DATA][PERSON_NA…" at bounding box center [167, 294] width 79 height 18
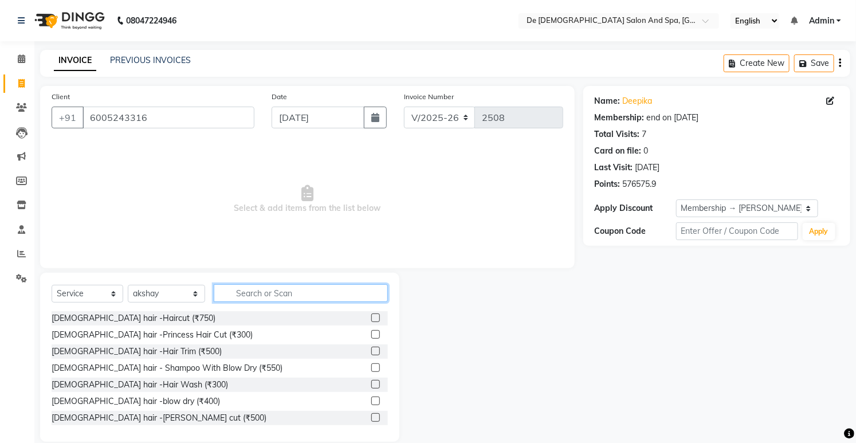
click at [252, 295] on input "text" at bounding box center [301, 293] width 174 height 18
click at [267, 291] on input "text" at bounding box center [301, 293] width 174 height 18
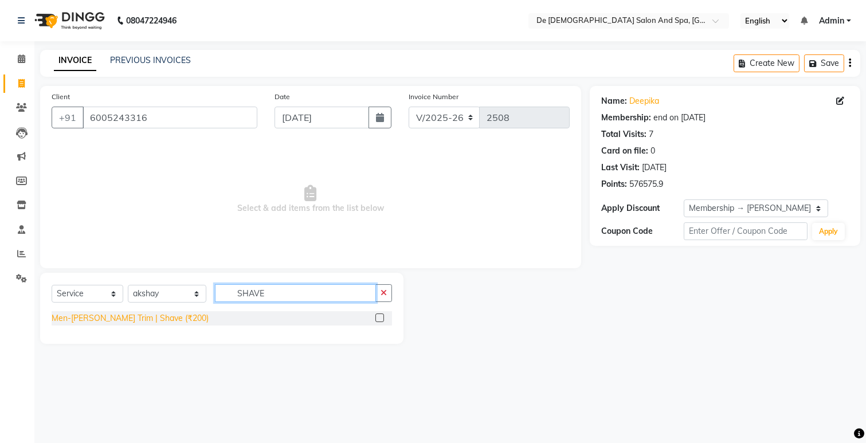
type input "SHAVE"
click at [122, 318] on div "Men-[PERSON_NAME] Trim | Shave (₹200)" at bounding box center [130, 318] width 157 height 12
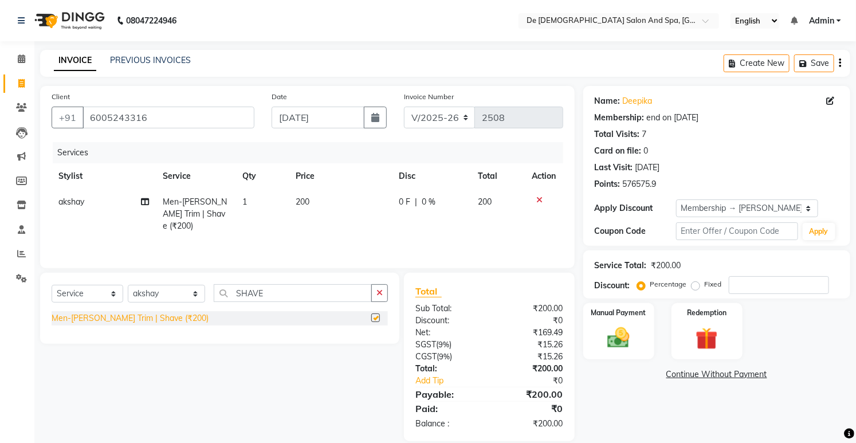
checkbox input "false"
click at [617, 345] on img at bounding box center [619, 338] width 38 height 26
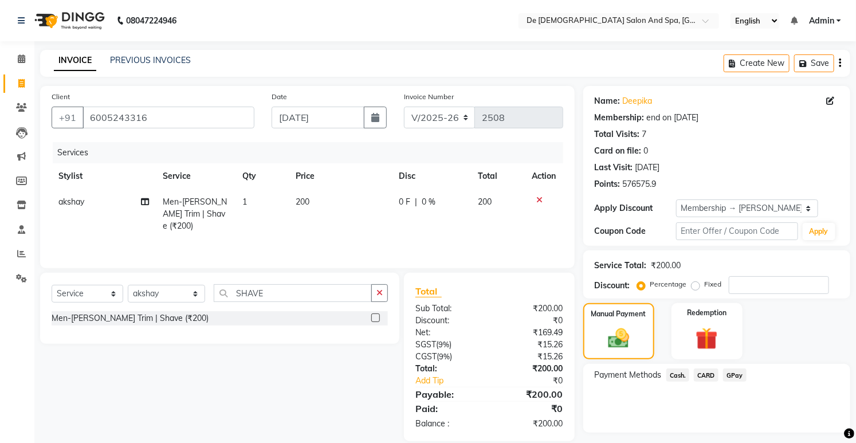
click at [730, 373] on span "GPay" at bounding box center [734, 375] width 23 height 13
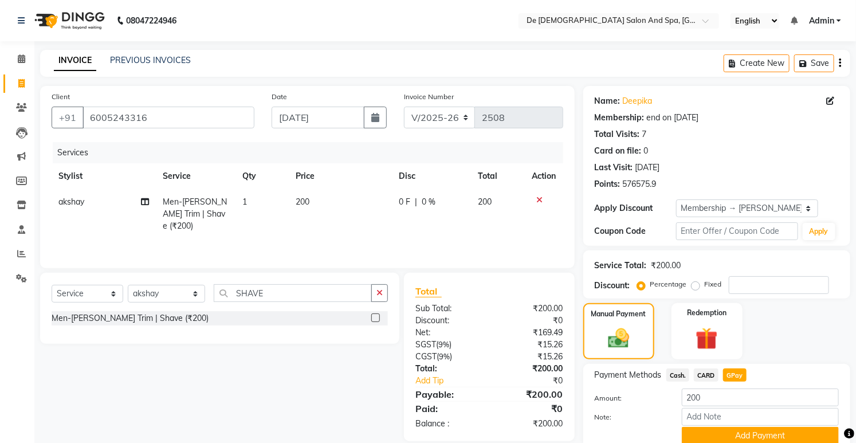
scroll to position [47, 0]
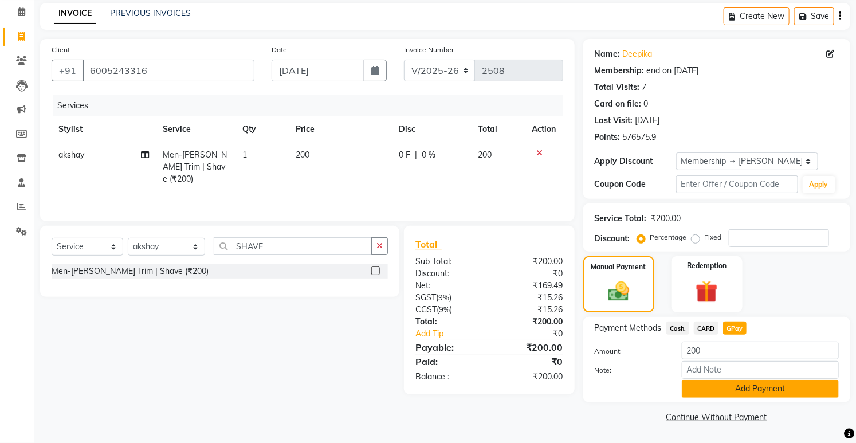
click at [720, 393] on button "Add Payment" at bounding box center [760, 389] width 157 height 18
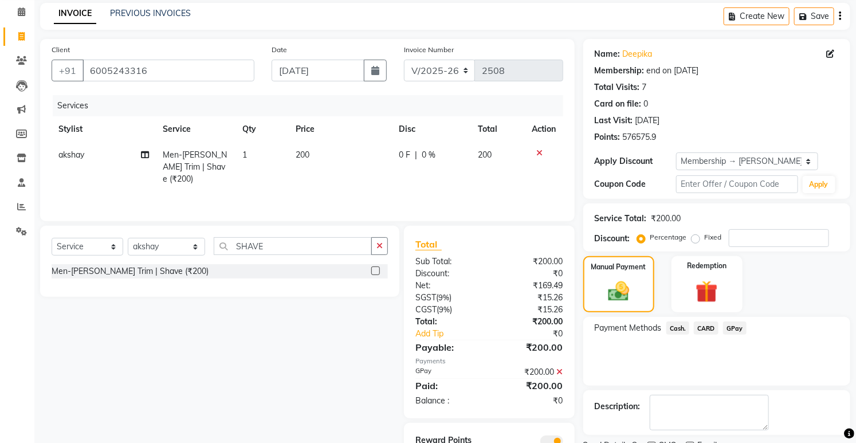
scroll to position [108, 0]
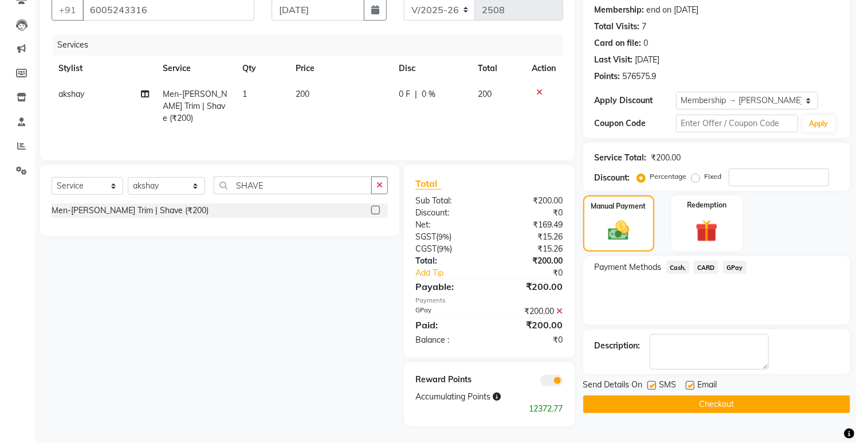
click at [734, 407] on button "Checkout" at bounding box center [716, 404] width 267 height 18
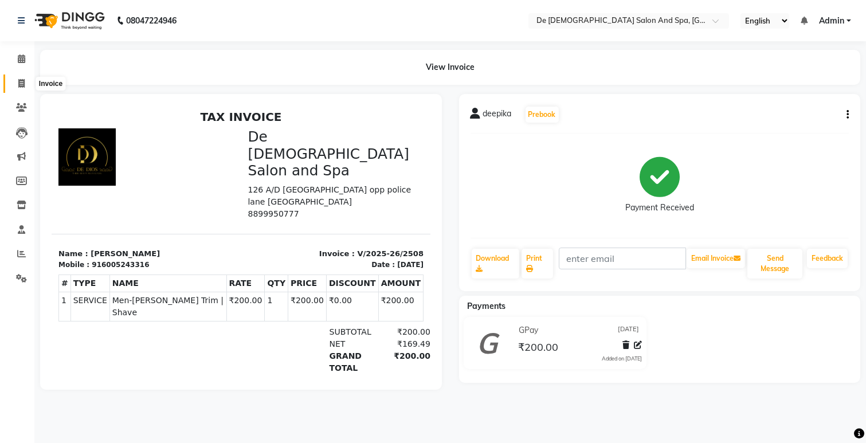
click at [23, 84] on icon at bounding box center [21, 83] width 6 height 9
select select "service"
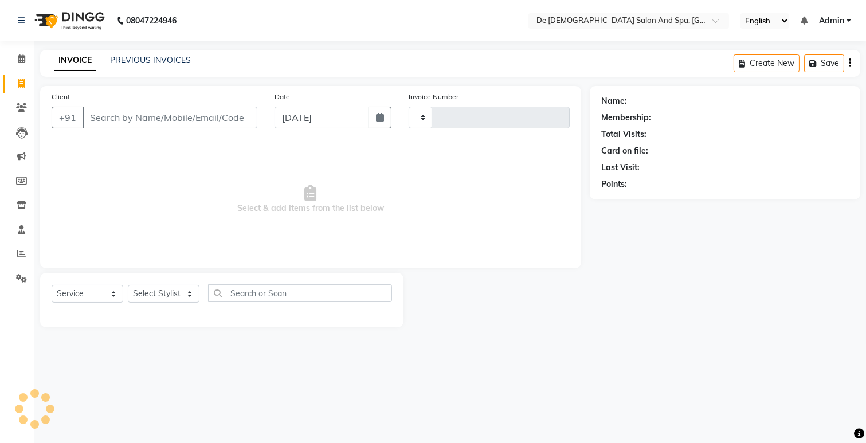
type input "2509"
select select "6431"
click at [127, 66] on div "INVOICE PREVIOUS INVOICES" at bounding box center [122, 60] width 164 height 13
click at [139, 64] on link "PREVIOUS INVOICES" at bounding box center [150, 60] width 81 height 10
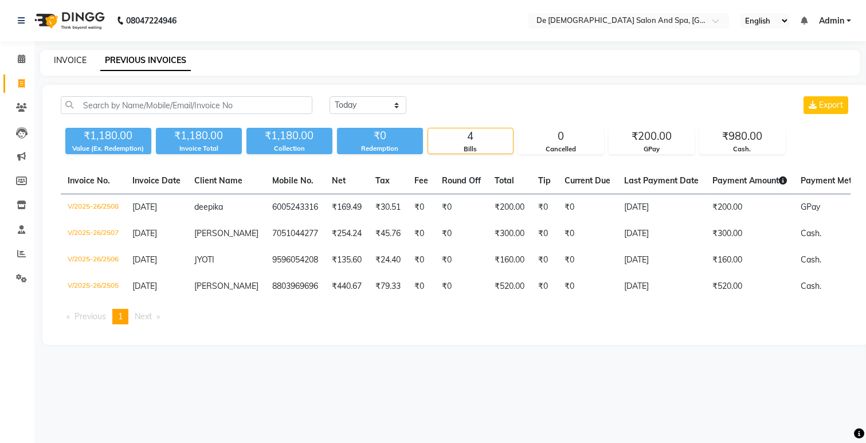
click at [77, 55] on link "INVOICE" at bounding box center [70, 60] width 33 height 10
select select "service"
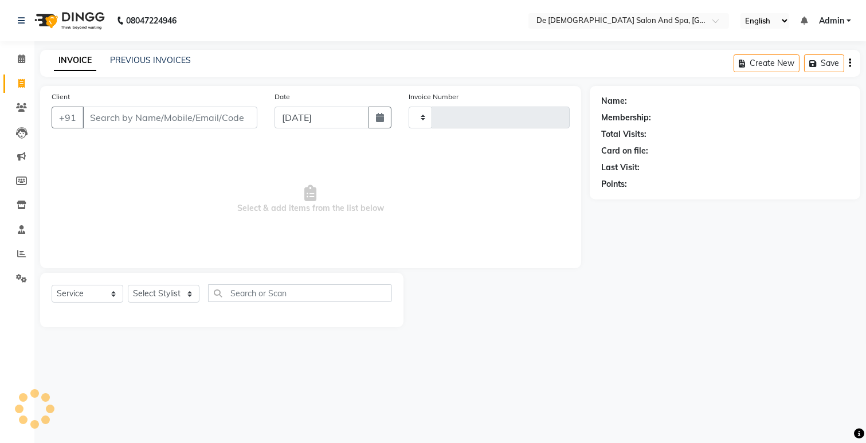
type input "2509"
select select "6431"
click at [150, 117] on input "Client" at bounding box center [170, 118] width 175 height 22
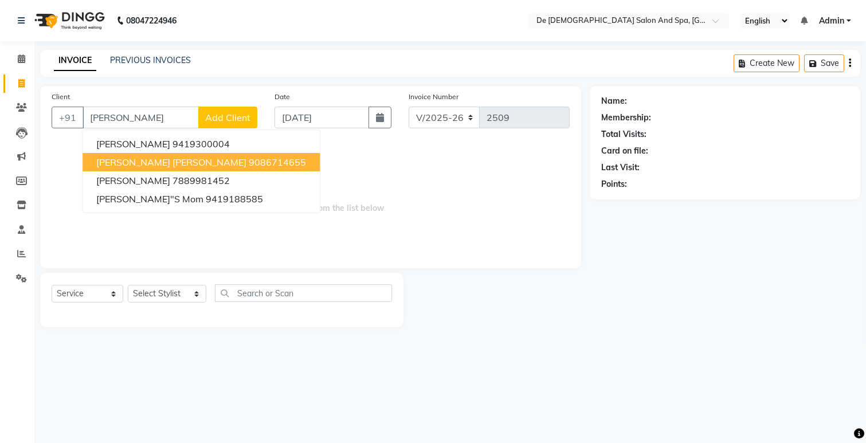
click at [175, 167] on span "[PERSON_NAME] [PERSON_NAME]" at bounding box center [171, 161] width 150 height 11
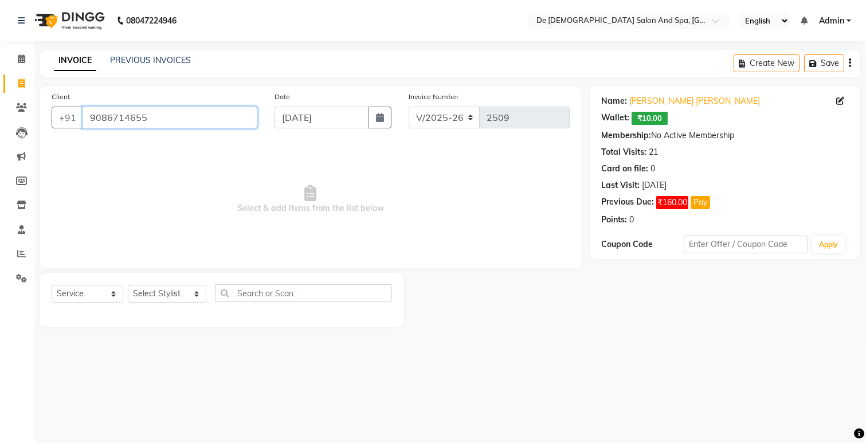
click at [163, 117] on input "9086714655" at bounding box center [170, 118] width 175 height 22
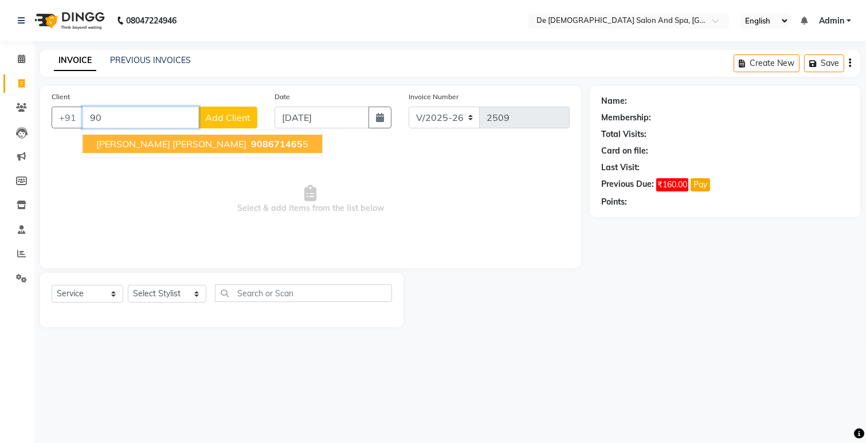
type input "9"
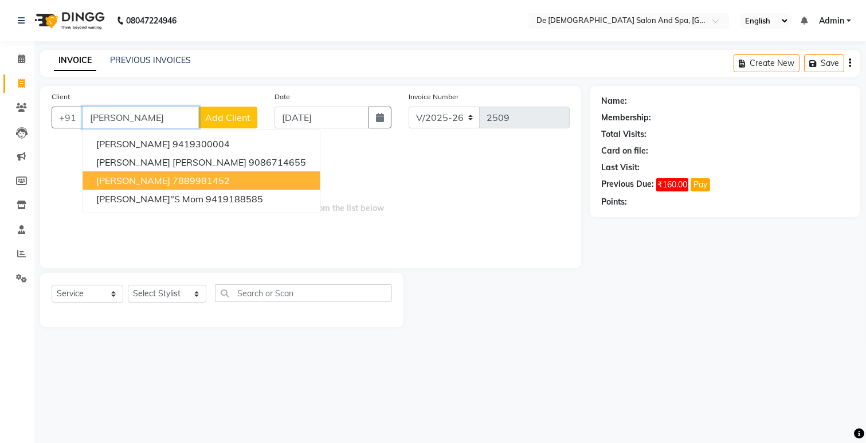
click at [173, 178] on ngb-highlight "7889981452" at bounding box center [201, 180] width 57 height 11
type input "7889981452"
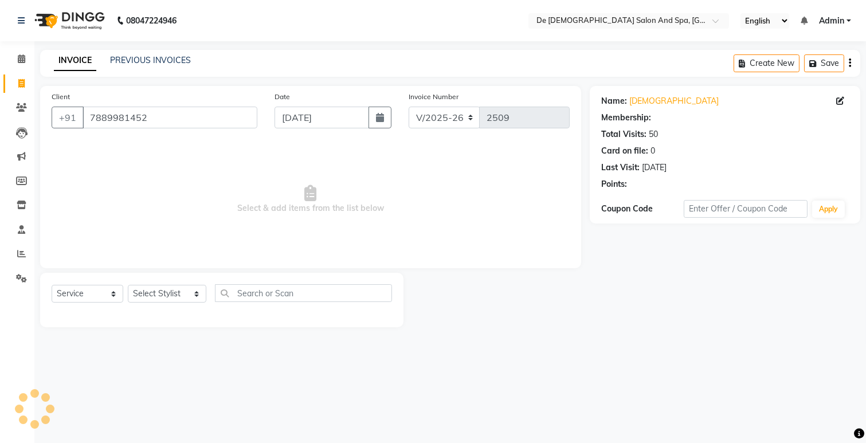
select select "1: Object"
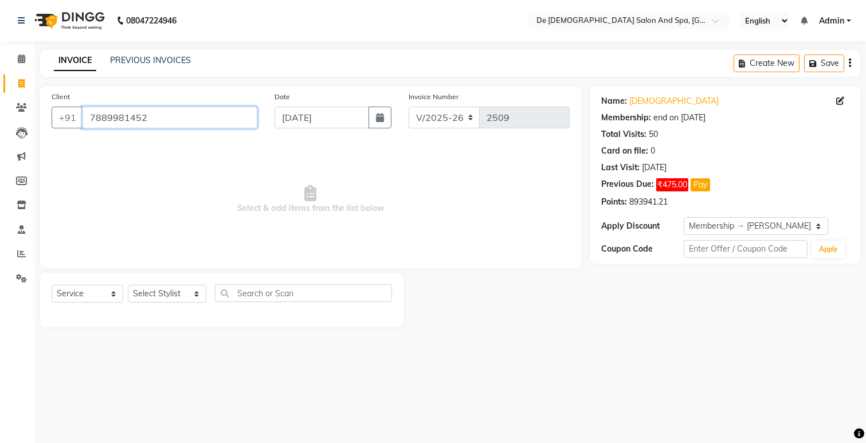
click at [232, 123] on input "7889981452" at bounding box center [170, 118] width 175 height 22
click at [167, 292] on select "Select Stylist akshay aman [PERSON_NAME] [PERSON_NAME] [MEDICAL_DATA][PERSON_NA…" at bounding box center [167, 294] width 79 height 18
click at [261, 250] on span "Select & add items from the list below" at bounding box center [311, 199] width 518 height 115
click at [226, 113] on input "7889981452" at bounding box center [170, 118] width 175 height 22
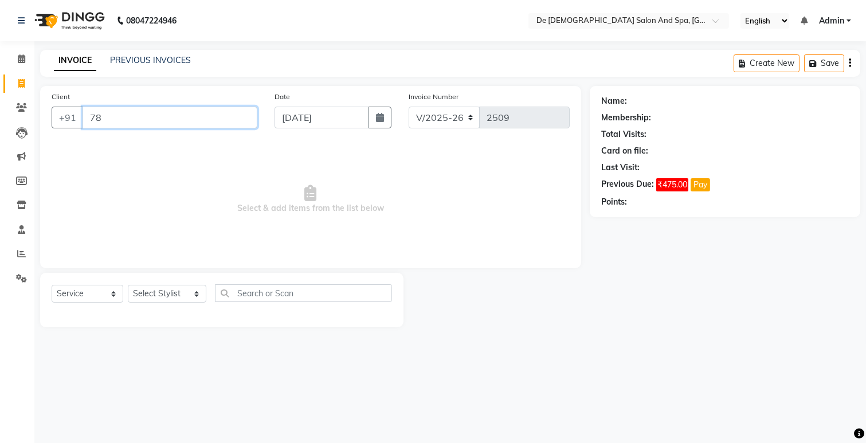
type input "7"
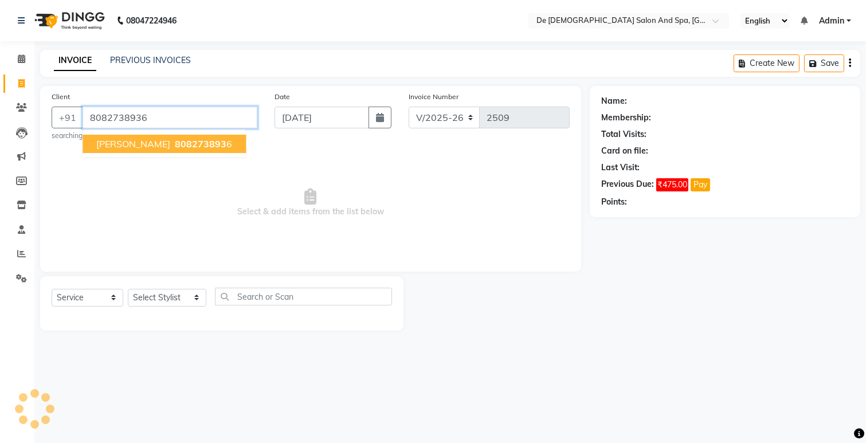
type input "8082738936"
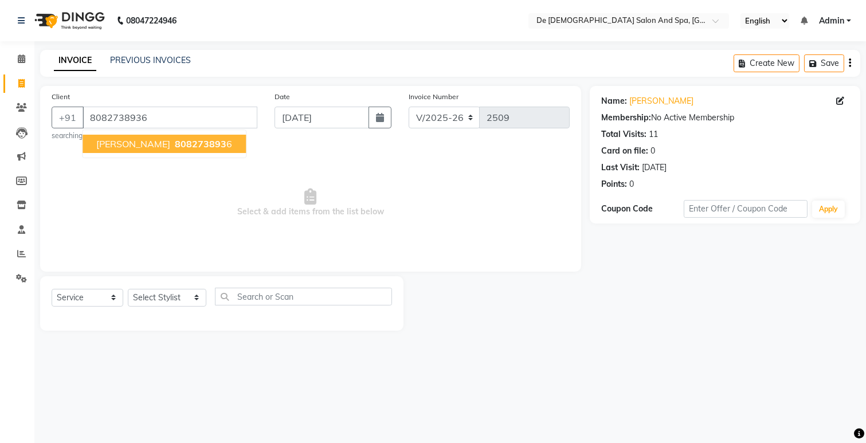
click at [175, 148] on span "808273893" at bounding box center [201, 143] width 52 height 11
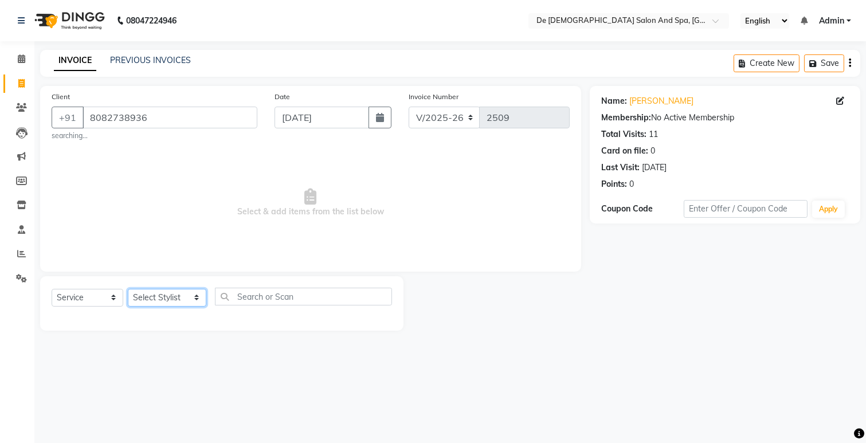
click at [143, 299] on select "Select Stylist akshay aman [PERSON_NAME] [PERSON_NAME] [MEDICAL_DATA][PERSON_NA…" at bounding box center [167, 298] width 79 height 18
select select "49371"
click at [128, 289] on select "Select Stylist akshay aman [PERSON_NAME] [PERSON_NAME] [MEDICAL_DATA][PERSON_NA…" at bounding box center [167, 298] width 79 height 18
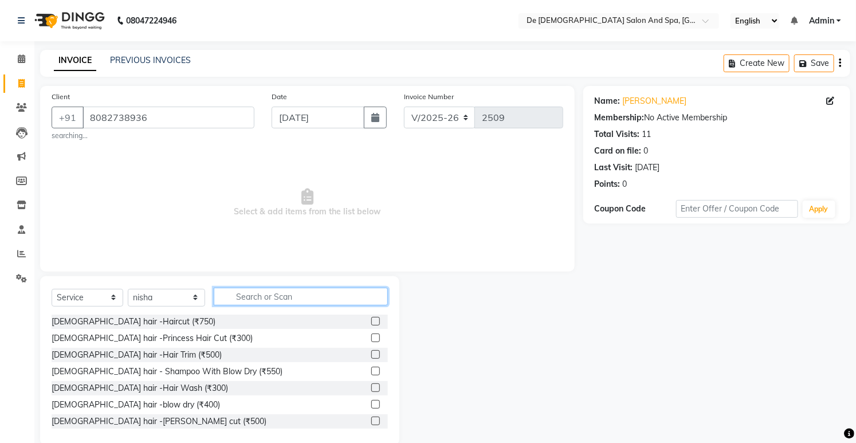
click at [254, 303] on input "text" at bounding box center [301, 297] width 174 height 18
click at [238, 299] on input "text" at bounding box center [301, 297] width 174 height 18
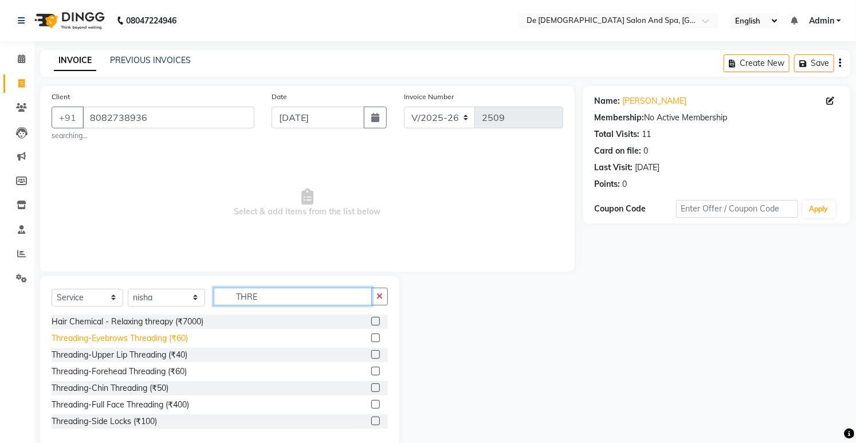
type input "THRE"
click at [146, 336] on div "Threading-Eyebrows Threading (₹60)" at bounding box center [120, 338] width 136 height 12
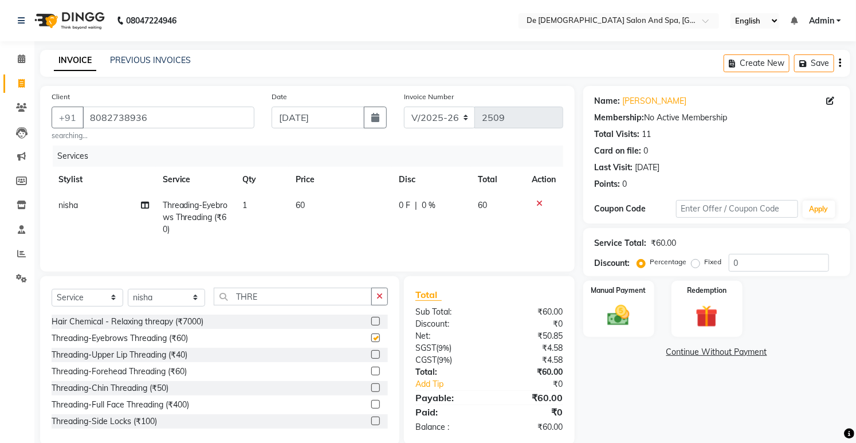
checkbox input "false"
click at [387, 303] on button "button" at bounding box center [379, 297] width 17 height 18
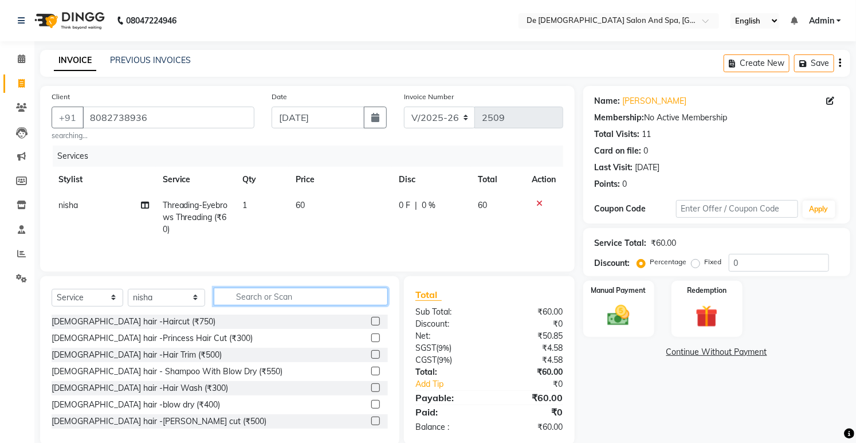
scroll to position [20, 0]
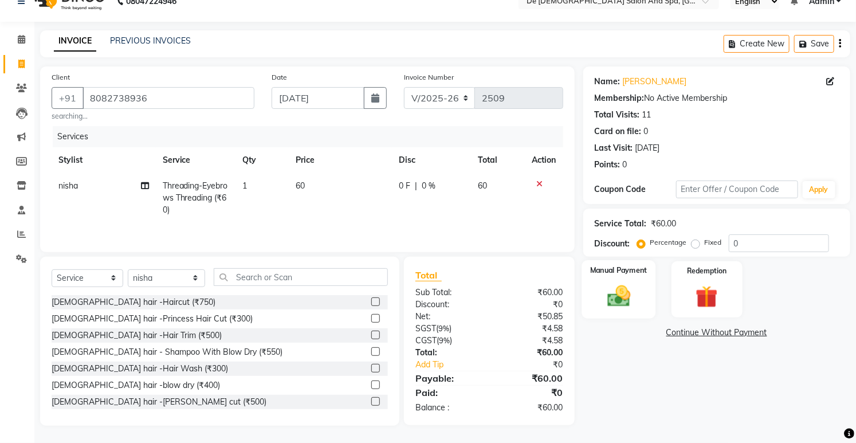
click at [617, 300] on img at bounding box center [619, 296] width 38 height 26
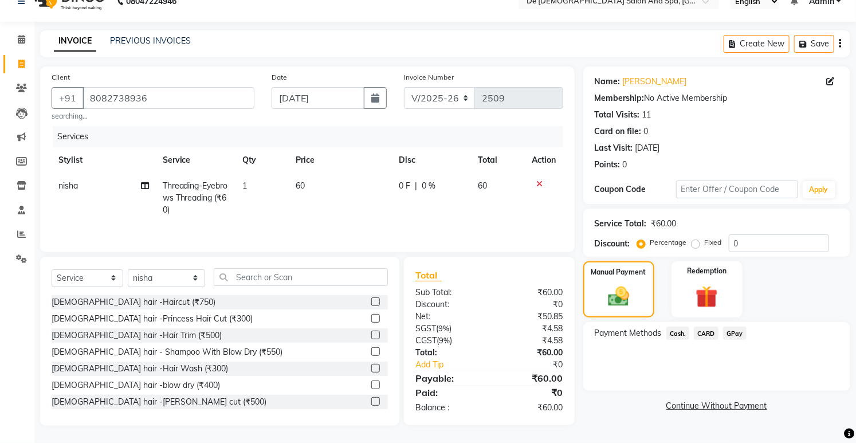
click at [736, 336] on span "GPay" at bounding box center [734, 333] width 23 height 13
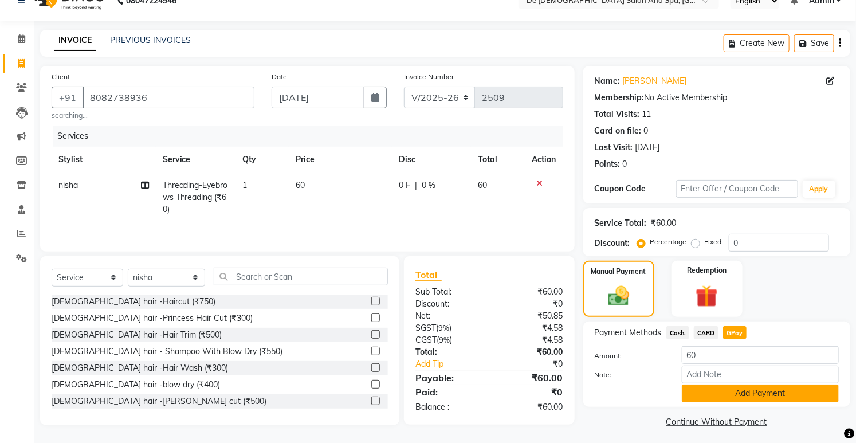
click at [732, 391] on button "Add Payment" at bounding box center [760, 394] width 157 height 18
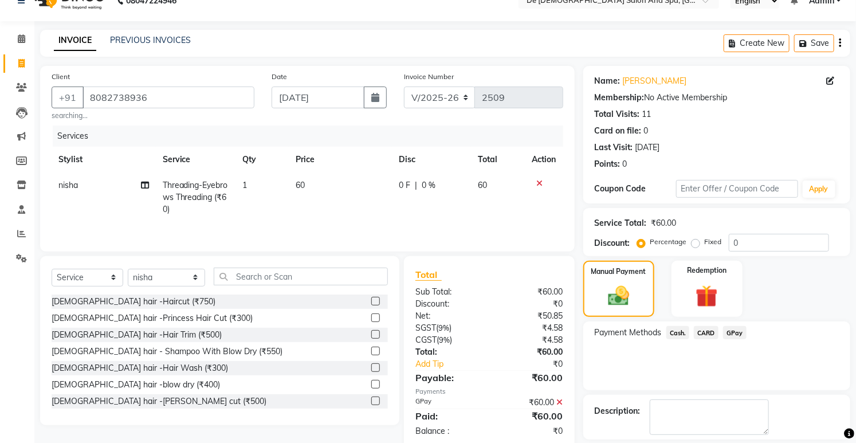
scroll to position [72, 0]
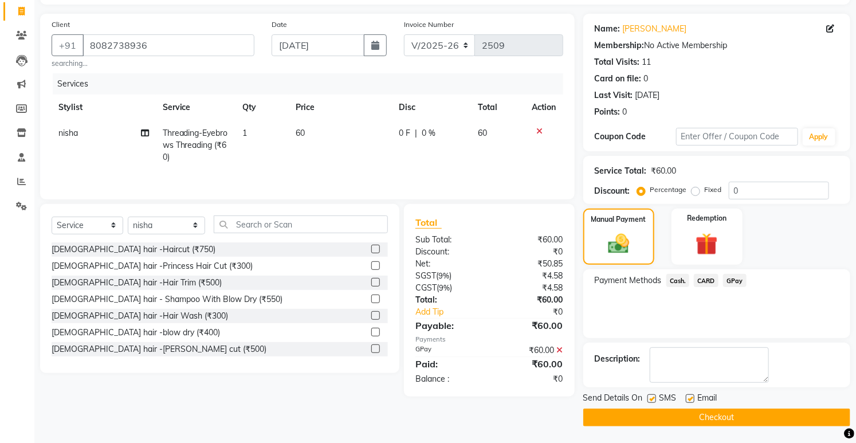
click at [649, 414] on button "Checkout" at bounding box center [716, 418] width 267 height 18
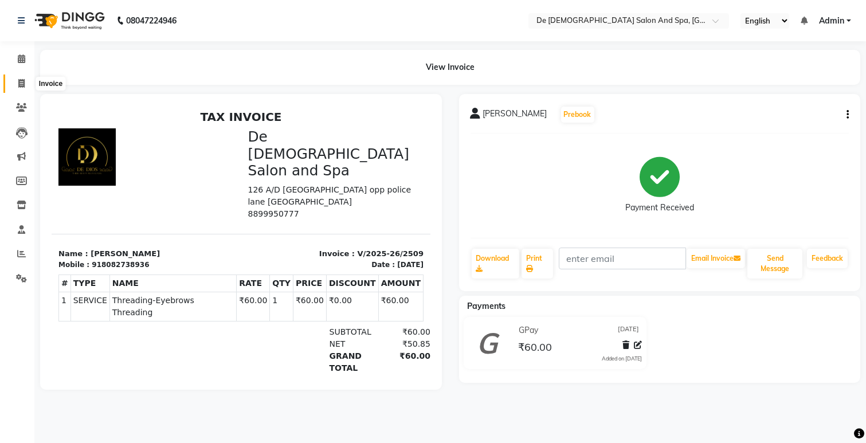
click at [21, 83] on icon at bounding box center [21, 83] width 6 height 9
select select "service"
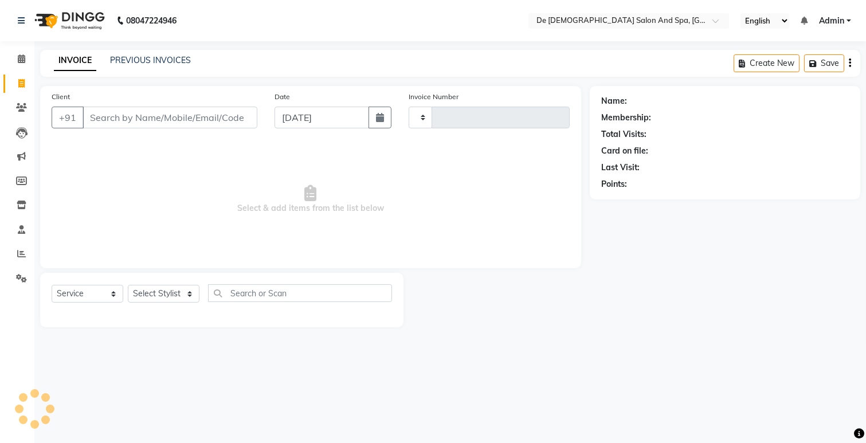
type input "2510"
select select "6431"
click at [93, 112] on input "Client" at bounding box center [170, 118] width 175 height 22
drag, startPoint x: 104, startPoint y: 123, endPoint x: 0, endPoint y: 295, distance: 200.6
click at [104, 123] on input "Client" at bounding box center [170, 118] width 175 height 22
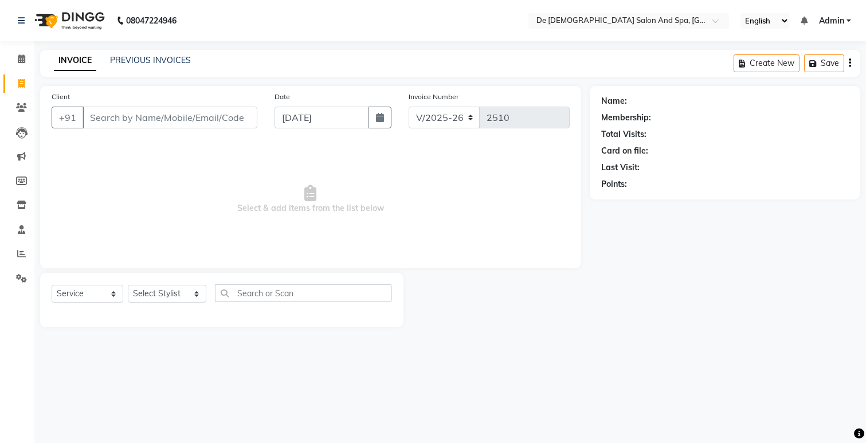
click at [173, 121] on input "Client" at bounding box center [170, 118] width 175 height 22
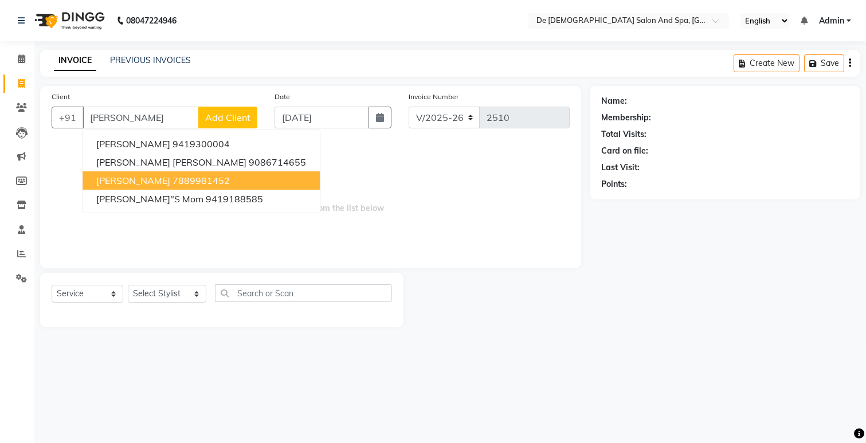
click at [173, 178] on ngb-highlight "7889981452" at bounding box center [201, 180] width 57 height 11
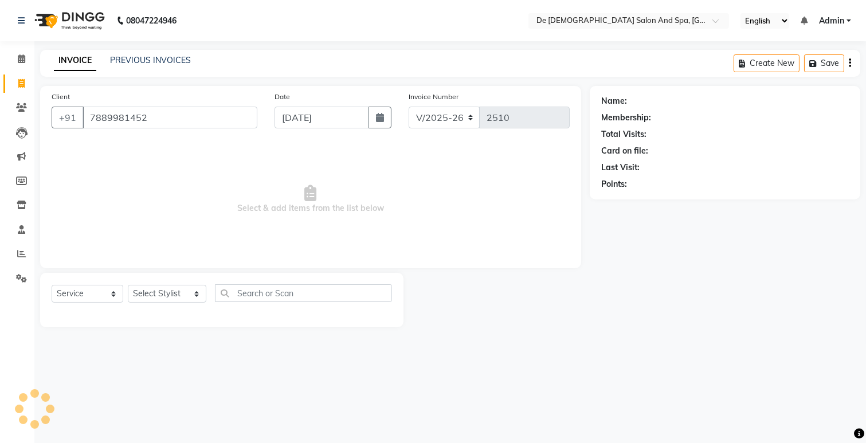
type input "7889981452"
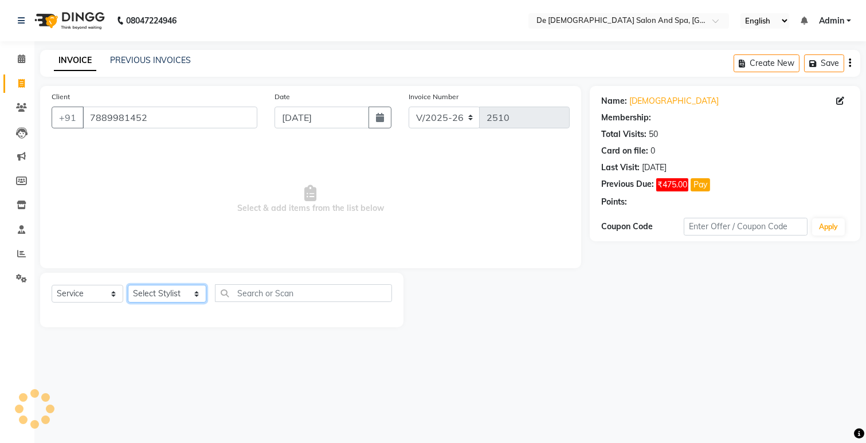
click at [168, 299] on select "Select Stylist akshay aman [PERSON_NAME] [PERSON_NAME] [MEDICAL_DATA][PERSON_NA…" at bounding box center [167, 294] width 79 height 18
select select "1: Object"
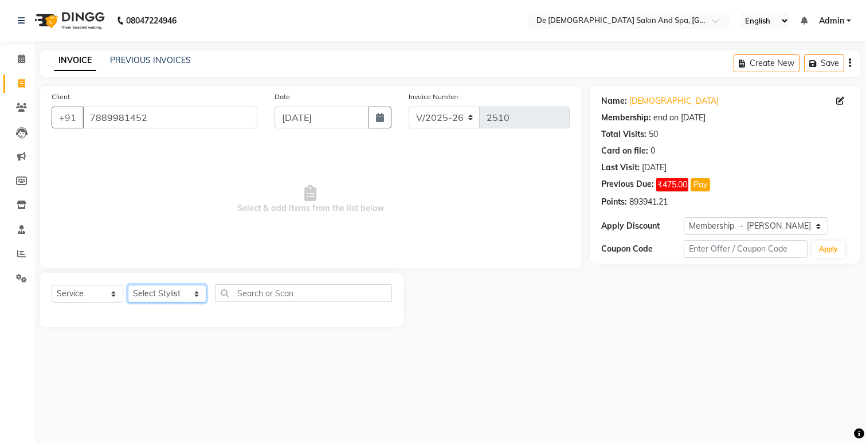
select select "49201"
click at [128, 285] on select "Select Stylist akshay aman [PERSON_NAME] [PERSON_NAME] [MEDICAL_DATA][PERSON_NA…" at bounding box center [167, 294] width 79 height 18
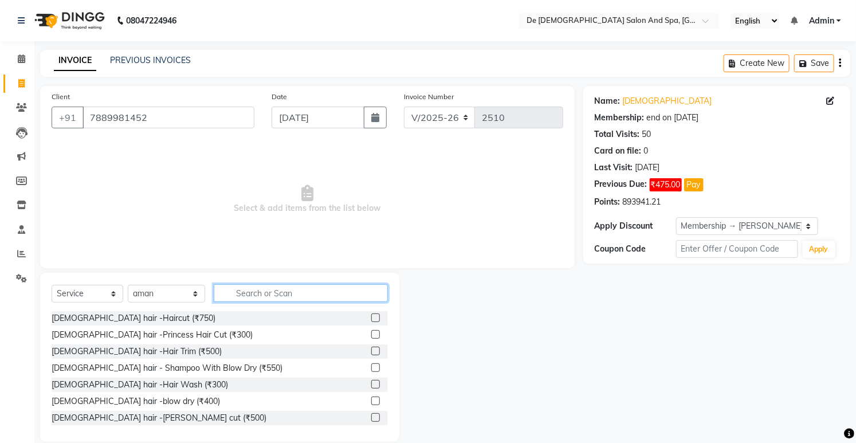
click at [244, 296] on input "text" at bounding box center [301, 293] width 174 height 18
click at [146, 378] on div "[DEMOGRAPHIC_DATA] hair -Hair Wash (₹300)" at bounding box center [220, 385] width 336 height 14
click at [148, 387] on div "[DEMOGRAPHIC_DATA] hair -Hair Wash (₹300)" at bounding box center [140, 385] width 177 height 12
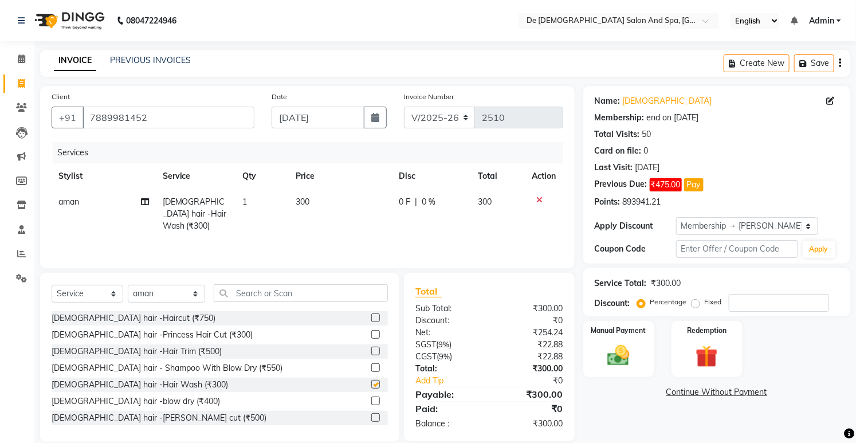
checkbox input "false"
click at [155, 291] on select "Select Stylist akshay aman [PERSON_NAME] [PERSON_NAME] [MEDICAL_DATA][PERSON_NA…" at bounding box center [166, 294] width 77 height 18
select select "61511"
click at [128, 285] on select "Select Stylist akshay aman [PERSON_NAME] [PERSON_NAME] [MEDICAL_DATA][PERSON_NA…" at bounding box center [166, 294] width 77 height 18
click at [264, 293] on input "text" at bounding box center [301, 293] width 174 height 18
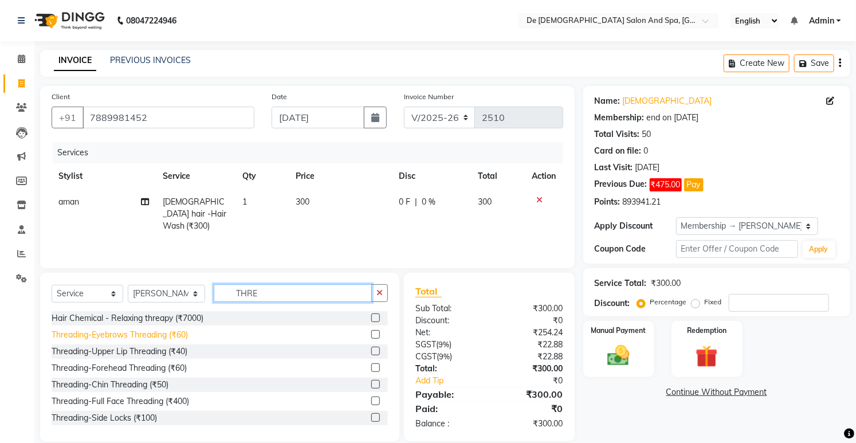
type input "THRE"
click at [145, 335] on div "Threading-Eyebrows Threading (₹60)" at bounding box center [120, 335] width 136 height 12
checkbox input "false"
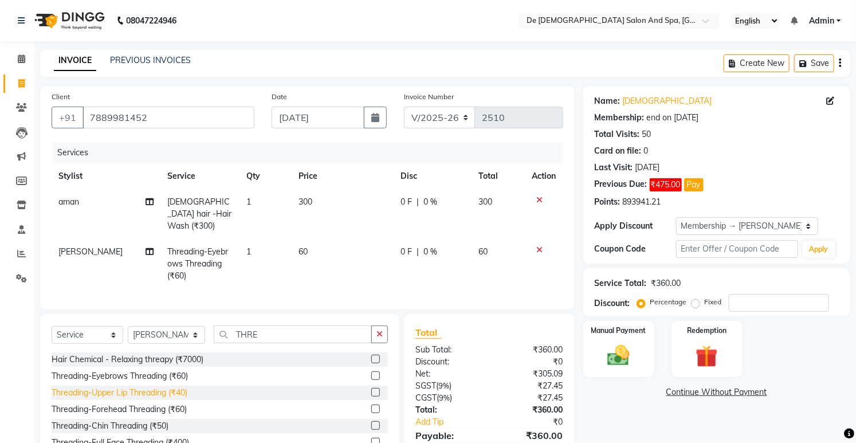
click at [156, 391] on div "Threading-Upper Lip Threading (₹40)" at bounding box center [120, 393] width 136 height 12
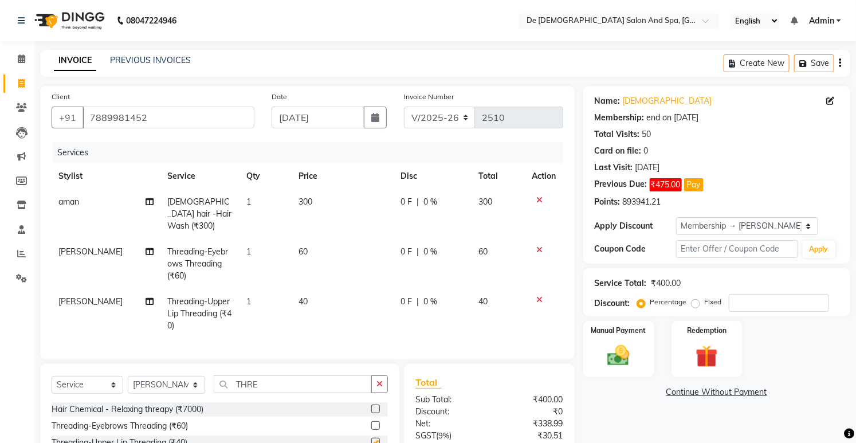
checkbox input "false"
click at [374, 383] on button "button" at bounding box center [379, 384] width 17 height 18
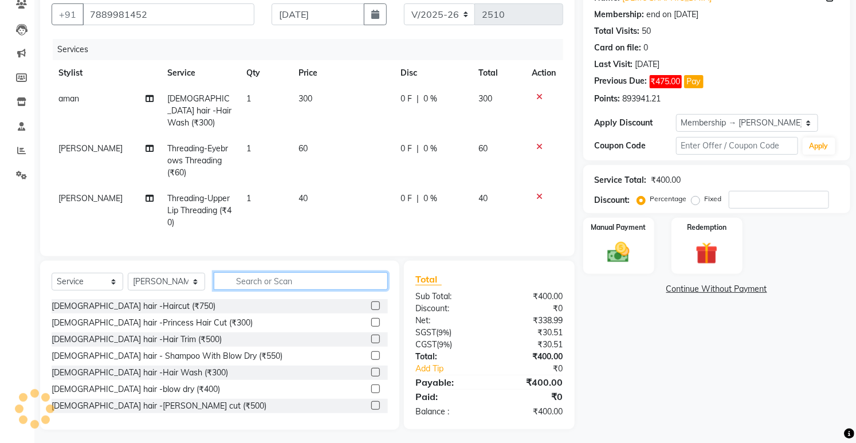
scroll to position [104, 0]
click at [274, 274] on input "text" at bounding box center [301, 280] width 174 height 18
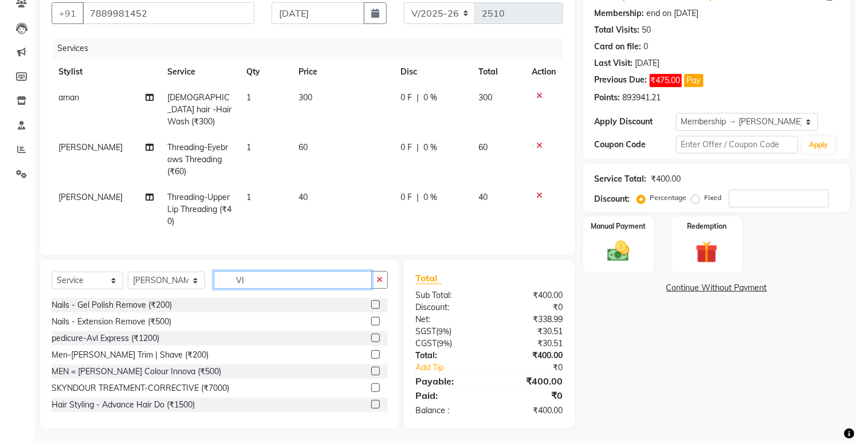
scroll to position [104, 0]
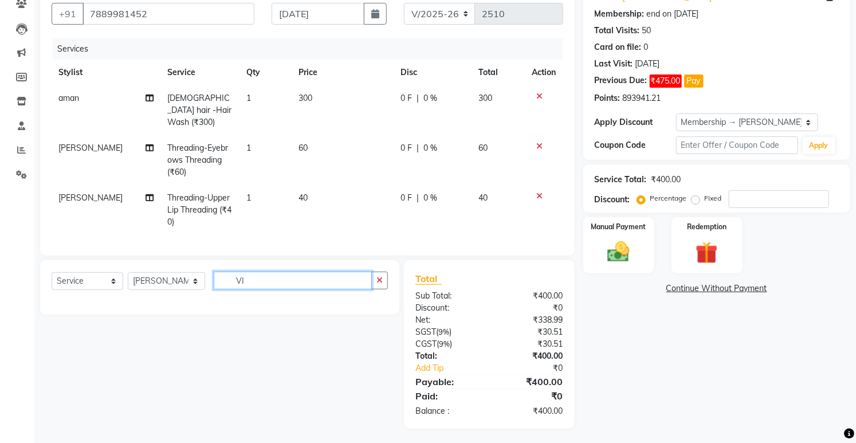
type input "V"
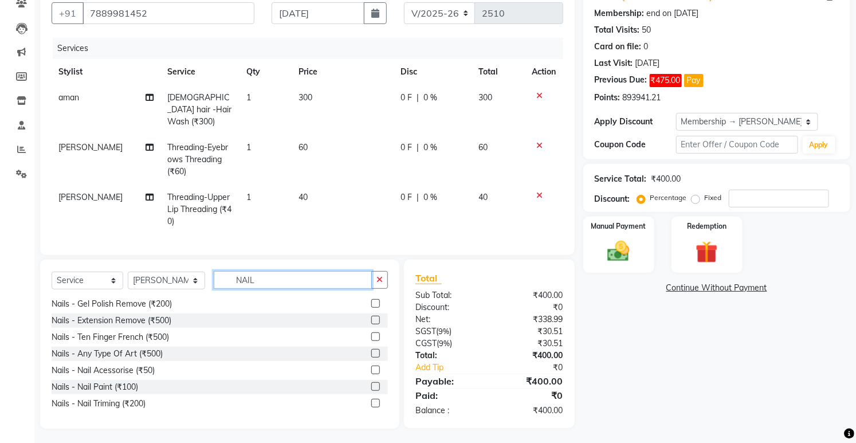
scroll to position [101, 0]
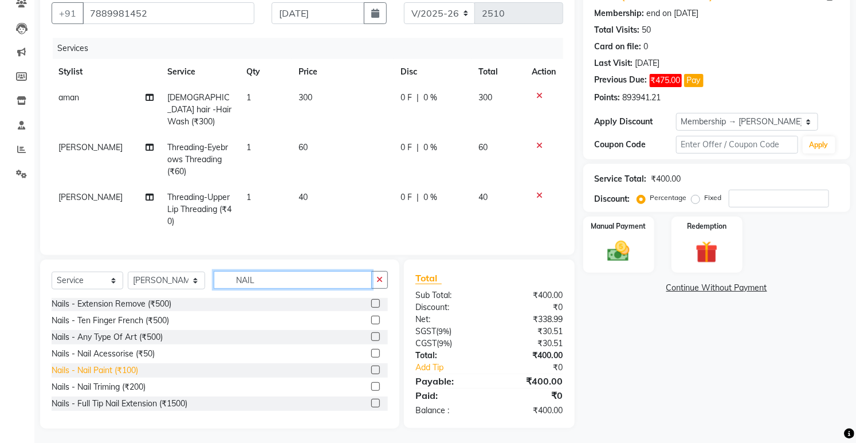
type input "NAIL"
click at [97, 368] on div "Nails - Nail Paint (₹100)" at bounding box center [95, 371] width 87 height 12
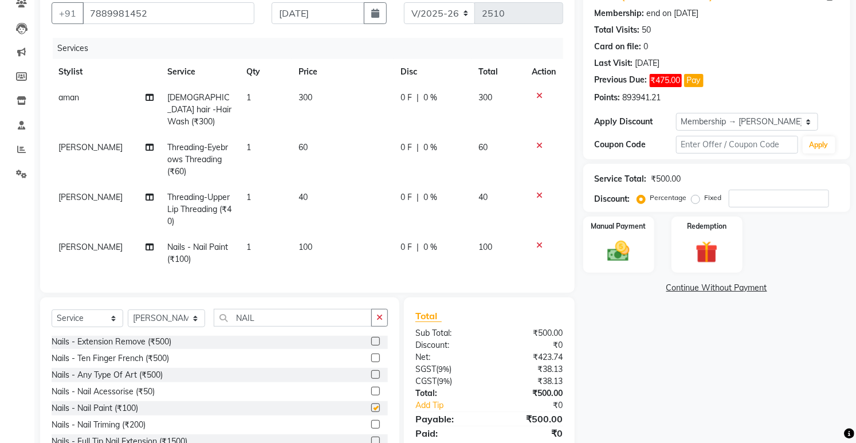
checkbox input "false"
click at [373, 318] on button "button" at bounding box center [379, 318] width 17 height 18
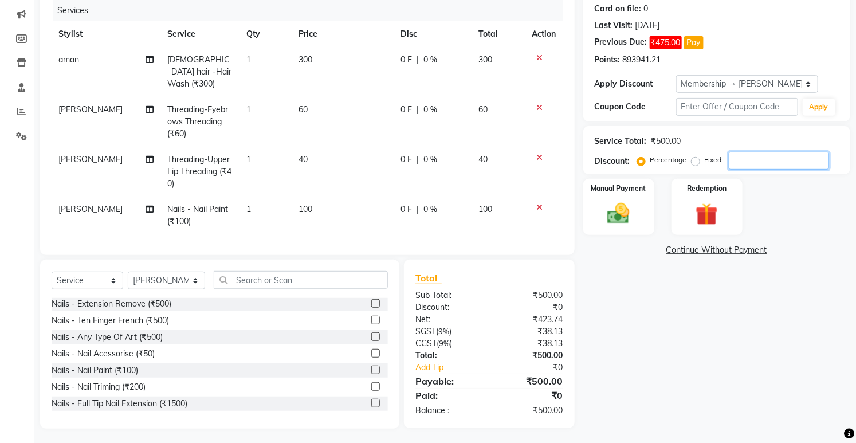
click at [738, 157] on input "number" at bounding box center [779, 161] width 100 height 18
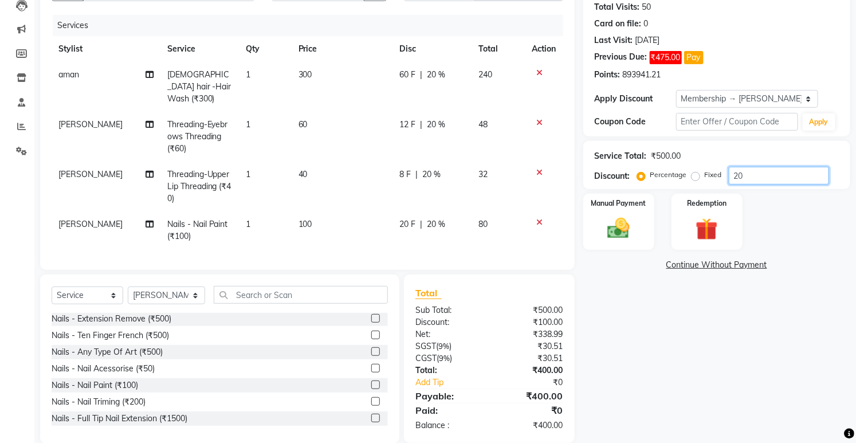
scroll to position [0, 0]
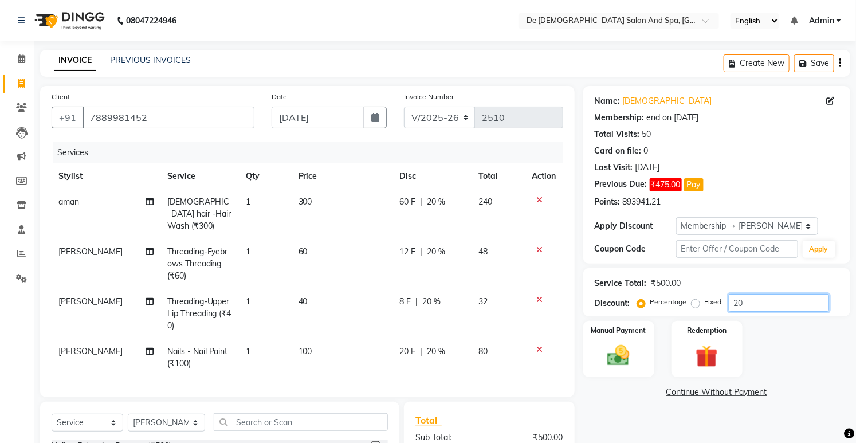
type input "20"
click at [418, 296] on div "8 F | 20 %" at bounding box center [431, 302] width 65 height 12
select select "61511"
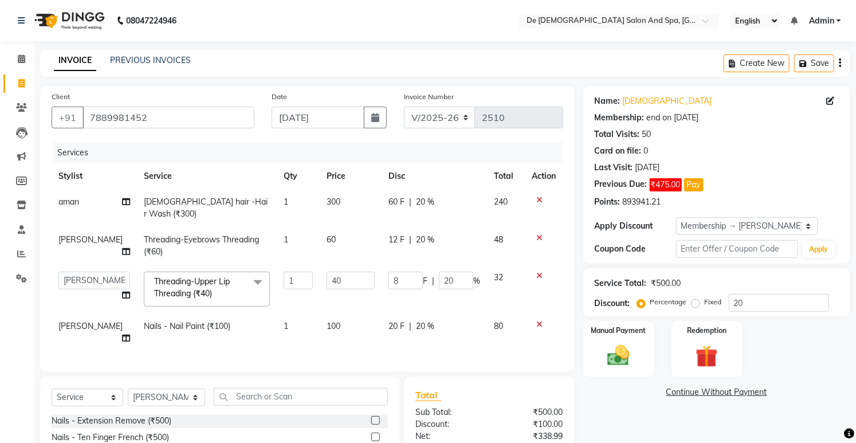
click at [615, 400] on div "Name: [PERSON_NAME] Membership: end on [DATE] Total Visits: 50 Card on file: 0 …" at bounding box center [721, 316] width 276 height 460
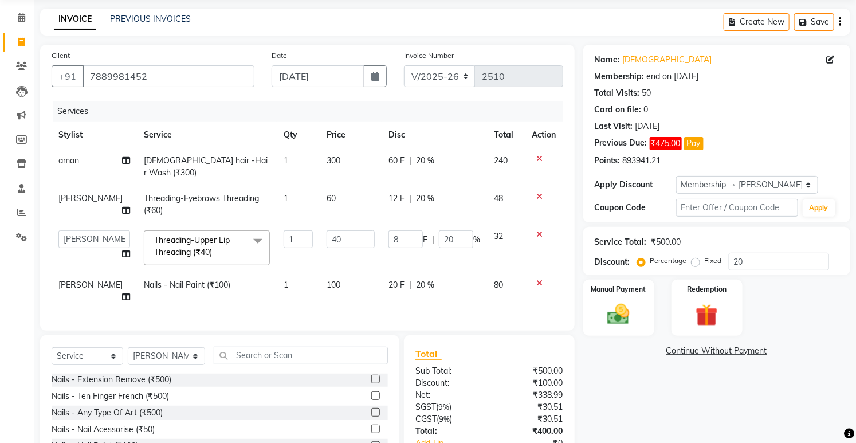
scroll to position [105, 0]
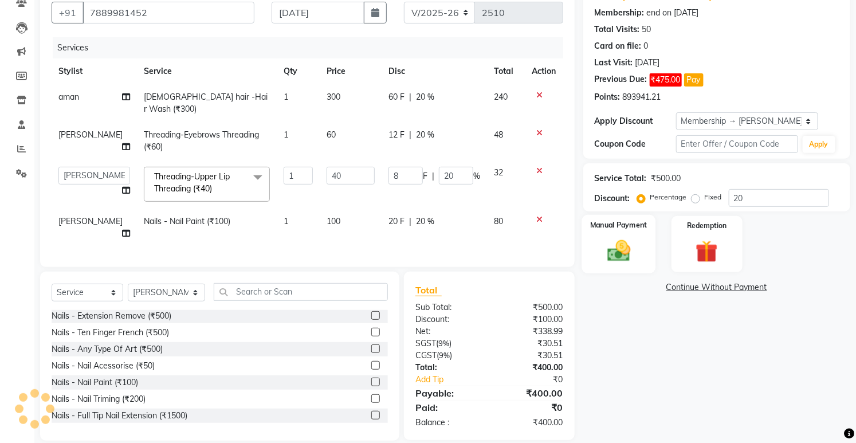
click at [617, 254] on img at bounding box center [619, 251] width 38 height 26
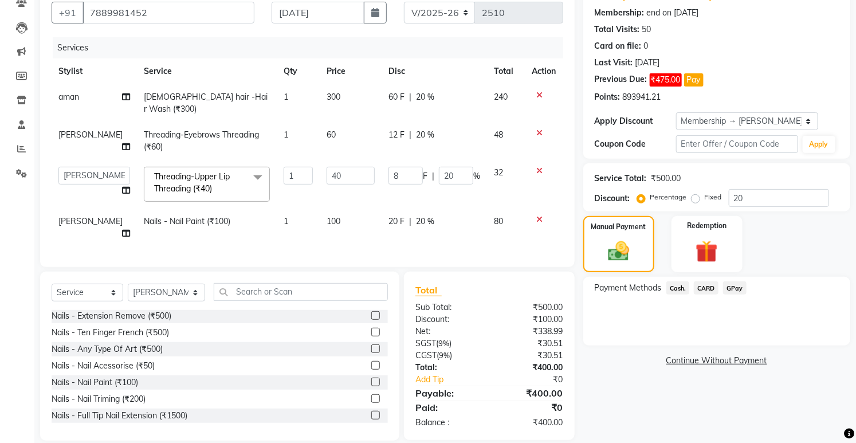
click at [681, 288] on span "Cash." at bounding box center [678, 287] width 23 height 13
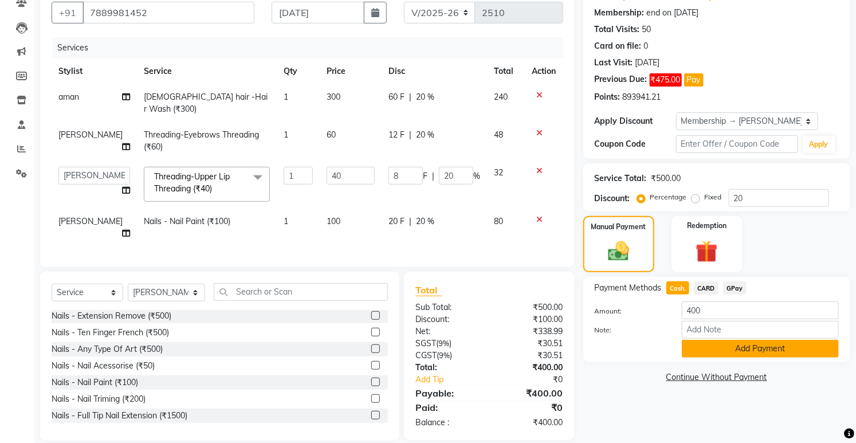
click at [696, 347] on button "Add Payment" at bounding box center [760, 349] width 157 height 18
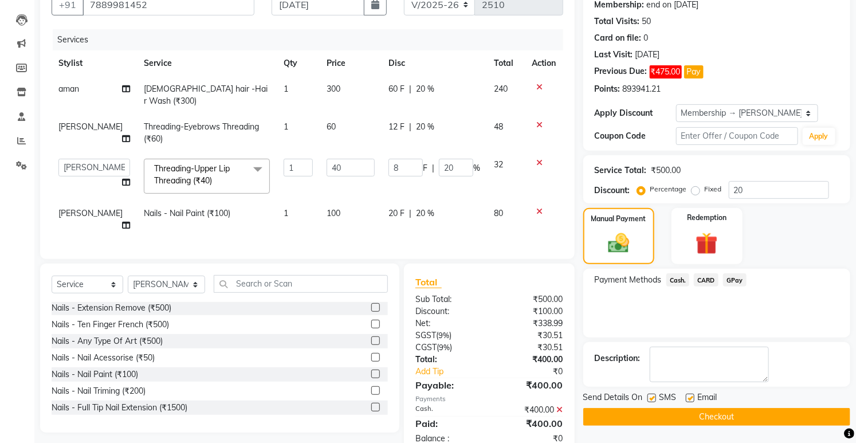
scroll to position [197, 0]
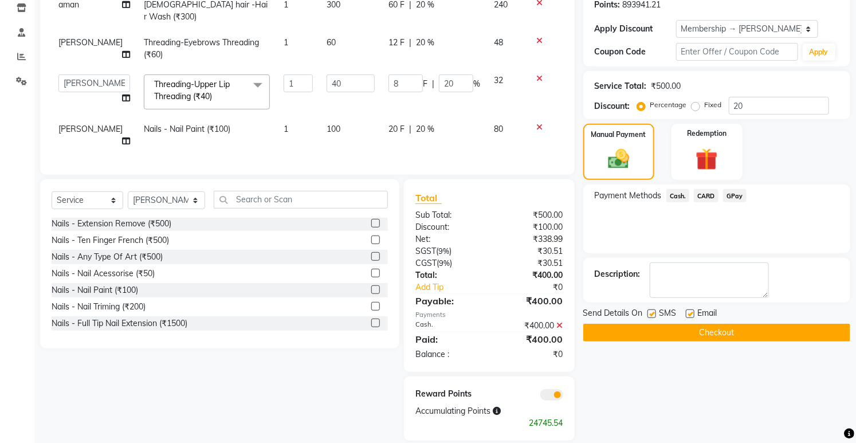
click at [639, 335] on button "Checkout" at bounding box center [716, 333] width 267 height 18
click at [680, 328] on button "Checkout" at bounding box center [716, 333] width 267 height 18
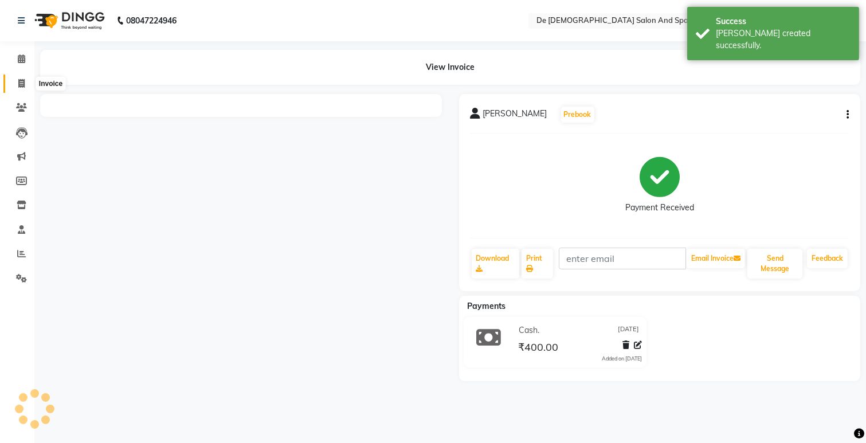
click at [21, 89] on span at bounding box center [21, 83] width 20 height 13
select select "service"
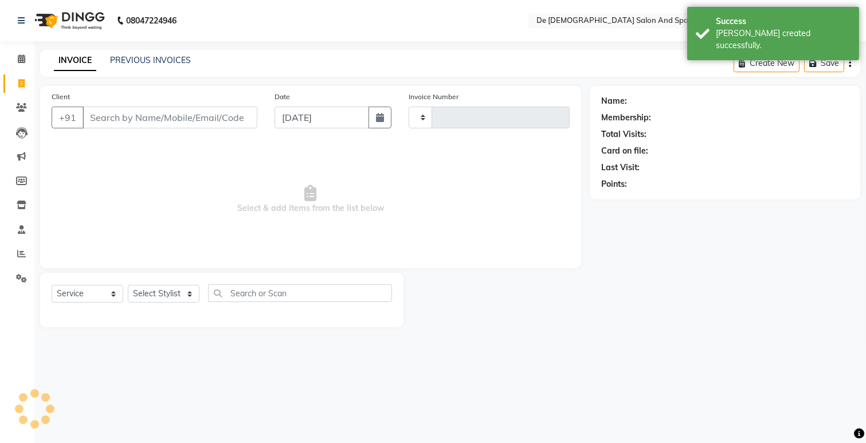
type input "2511"
select select "6431"
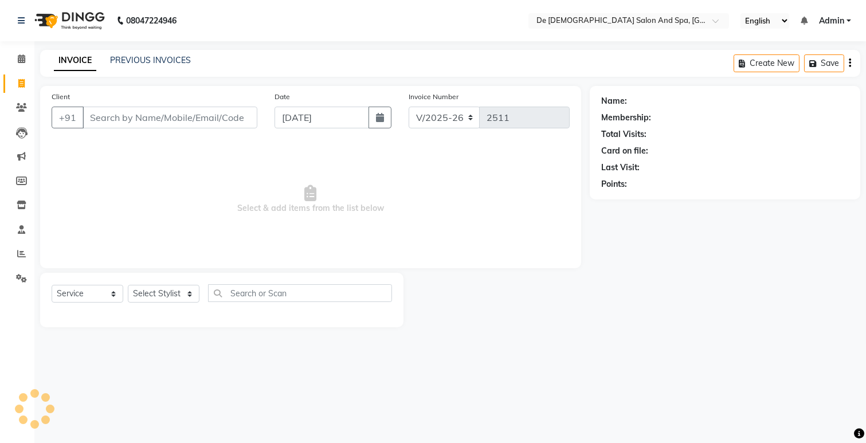
click at [186, 54] on div "PREVIOUS INVOICES" at bounding box center [150, 60] width 81 height 12
click at [185, 59] on link "PREVIOUS INVOICES" at bounding box center [150, 60] width 81 height 10
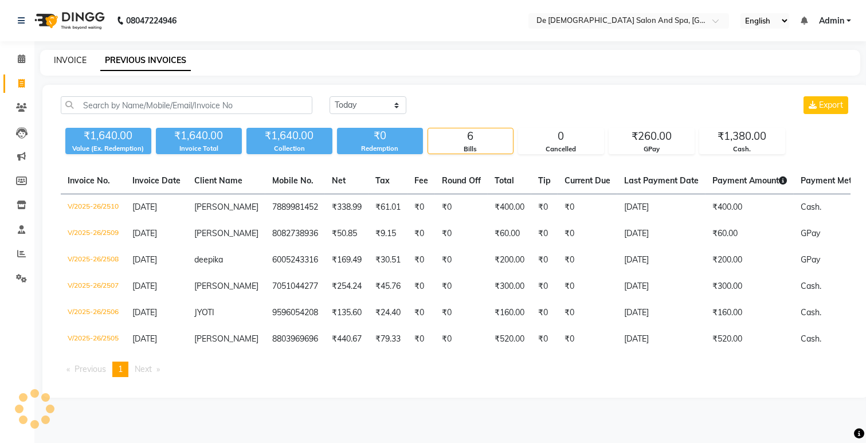
click at [58, 62] on link "INVOICE" at bounding box center [70, 60] width 33 height 10
select select "service"
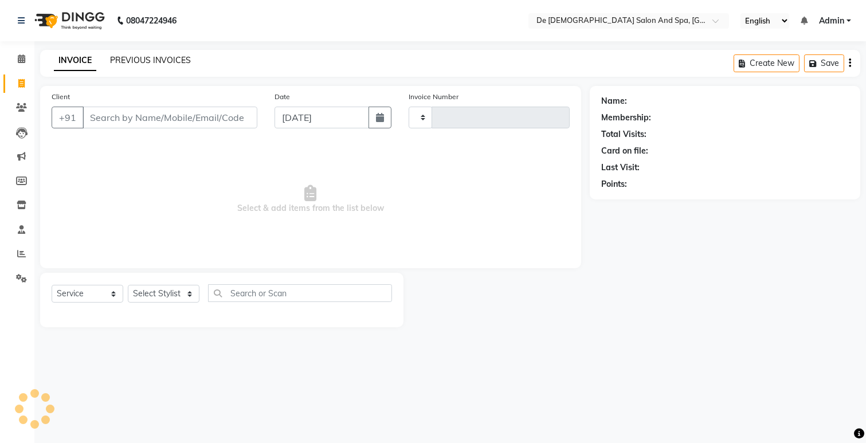
click at [140, 59] on link "PREVIOUS INVOICES" at bounding box center [150, 60] width 81 height 10
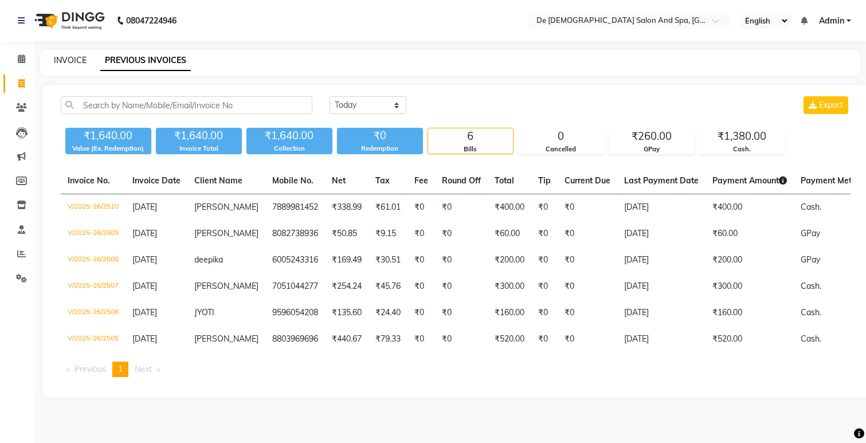
click at [65, 56] on link "INVOICE" at bounding box center [70, 60] width 33 height 10
select select "6431"
select select "service"
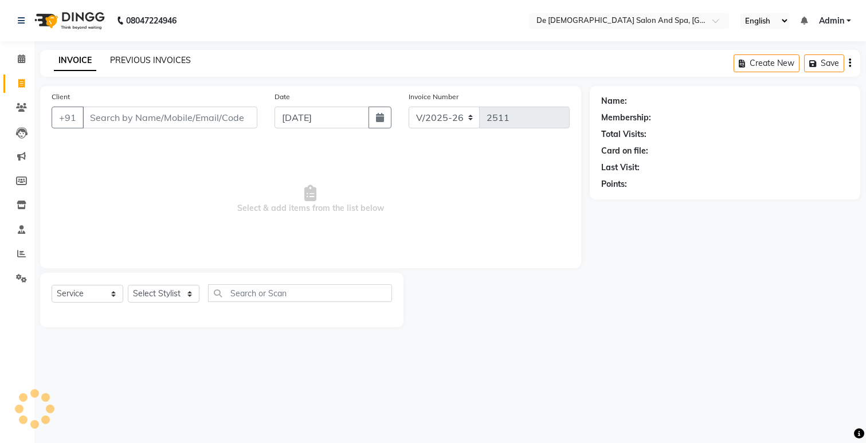
click at [155, 62] on link "PREVIOUS INVOICES" at bounding box center [150, 60] width 81 height 10
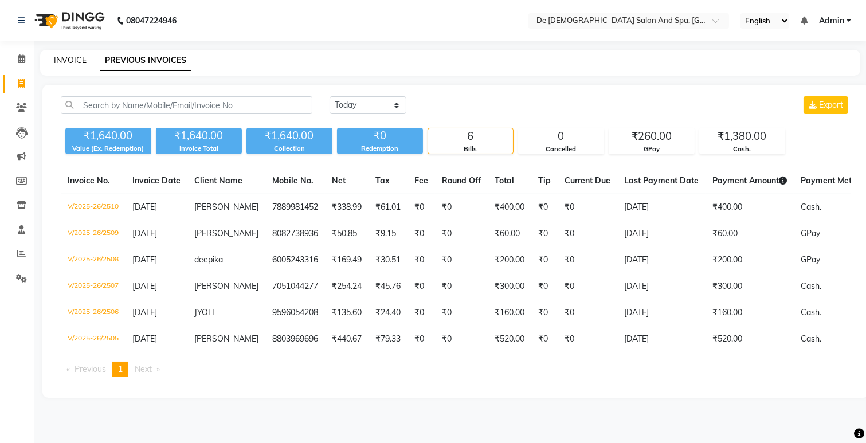
click at [64, 58] on link "INVOICE" at bounding box center [70, 60] width 33 height 10
select select "service"
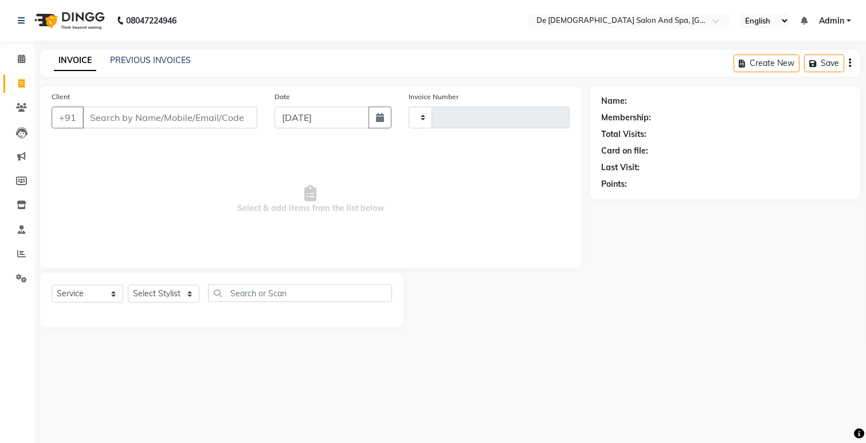
type input "2511"
select select "6431"
click at [141, 296] on select "Select Stylist" at bounding box center [164, 294] width 72 height 18
click at [159, 289] on select "Select Stylist" at bounding box center [164, 294] width 72 height 18
click at [157, 296] on select "Select Stylist" at bounding box center [164, 294] width 72 height 18
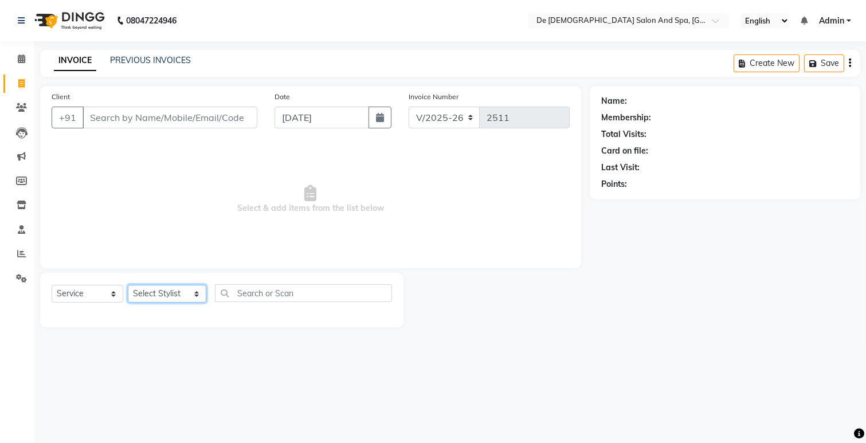
select select "49376"
click at [128, 285] on select "Select Stylist akshay aman [PERSON_NAME] [PERSON_NAME] [MEDICAL_DATA][PERSON_NA…" at bounding box center [167, 294] width 79 height 18
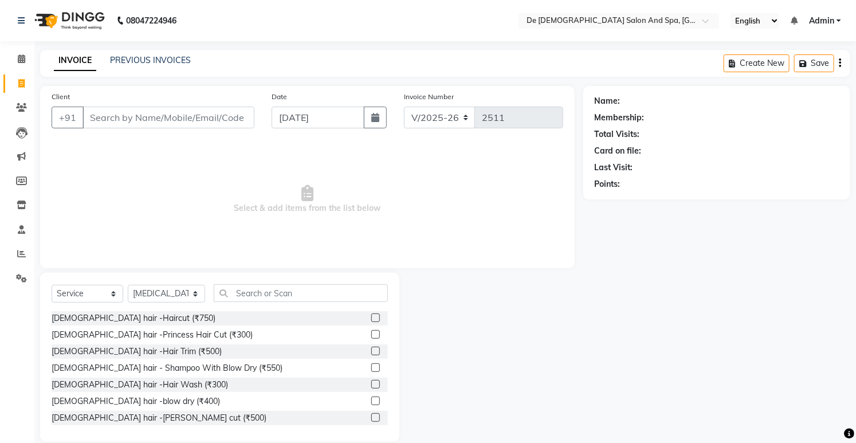
click at [239, 303] on div "Select Service Product Membership Package Voucher Prepaid Gift Card Select Styl…" at bounding box center [220, 297] width 336 height 27
click at [241, 303] on div "Select Service Product Membership Package Voucher Prepaid Gift Card Select Styl…" at bounding box center [220, 297] width 336 height 27
click at [249, 289] on input "text" at bounding box center [301, 293] width 174 height 18
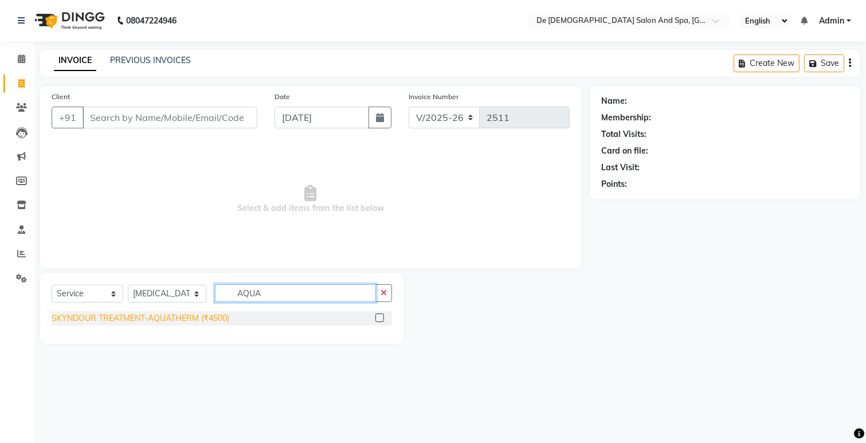
type input "AQUA"
click at [207, 319] on div "SKYNDOUR TREATMENT-AQUATHERM (₹4500)" at bounding box center [141, 318] width 178 height 12
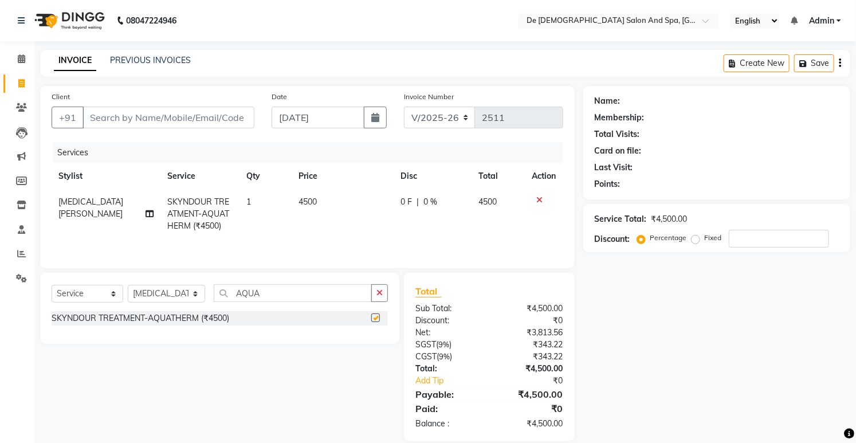
checkbox input "false"
click at [384, 295] on button "button" at bounding box center [379, 293] width 17 height 18
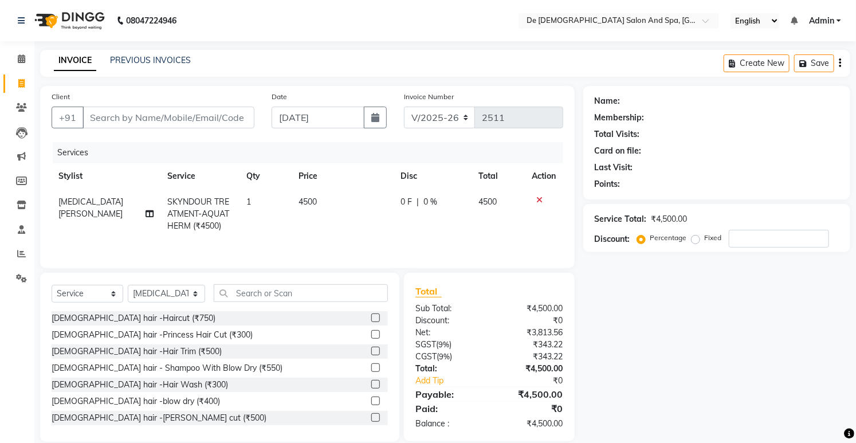
click at [540, 198] on icon at bounding box center [540, 200] width 6 height 8
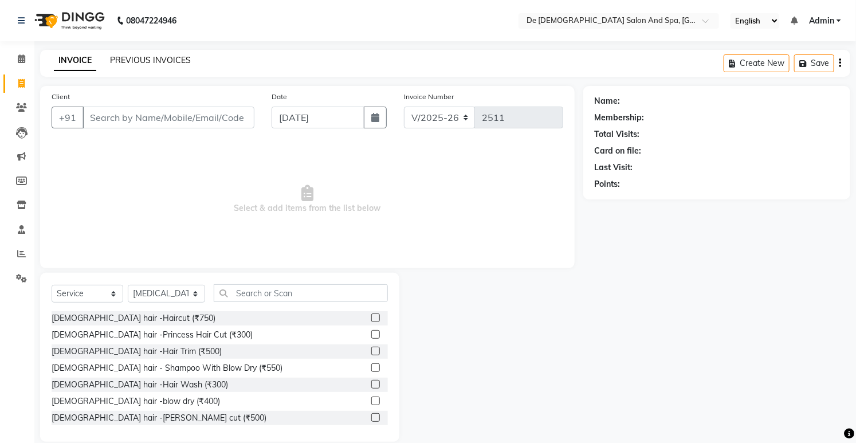
click at [155, 61] on link "PREVIOUS INVOICES" at bounding box center [150, 60] width 81 height 10
